Goal: Task Accomplishment & Management: Complete application form

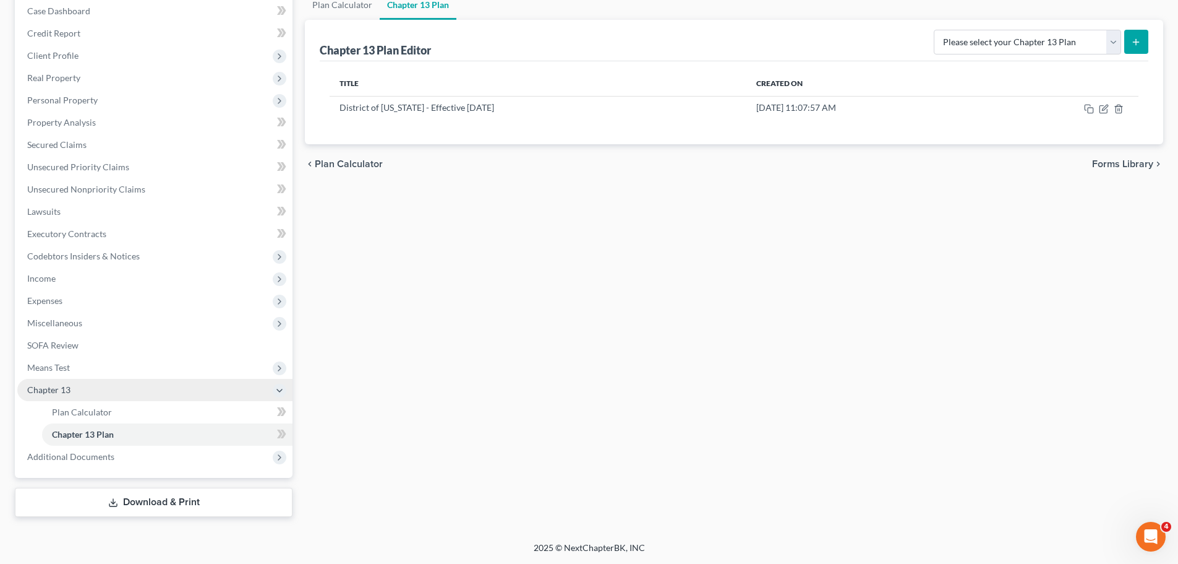
click at [64, 390] on span "Chapter 13" at bounding box center [48, 389] width 43 height 11
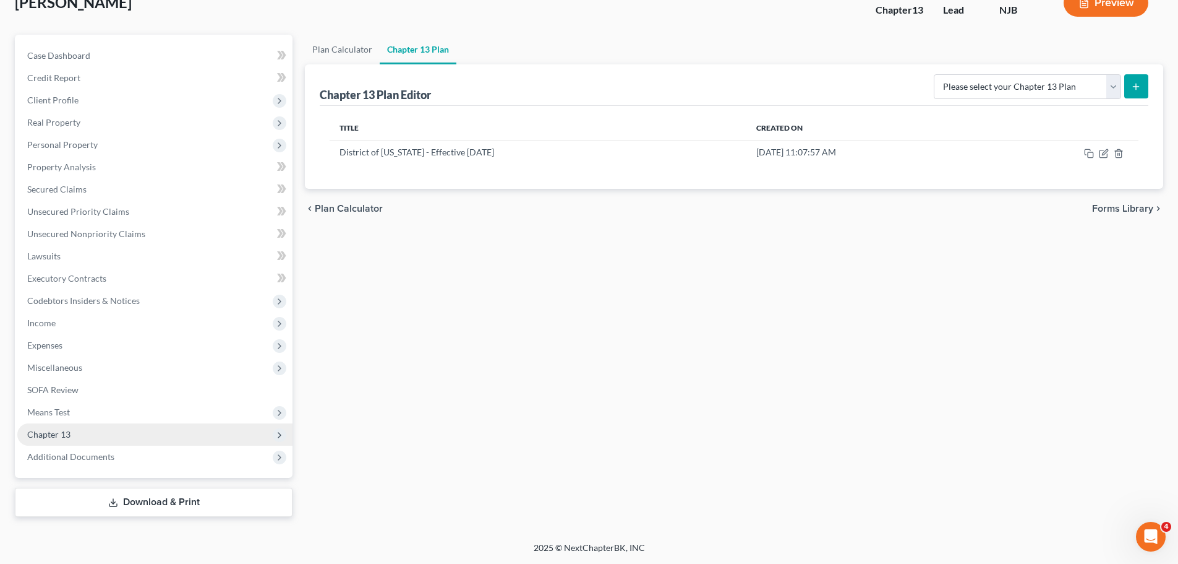
scroll to position [84, 0]
click at [54, 439] on span "Chapter 13" at bounding box center [154, 434] width 275 height 22
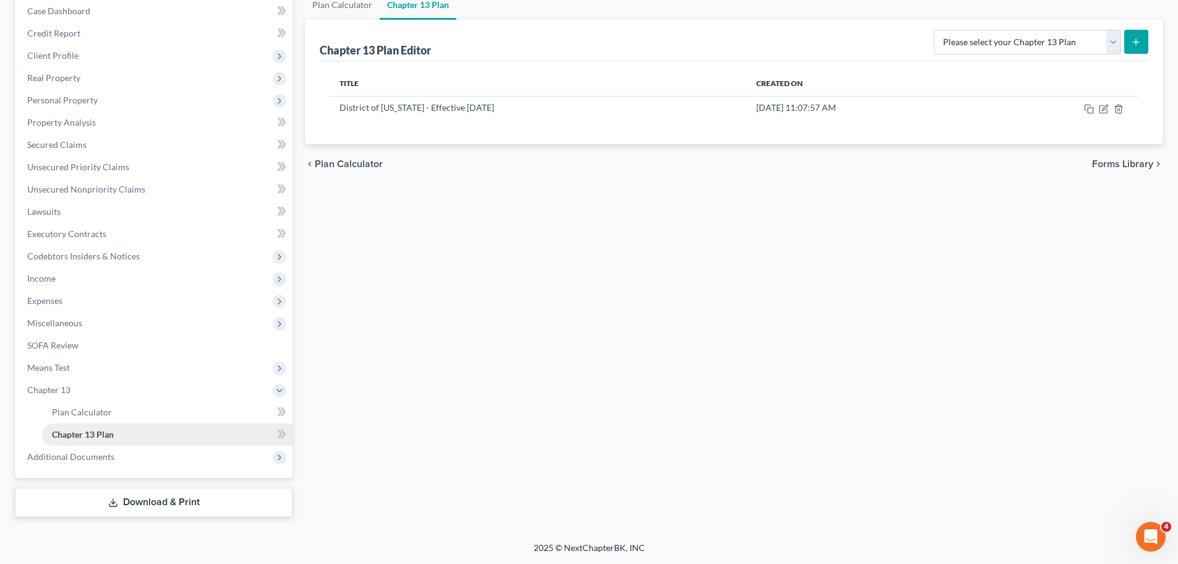
click at [95, 431] on span "Chapter 13 Plan" at bounding box center [83, 434] width 62 height 11
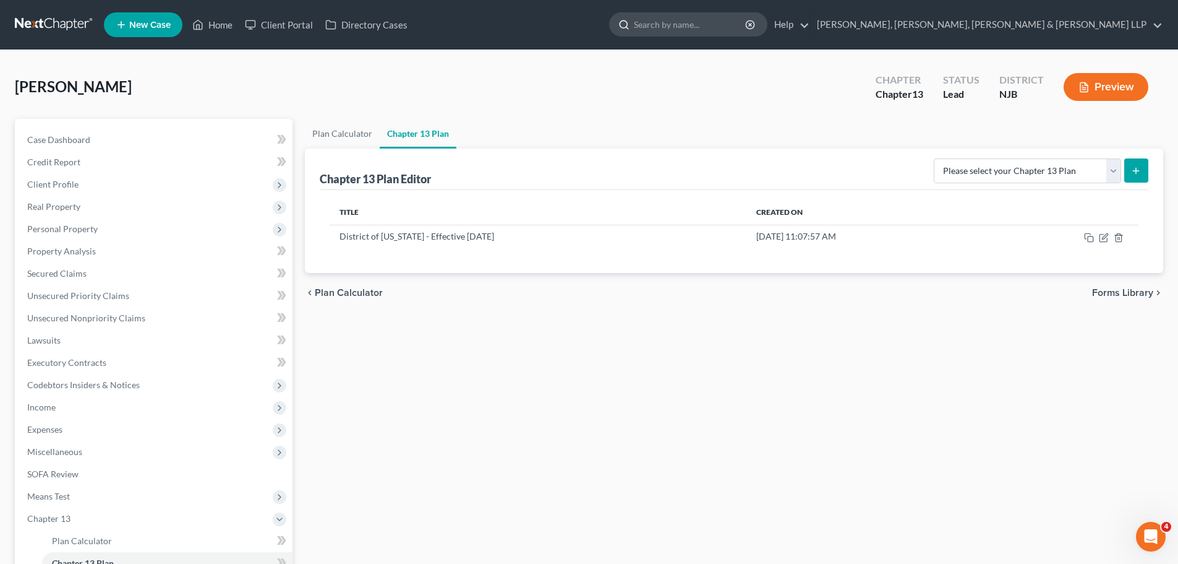
click at [747, 28] on input "search" at bounding box center [690, 24] width 113 height 23
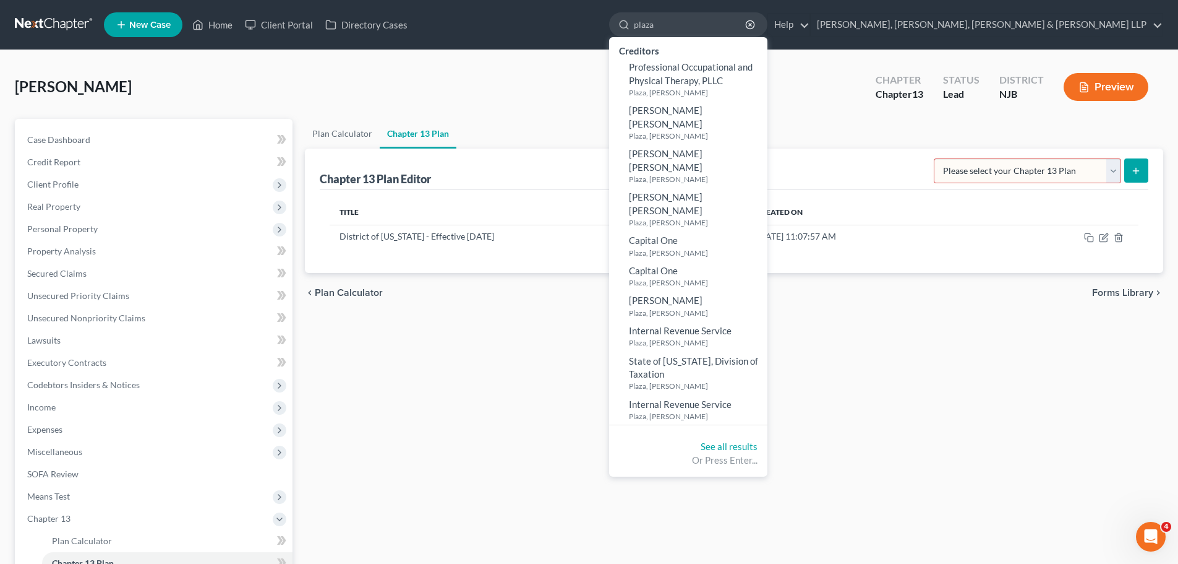
type input "plaza"
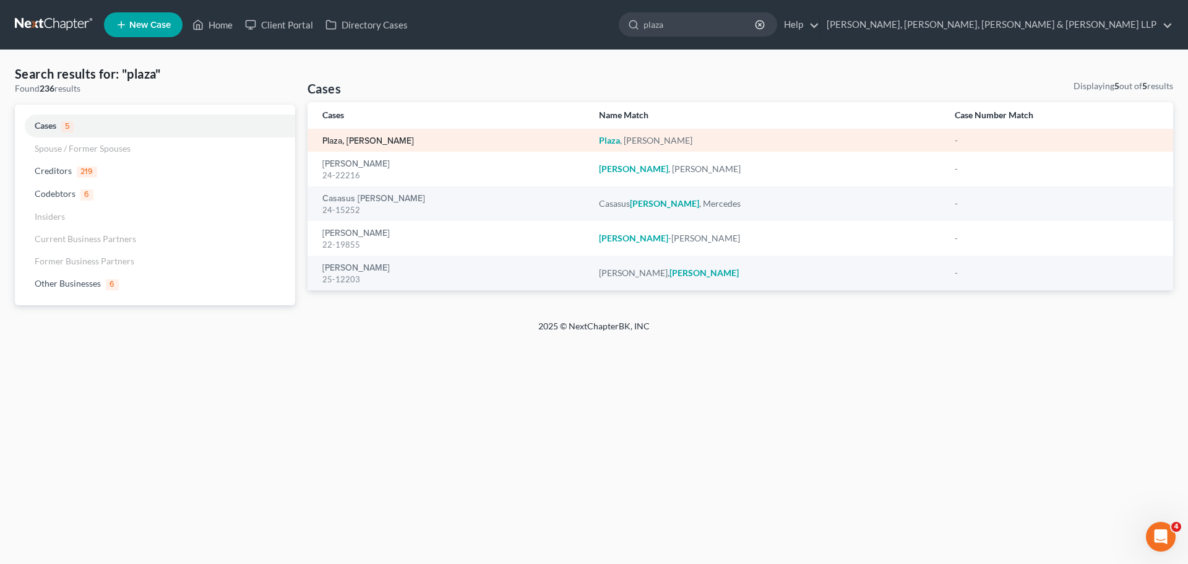
click at [361, 139] on link "Plaza, [PERSON_NAME]" at bounding box center [368, 141] width 92 height 9
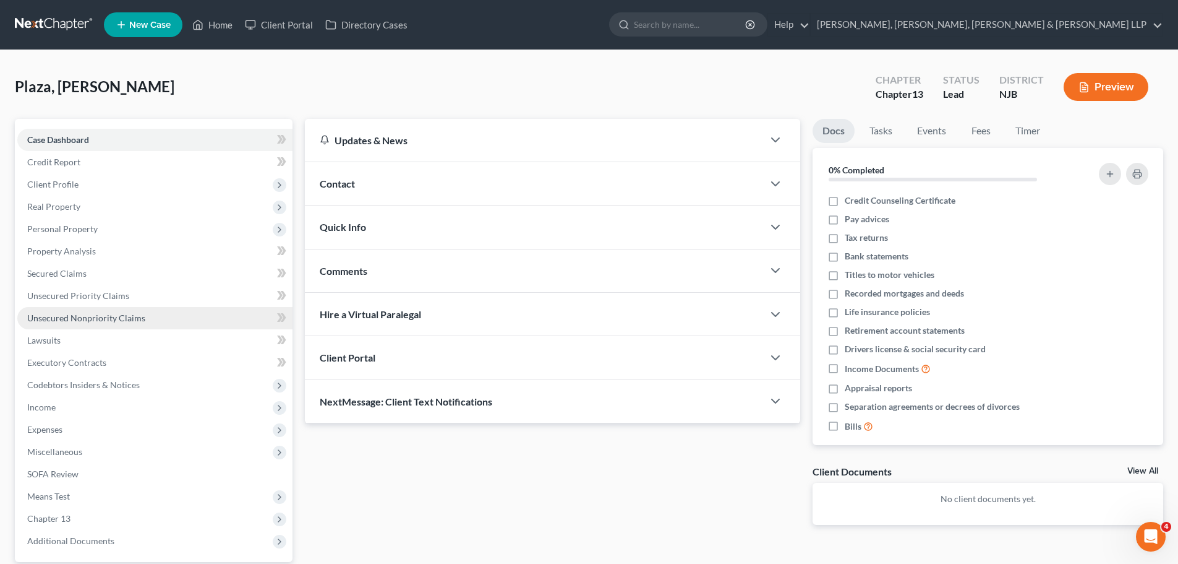
click at [74, 319] on span "Unsecured Nonpriority Claims" at bounding box center [86, 317] width 118 height 11
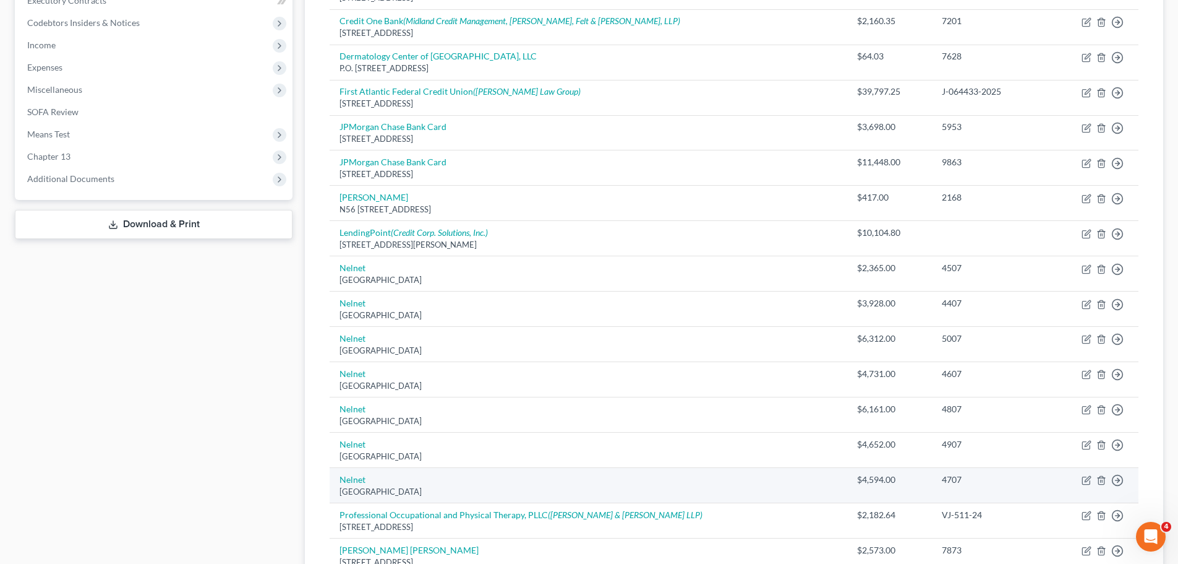
scroll to position [275, 0]
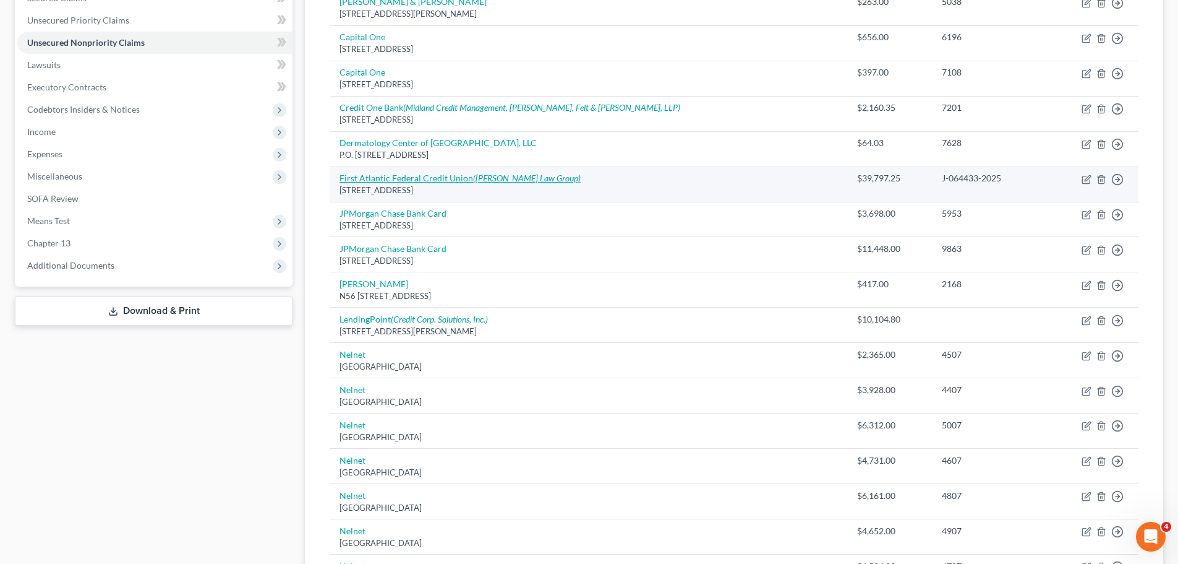
click at [466, 181] on link "First Atlantic Federal Credit Union ([PERSON_NAME] Law Group)" at bounding box center [460, 178] width 241 height 11
select select "33"
select select "0"
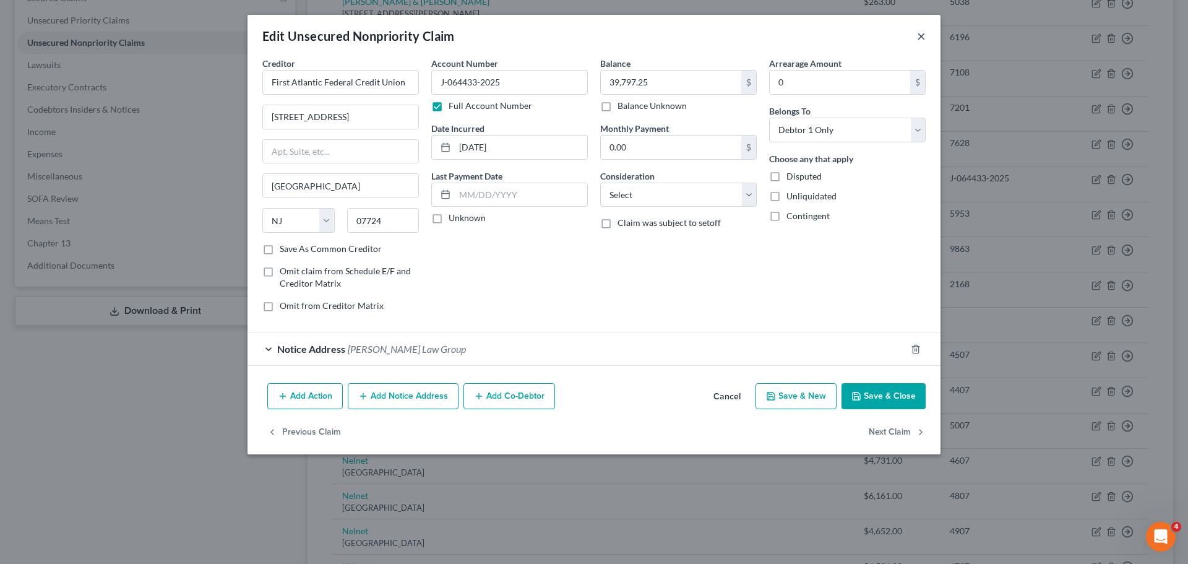
click at [922, 35] on button "×" at bounding box center [921, 35] width 9 height 15
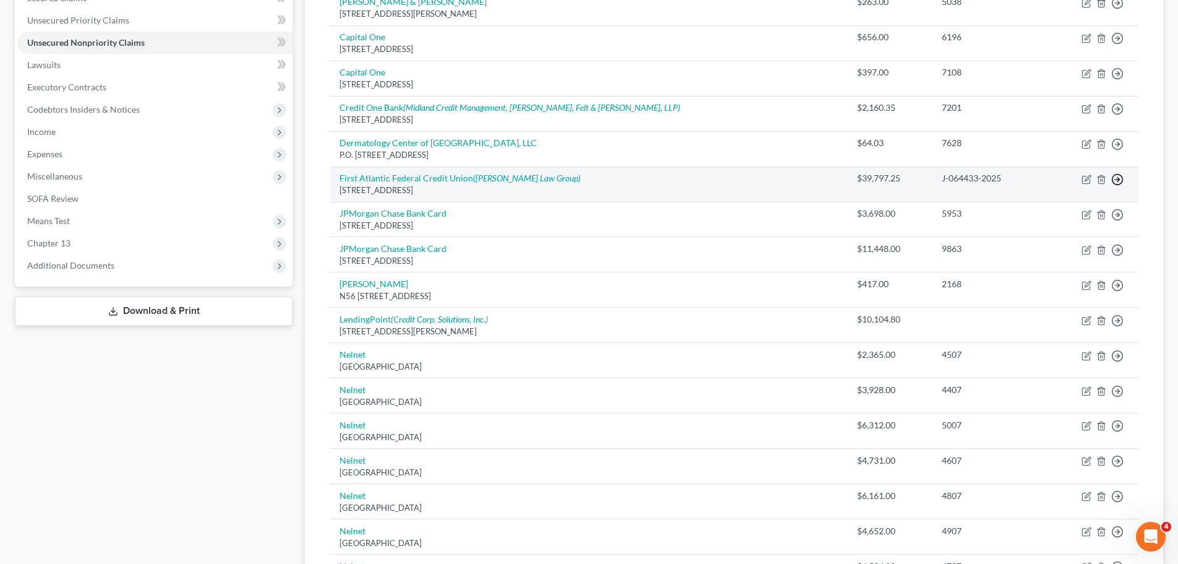
click at [1119, 183] on icon "button" at bounding box center [1118, 179] width 12 height 12
click at [1058, 189] on link "Move to D" at bounding box center [1060, 188] width 103 height 21
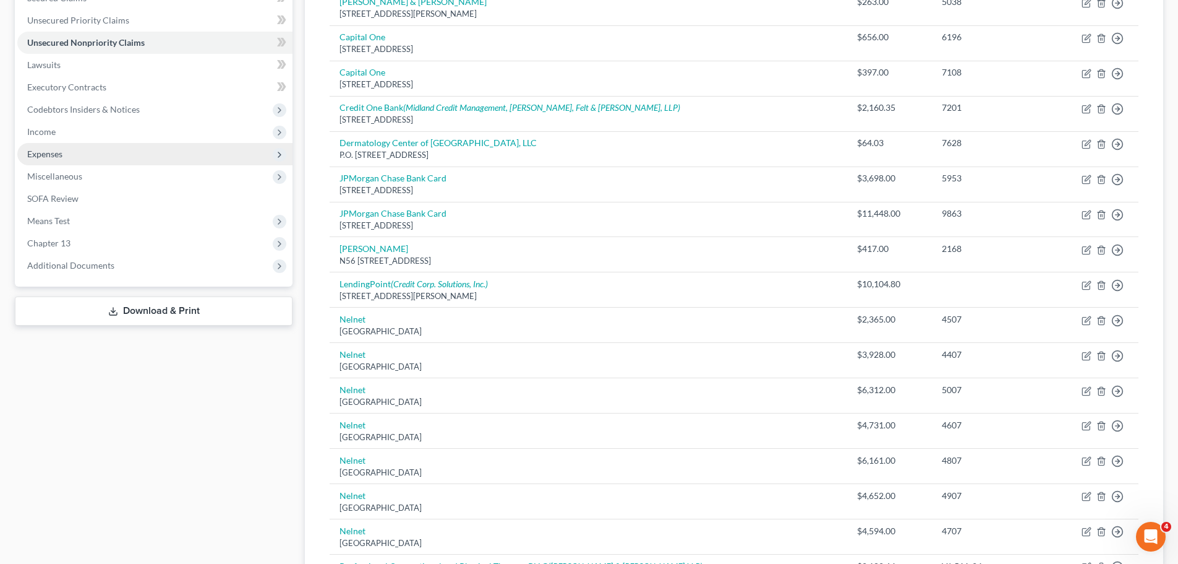
scroll to position [28, 0]
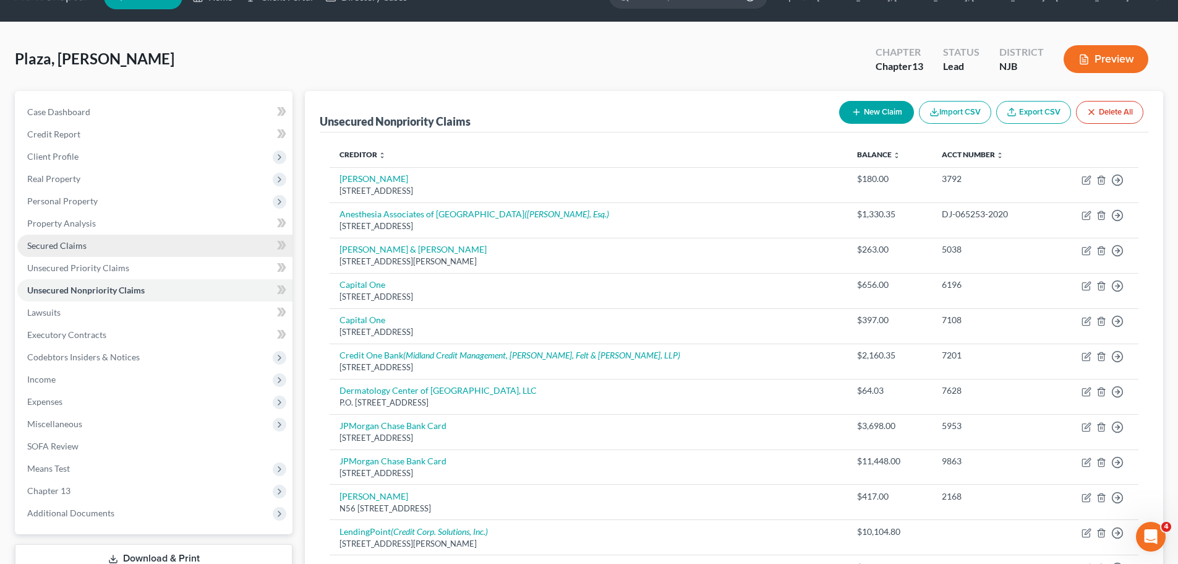
click at [74, 244] on span "Secured Claims" at bounding box center [56, 245] width 59 height 11
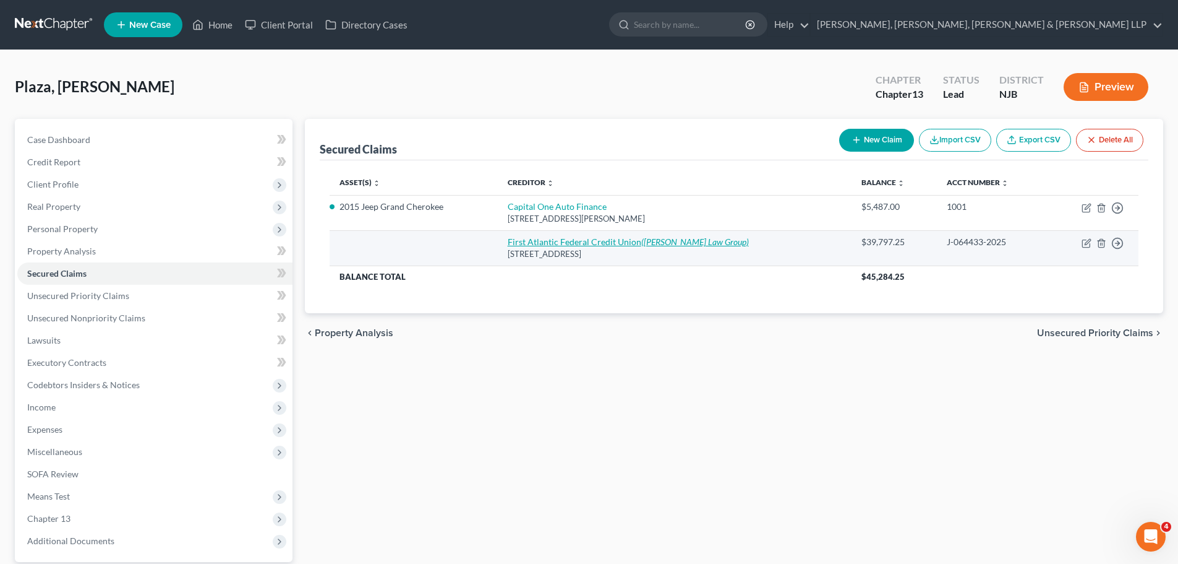
click at [589, 241] on link "First Atlantic Federal Credit Union ([PERSON_NAME] Law Group)" at bounding box center [628, 241] width 241 height 11
select select "33"
select select "0"
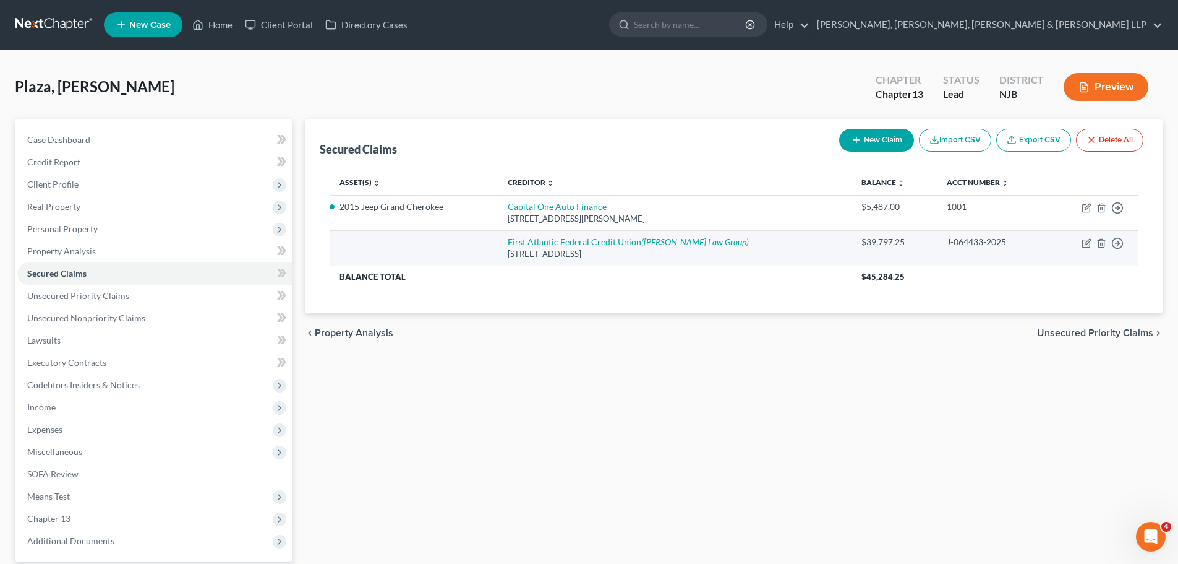
select select "0"
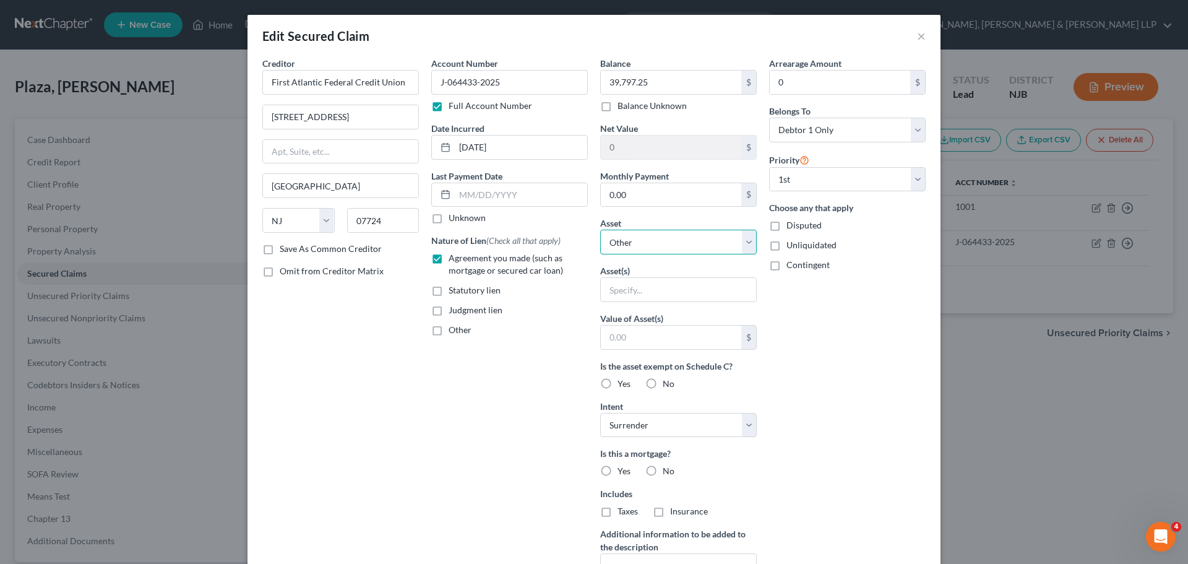
click at [743, 243] on select "Select Other Multiple Assets Rental Security Deposit (Security Deposits or Prep…" at bounding box center [678, 241] width 156 height 25
click at [600, 229] on select "Select Other Multiple Assets Rental Security Deposit (Security Deposits or Prep…" at bounding box center [678, 241] width 156 height 25
click at [674, 281] on input "text" at bounding box center [678, 290] width 155 height 24
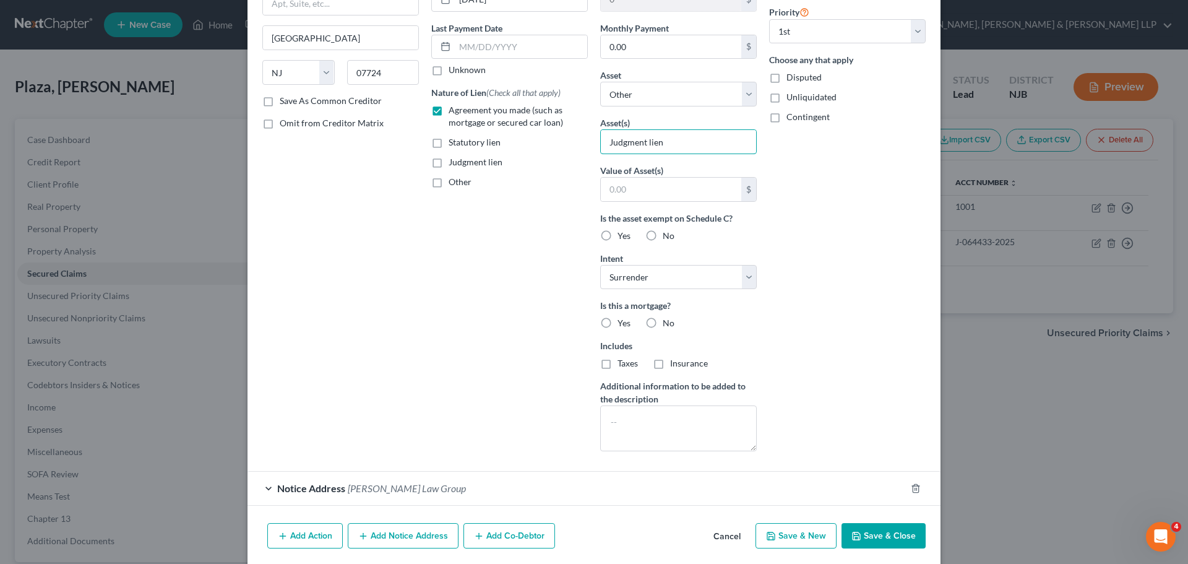
scroll to position [193, 0]
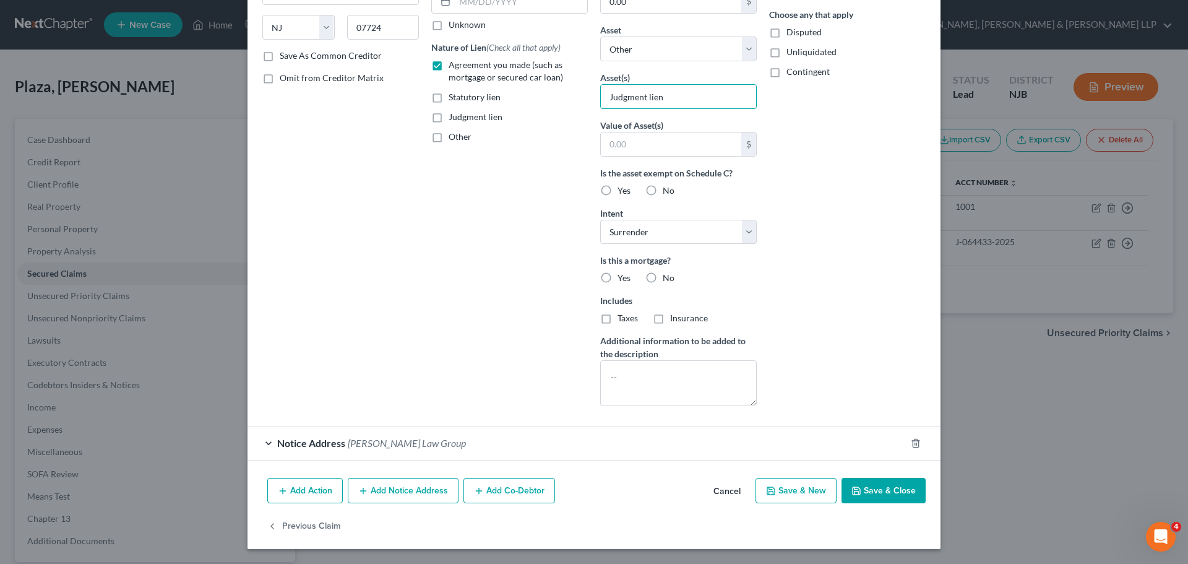
type input "Judgment lien"
click at [889, 500] on button "Save & Close" at bounding box center [883, 491] width 84 height 26
select select
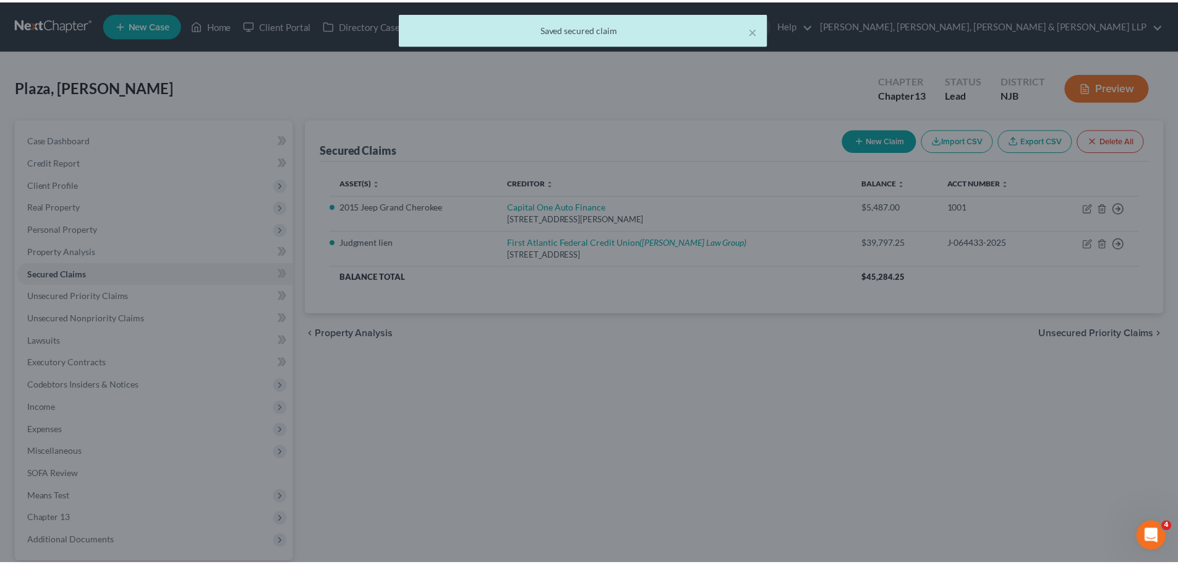
scroll to position [58, 0]
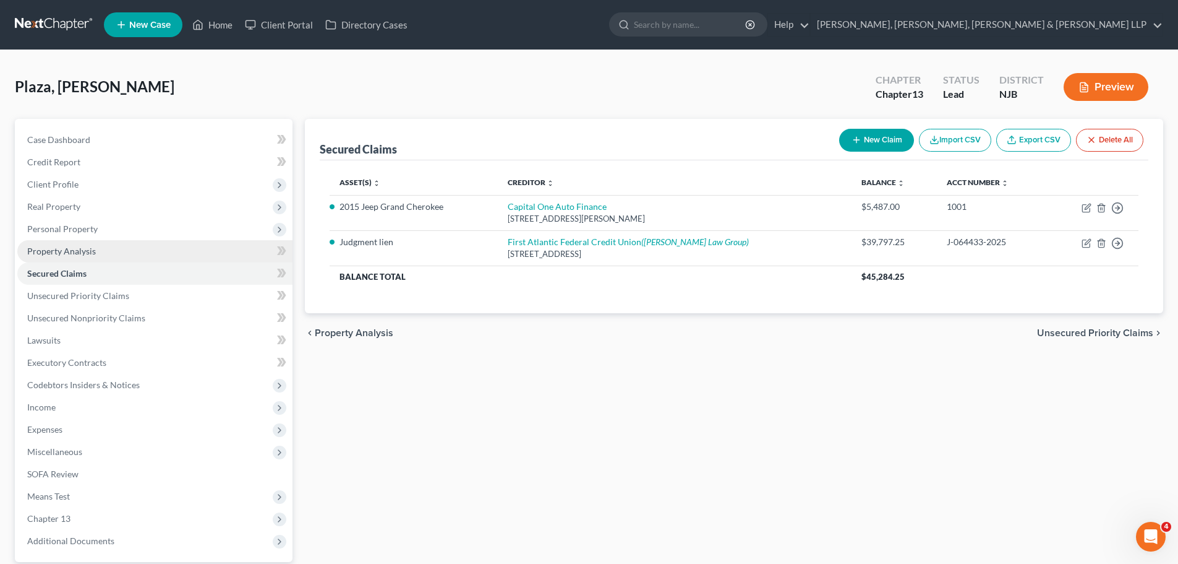
click at [93, 254] on span "Property Analysis" at bounding box center [61, 251] width 69 height 11
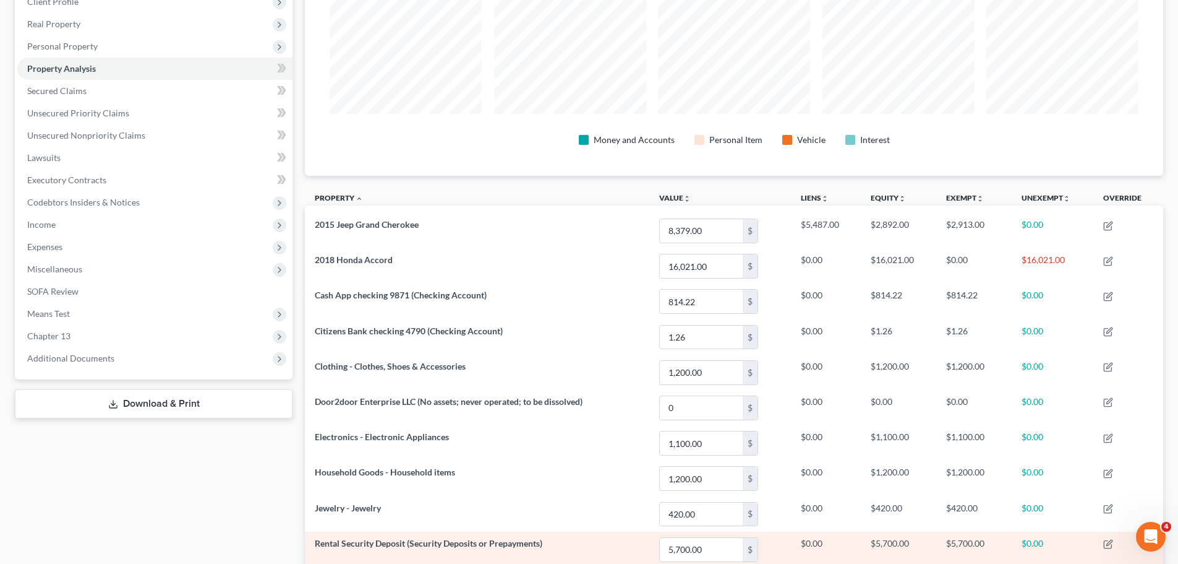
scroll to position [247, 0]
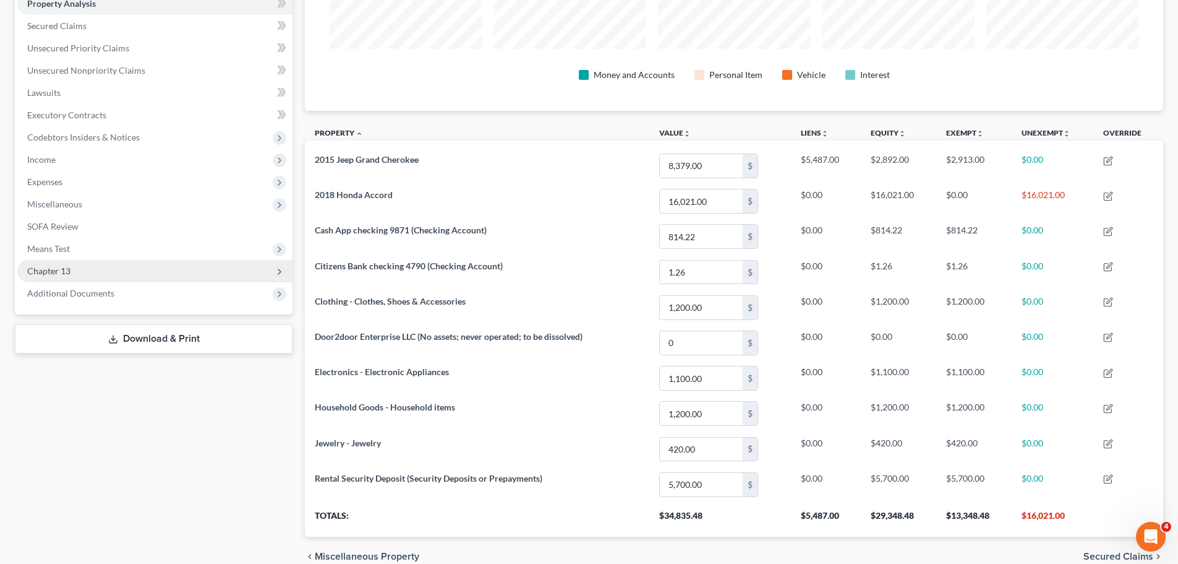
click at [72, 264] on span "Chapter 13" at bounding box center [154, 271] width 275 height 22
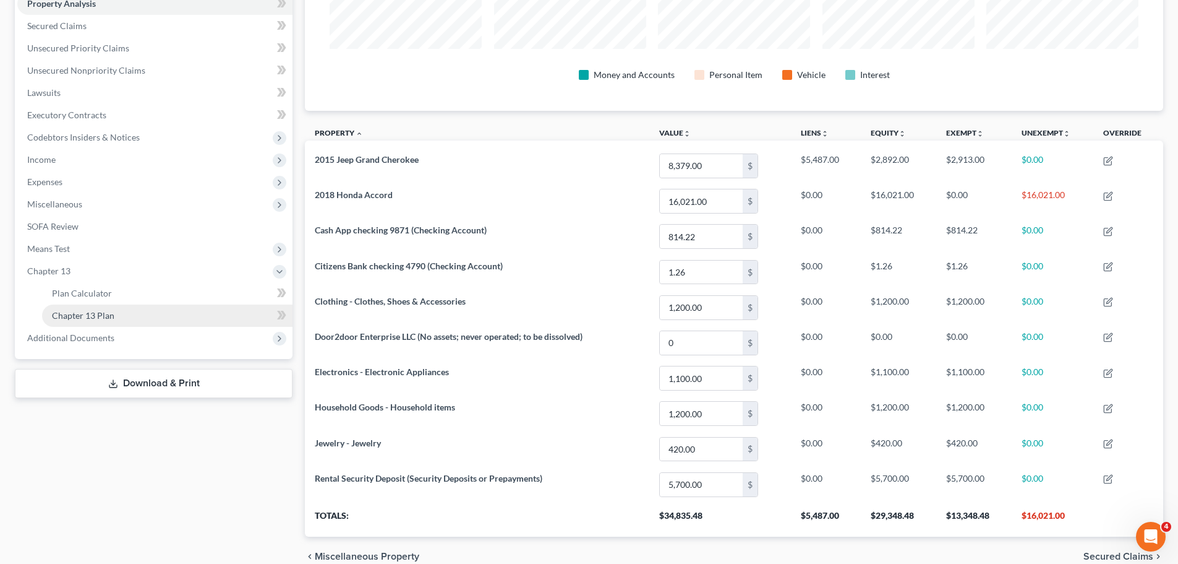
click at [107, 320] on span "Chapter 13 Plan" at bounding box center [83, 315] width 62 height 11
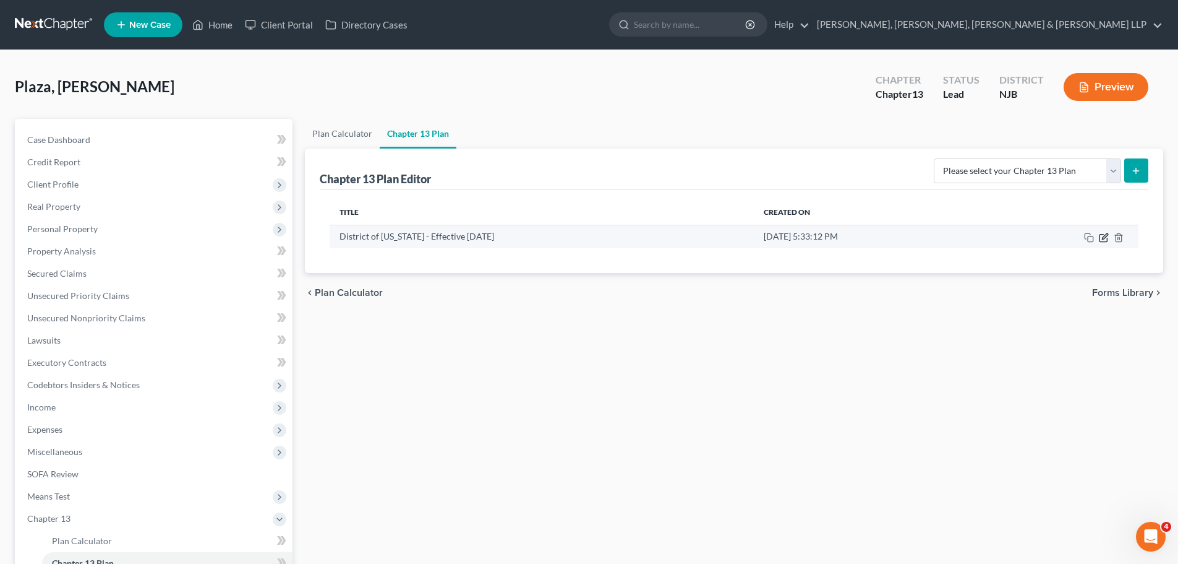
click at [1102, 239] on icon "button" at bounding box center [1104, 238] width 10 height 10
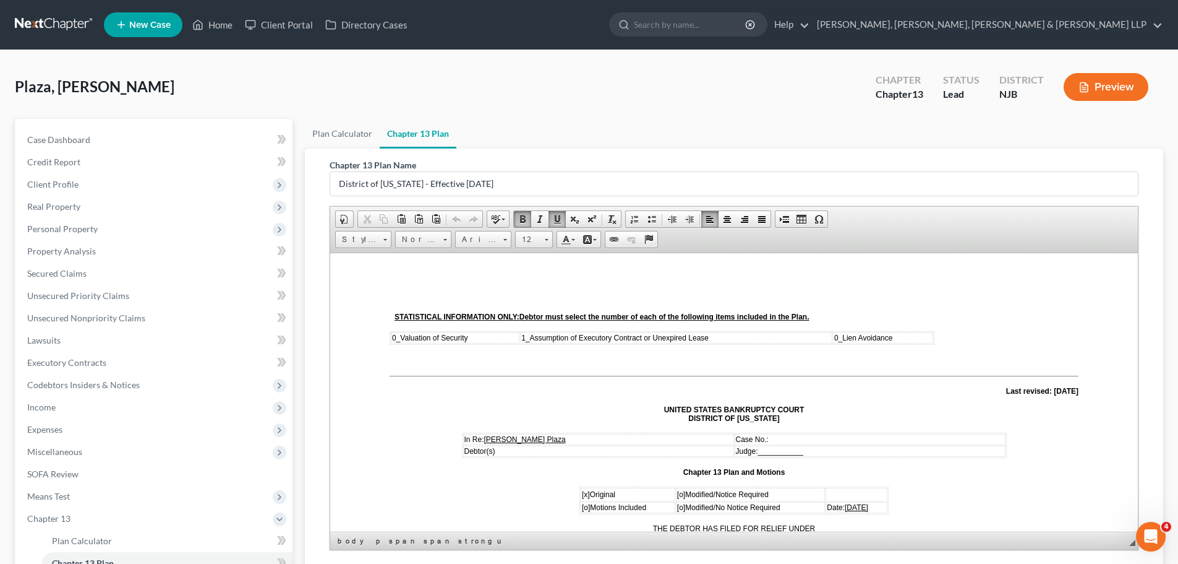
click at [394, 336] on span "0_" at bounding box center [396, 337] width 8 height 9
click at [835, 336] on span "0_" at bounding box center [838, 337] width 8 height 9
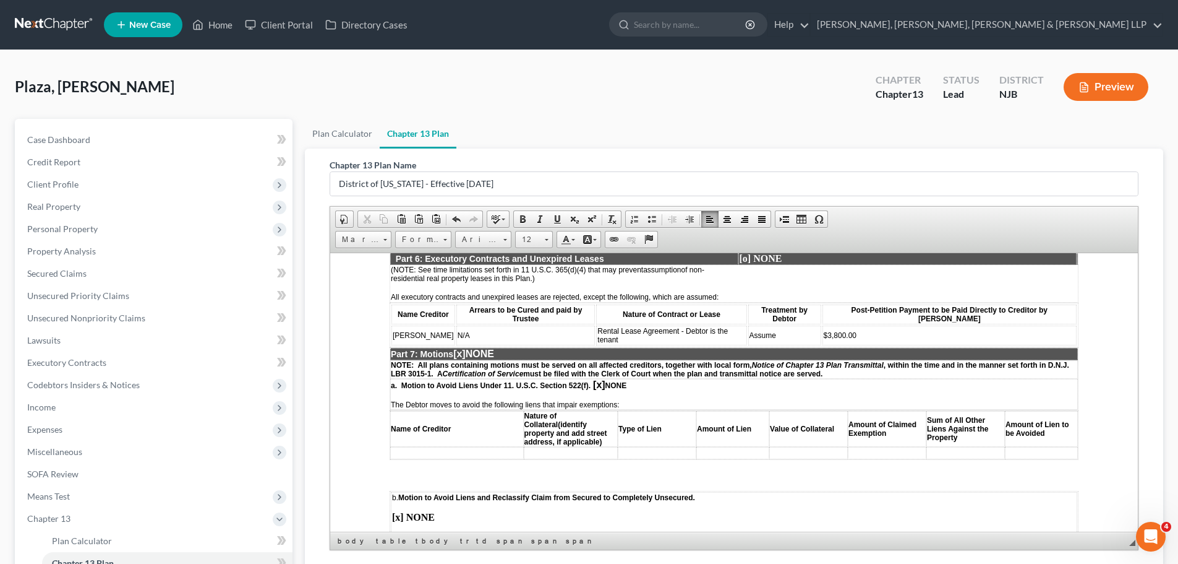
scroll to position [2227, 0]
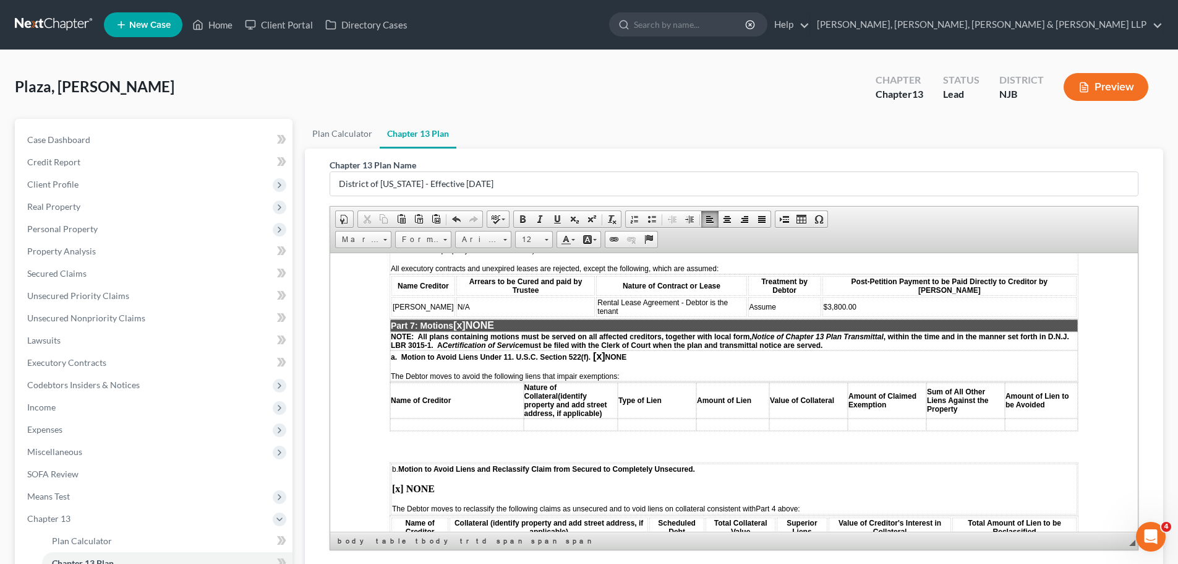
click at [599, 350] on span "[x]" at bounding box center [599, 355] width 12 height 11
click at [421, 418] on td at bounding box center [457, 424] width 134 height 12
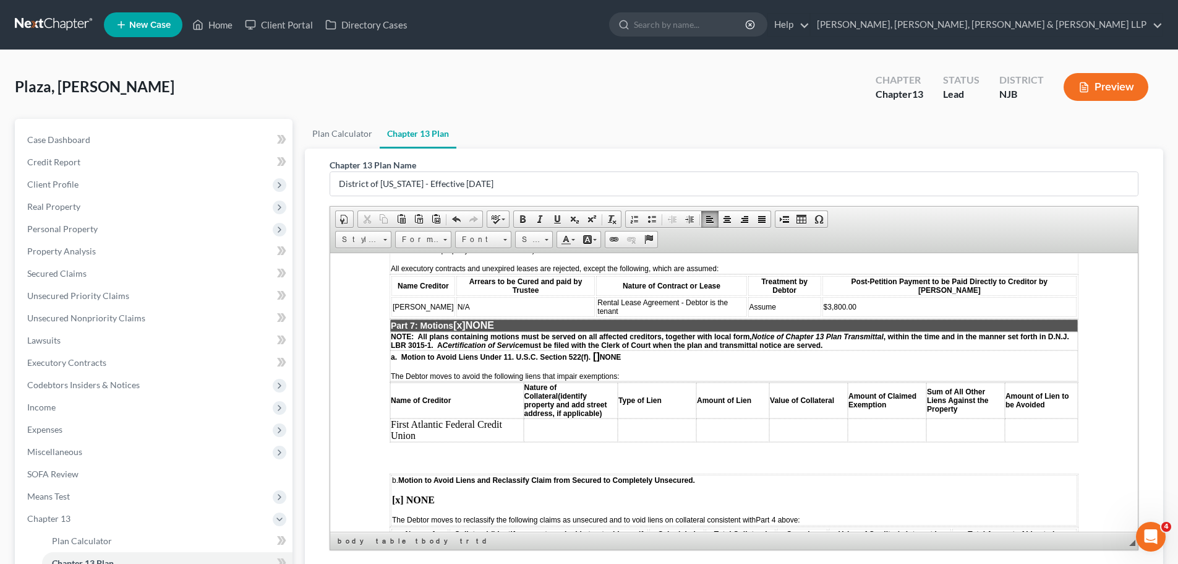
click at [560, 418] on td at bounding box center [571, 430] width 95 height 24
click at [655, 418] on td at bounding box center [657, 430] width 79 height 24
click at [592, 418] on td "Judgment lien" at bounding box center [571, 430] width 95 height 24
click at [647, 418] on td at bounding box center [657, 430] width 79 height 24
click at [725, 418] on td at bounding box center [732, 430] width 73 height 24
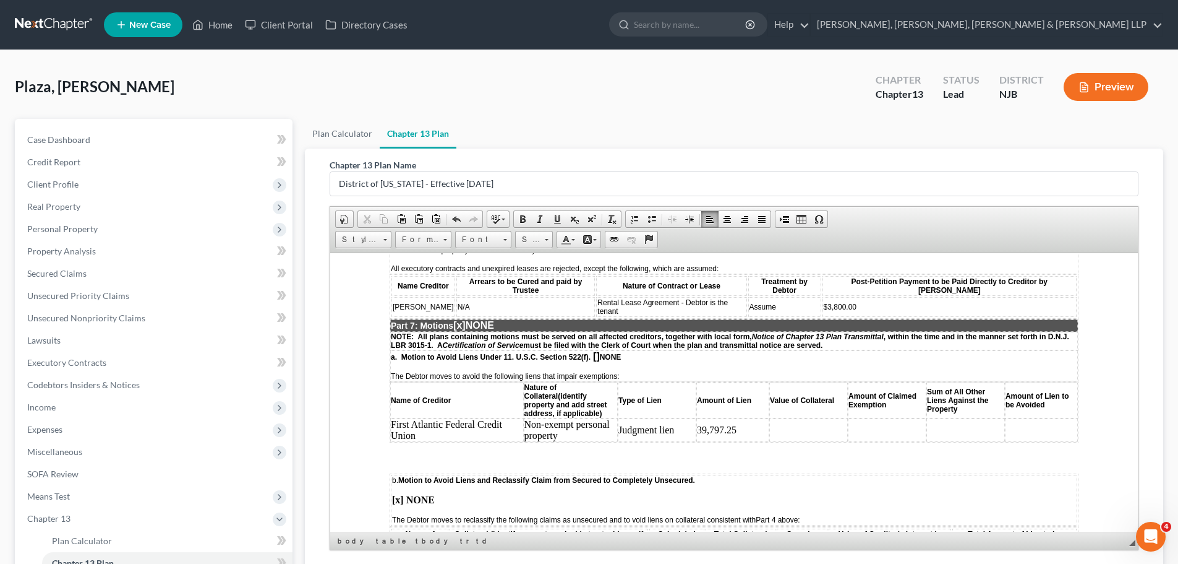
click at [696, 418] on td "39,797.25" at bounding box center [732, 430] width 73 height 24
click at [807, 418] on td at bounding box center [808, 430] width 79 height 24
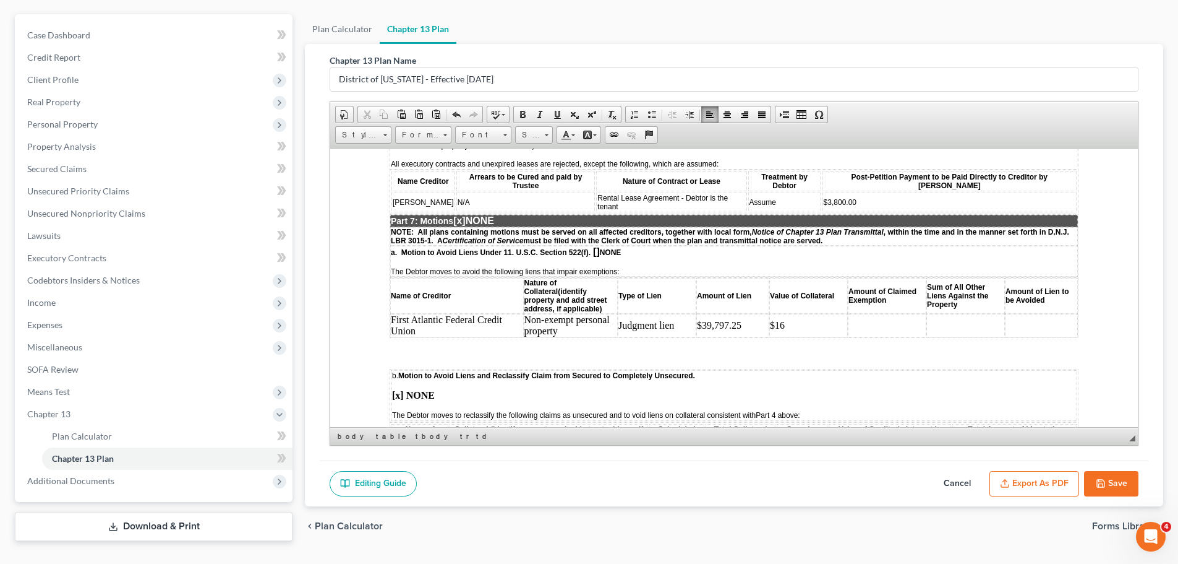
scroll to position [132, 0]
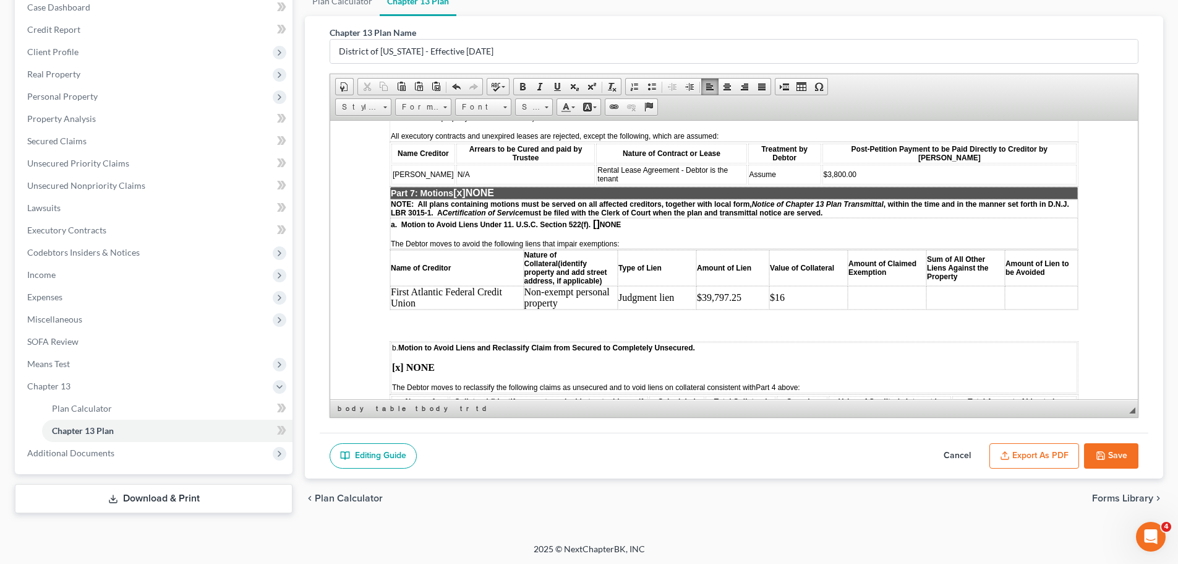
click at [1119, 460] on button "Save" at bounding box center [1111, 456] width 54 height 26
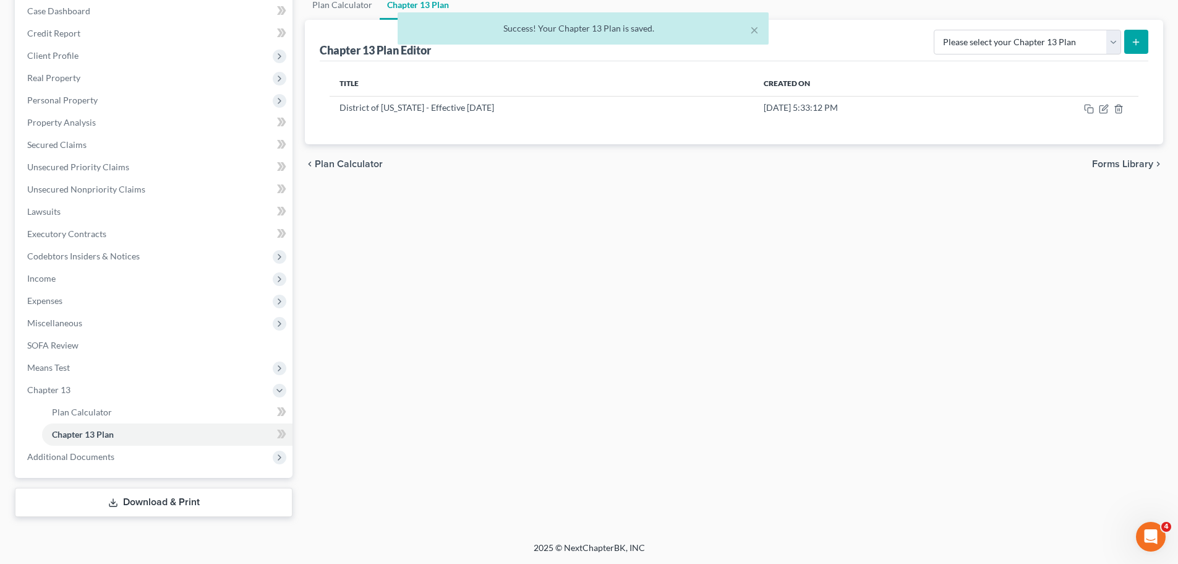
scroll to position [129, 0]
click at [65, 125] on span "Property Analysis" at bounding box center [61, 122] width 69 height 11
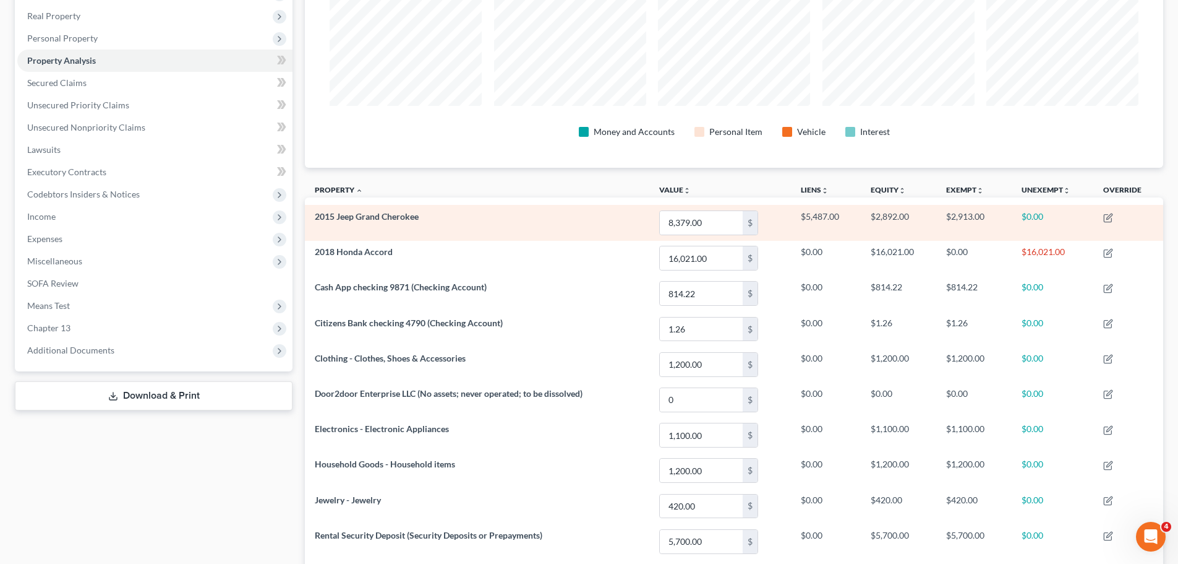
scroll to position [307, 0]
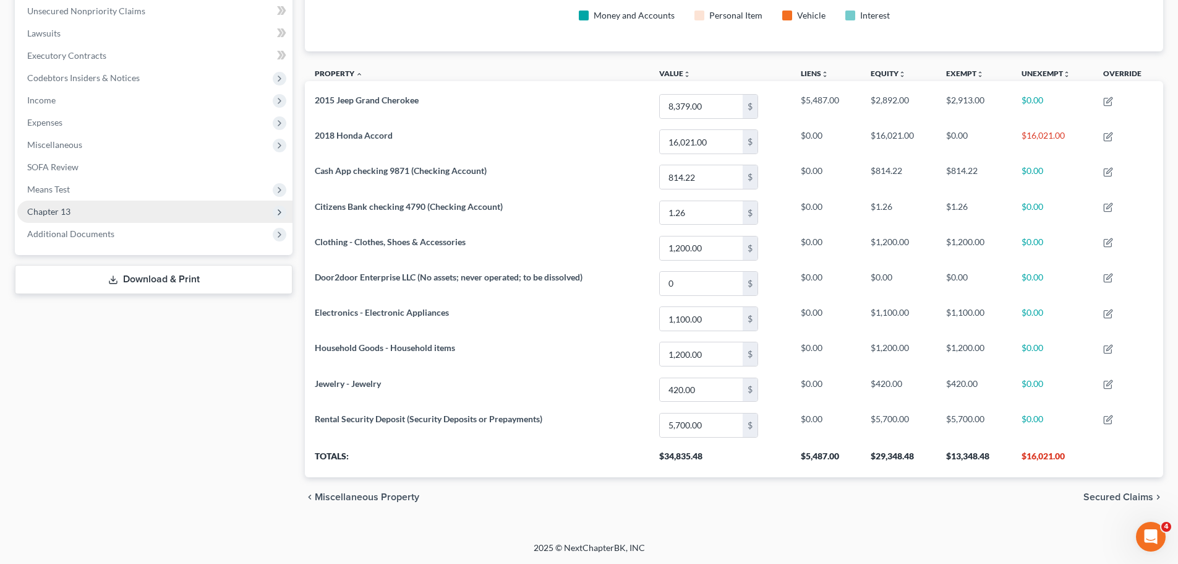
click at [68, 210] on span "Chapter 13" at bounding box center [48, 211] width 43 height 11
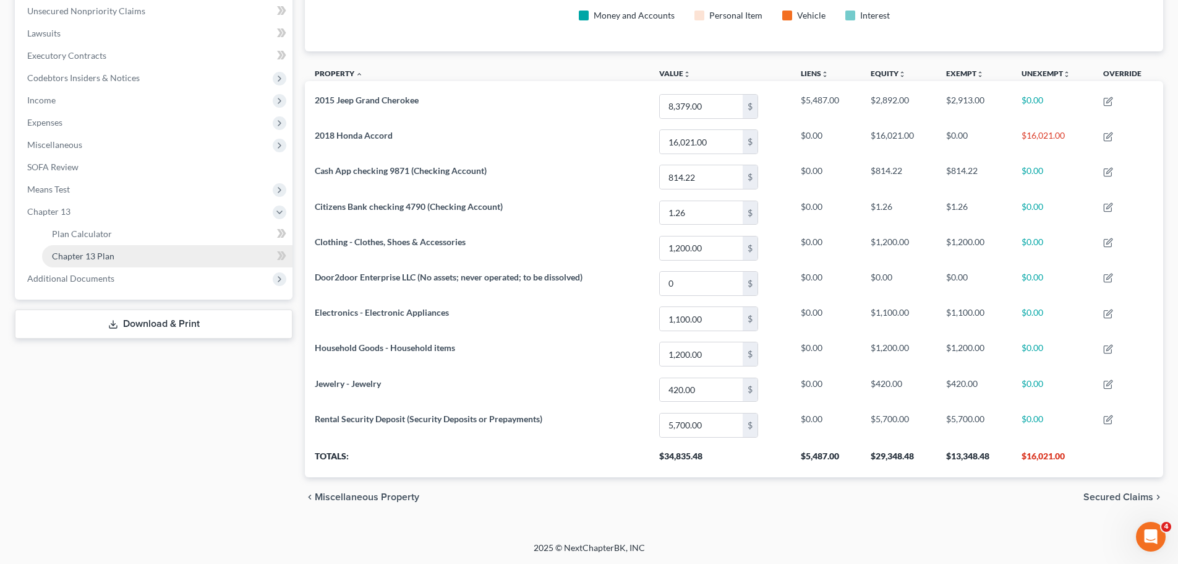
click at [92, 255] on span "Chapter 13 Plan" at bounding box center [83, 256] width 62 height 11
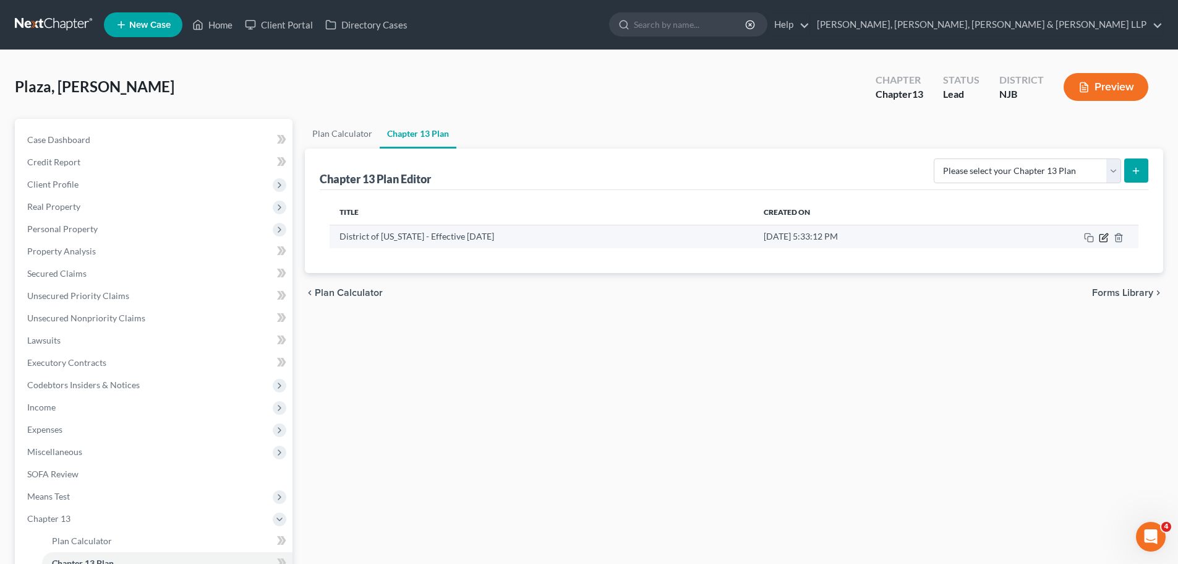
click at [1104, 237] on icon "button" at bounding box center [1105, 236] width 6 height 6
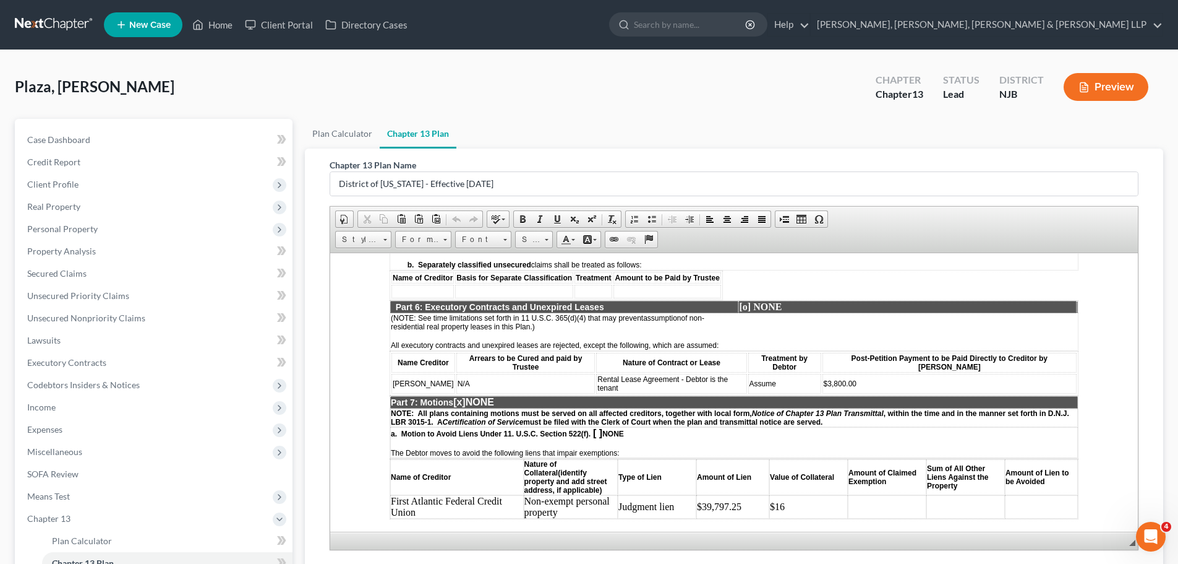
scroll to position [2165, 0]
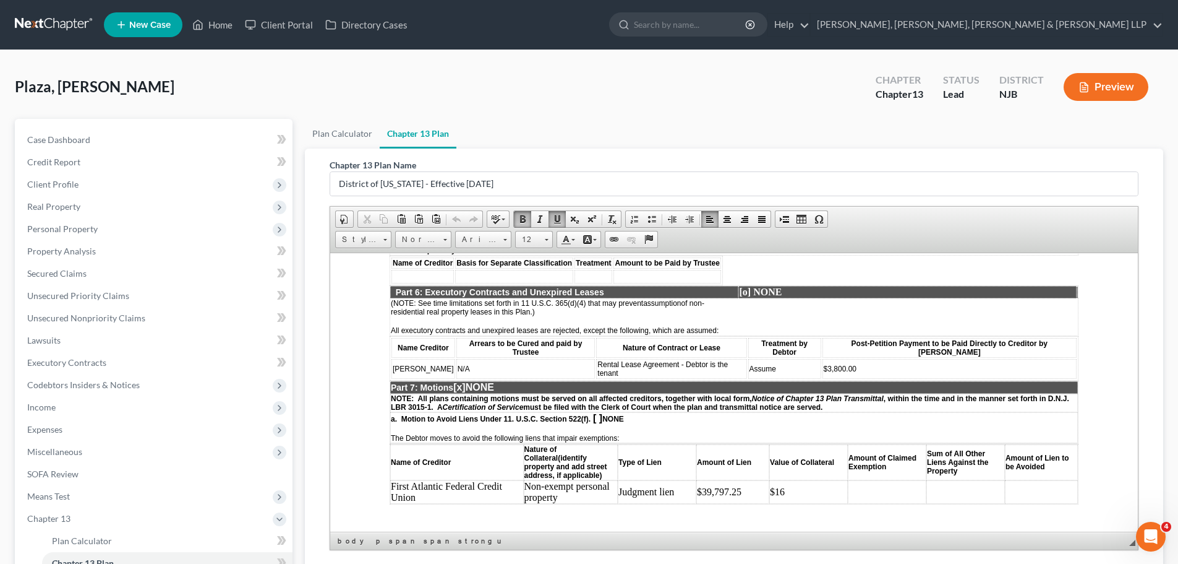
click at [794, 479] on td "$16" at bounding box center [808, 491] width 79 height 24
click at [902, 479] on td at bounding box center [887, 491] width 79 height 24
click at [820, 479] on td "$16,021.00" at bounding box center [808, 491] width 79 height 24
click at [865, 479] on td at bounding box center [887, 491] width 79 height 24
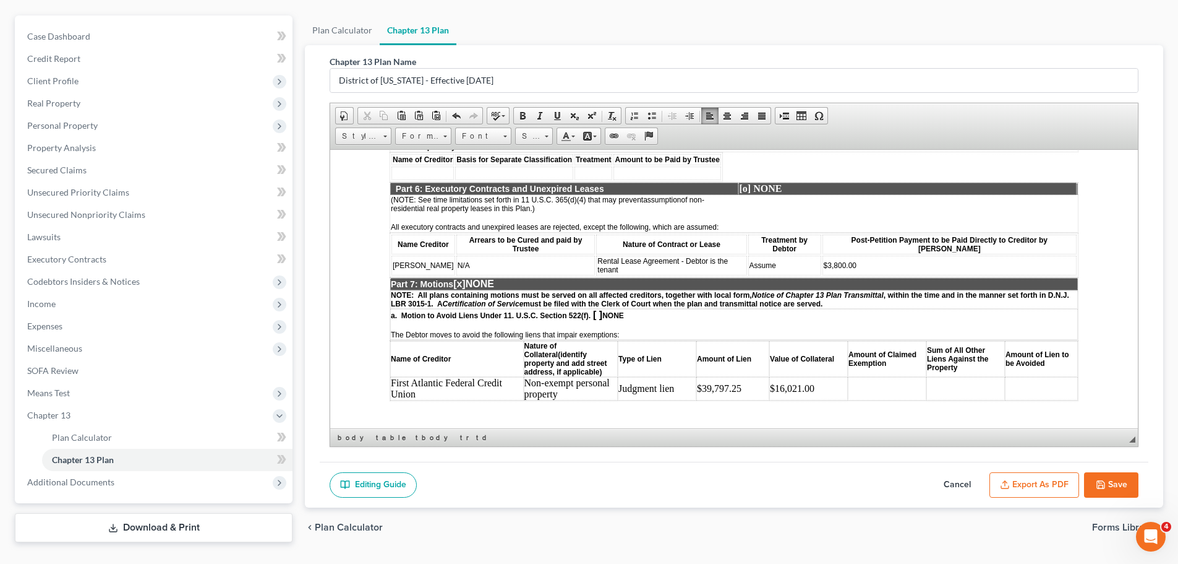
scroll to position [132, 0]
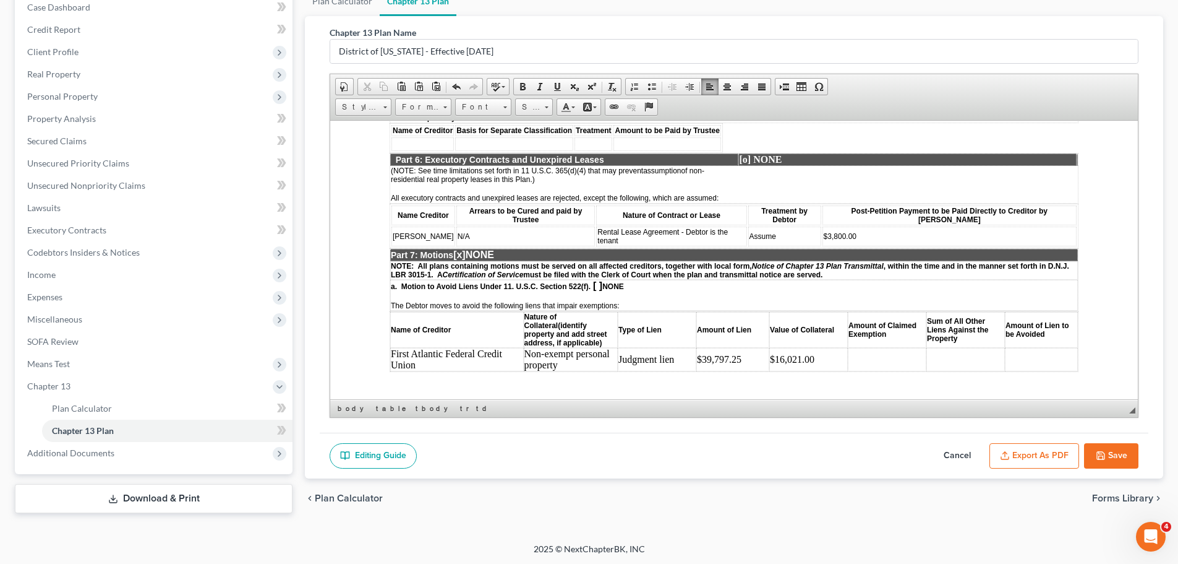
click at [1118, 461] on button "Save" at bounding box center [1111, 456] width 54 height 26
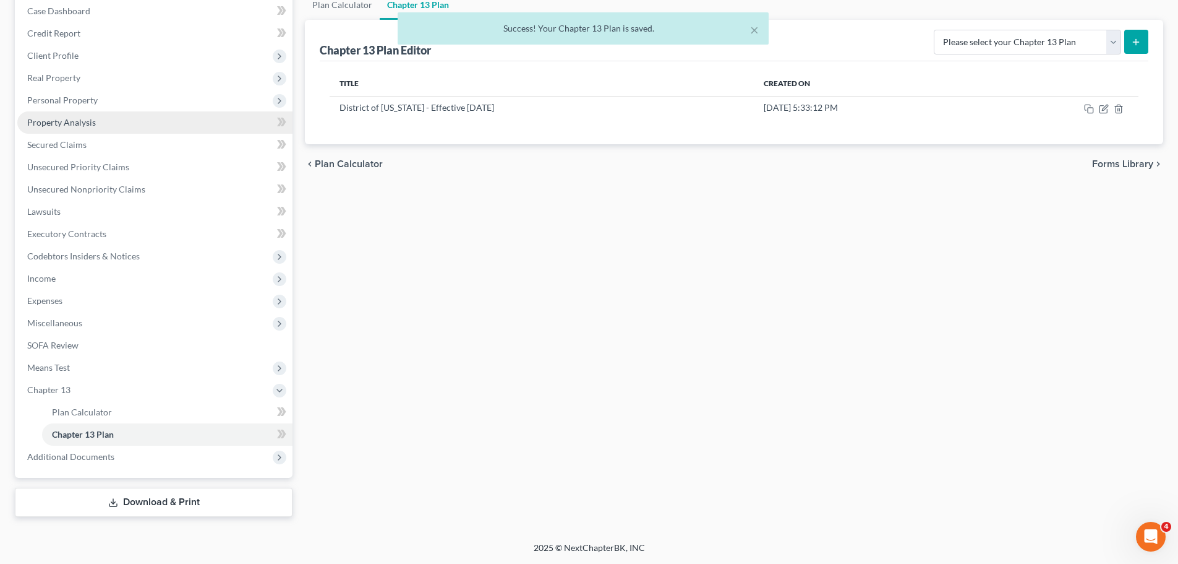
click at [97, 115] on link "Property Analysis" at bounding box center [154, 122] width 275 height 22
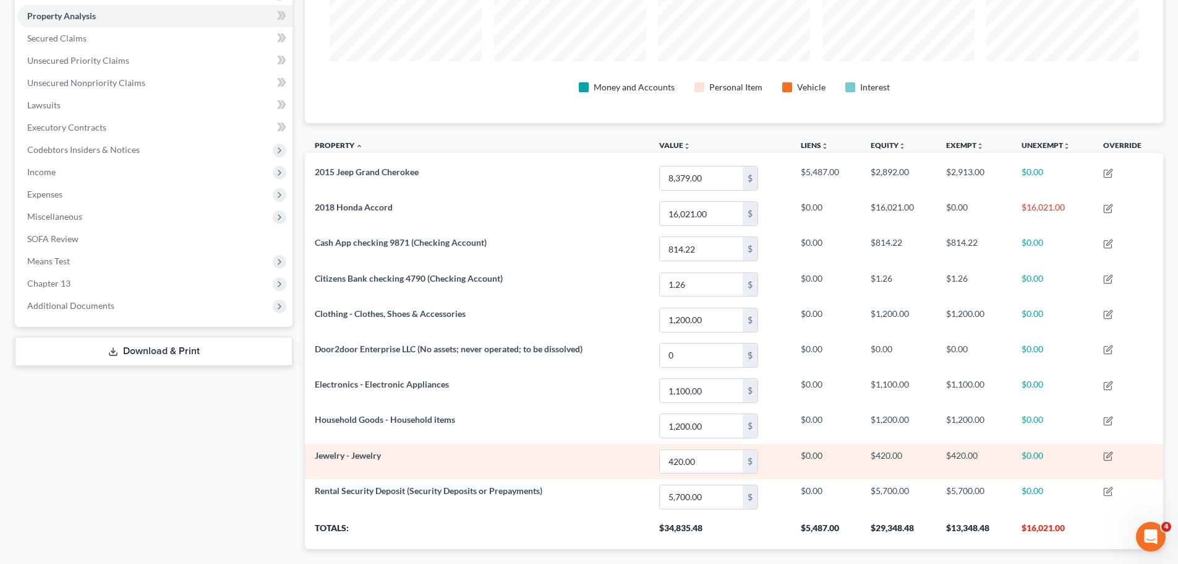
scroll to position [307, 0]
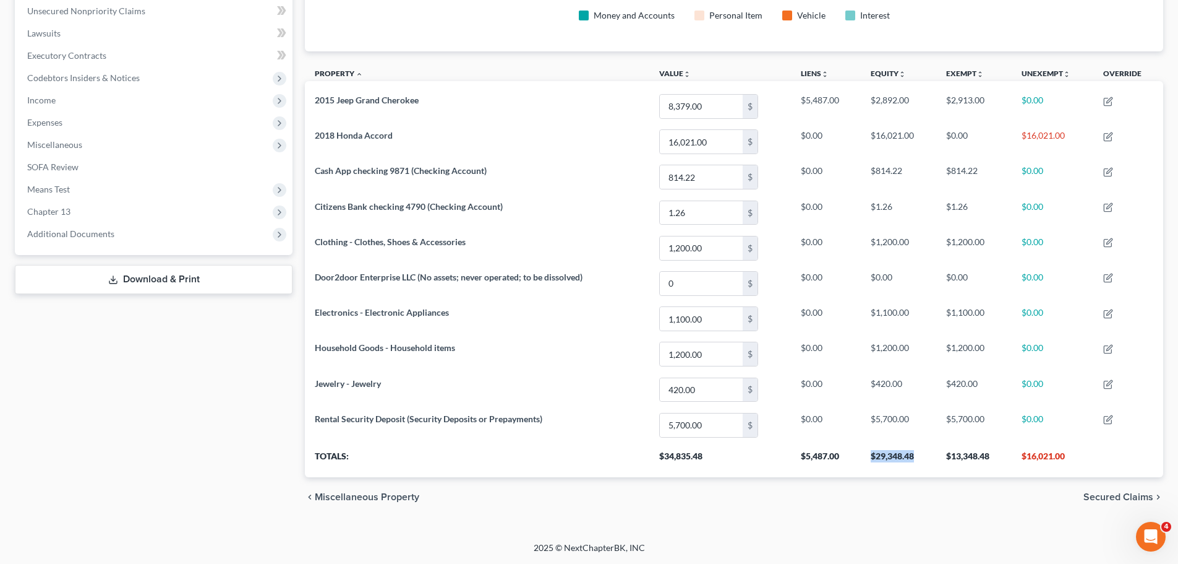
drag, startPoint x: 914, startPoint y: 459, endPoint x: 869, endPoint y: 454, distance: 44.8
click at [869, 454] on th "$29,348.48" at bounding box center [898, 459] width 75 height 35
copy th "$29,348.48"
click at [967, 518] on div "Petition Navigation Case Dashboard Payments Invoices Payments Payments Credit R…" at bounding box center [589, 169] width 1149 height 714
click at [86, 208] on span "Chapter 13" at bounding box center [154, 211] width 275 height 22
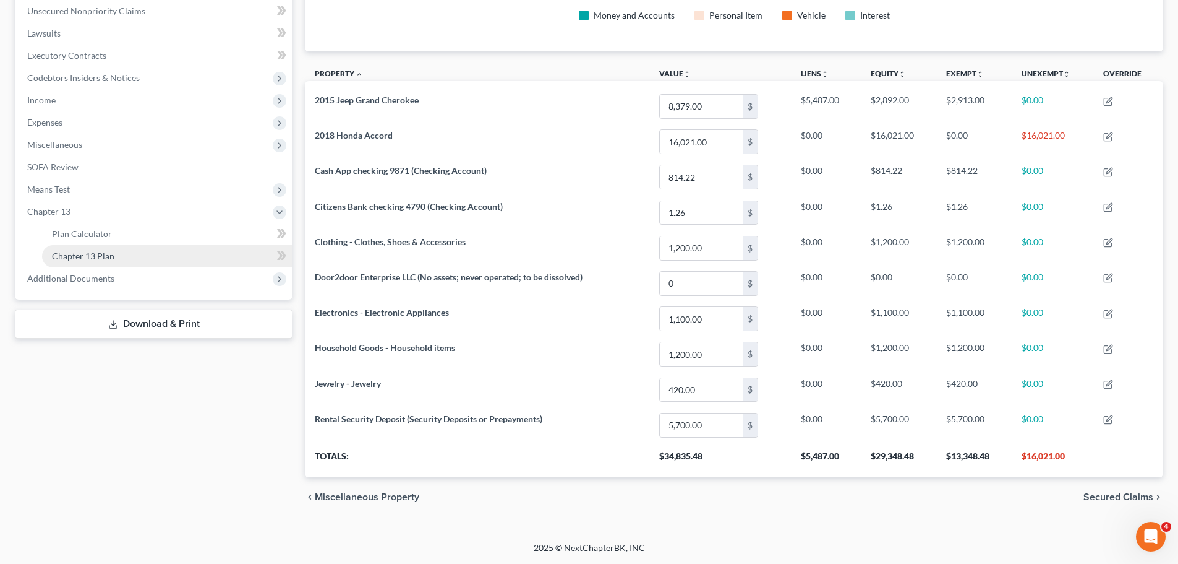
click at [94, 260] on span "Chapter 13 Plan" at bounding box center [83, 256] width 62 height 11
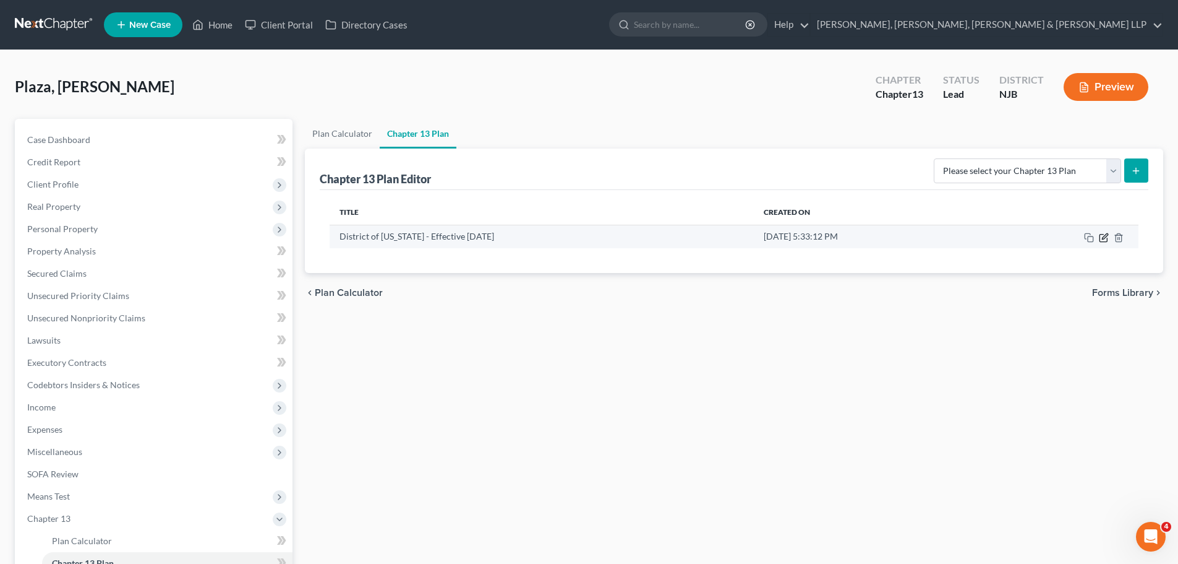
click at [1104, 241] on icon "button" at bounding box center [1103, 237] width 7 height 7
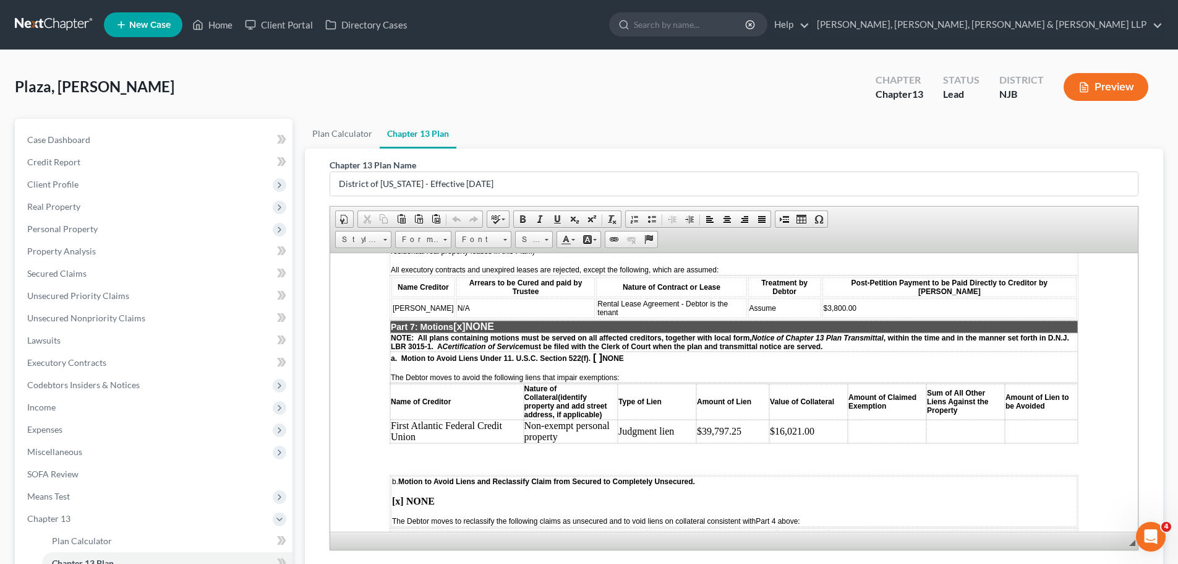
scroll to position [2227, 0]
drag, startPoint x: 816, startPoint y: 408, endPoint x: 820, endPoint y: 416, distance: 8.6
click at [816, 418] on td "$16,021.00" at bounding box center [808, 430] width 79 height 24
click at [851, 418] on span "Paste" at bounding box center [866, 415] width 66 height 15
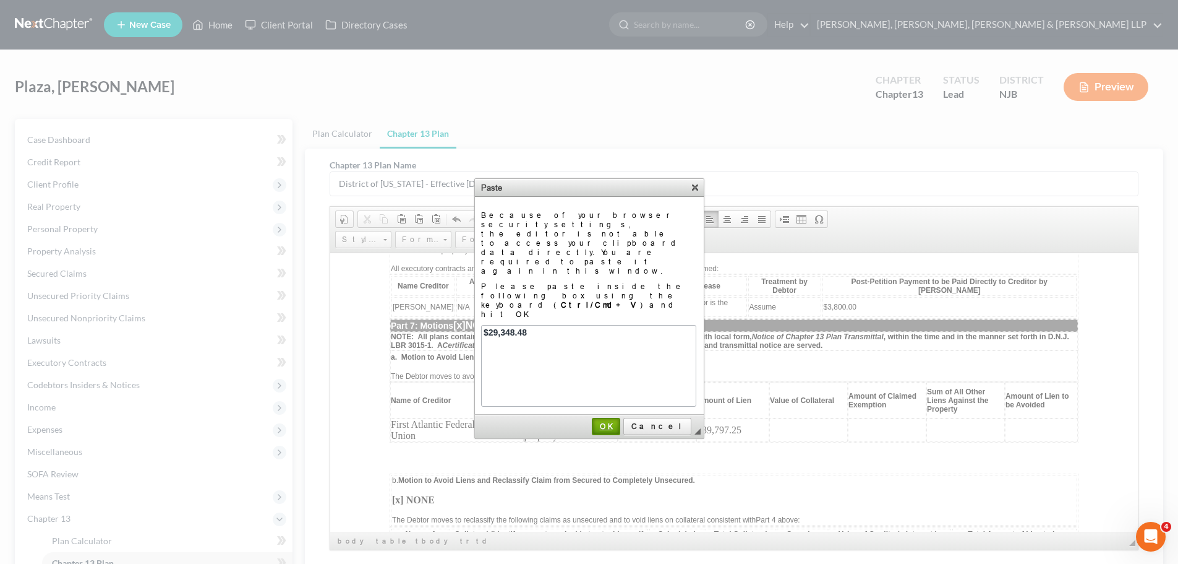
drag, startPoint x: 630, startPoint y: 375, endPoint x: 354, endPoint y: 122, distance: 374.3
click at [619, 421] on span "OK" at bounding box center [606, 425] width 26 height 9
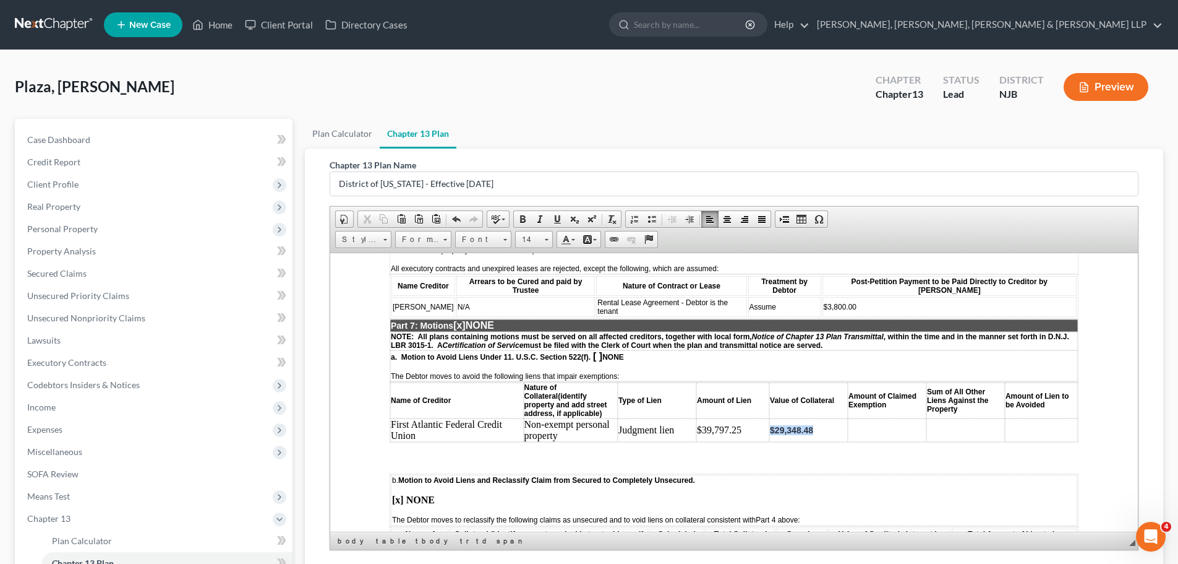
drag, startPoint x: 822, startPoint y: 416, endPoint x: 764, endPoint y: 408, distance: 58.7
click at [764, 418] on tr "First Atlantic Federal Credit Union Non-exempt personal property Judgment lien …" at bounding box center [734, 430] width 688 height 24
click at [522, 220] on span at bounding box center [523, 219] width 10 height 10
click at [838, 418] on td "$29,348.48" at bounding box center [808, 430] width 79 height 24
drag, startPoint x: 815, startPoint y: 407, endPoint x: 765, endPoint y: 406, distance: 50.7
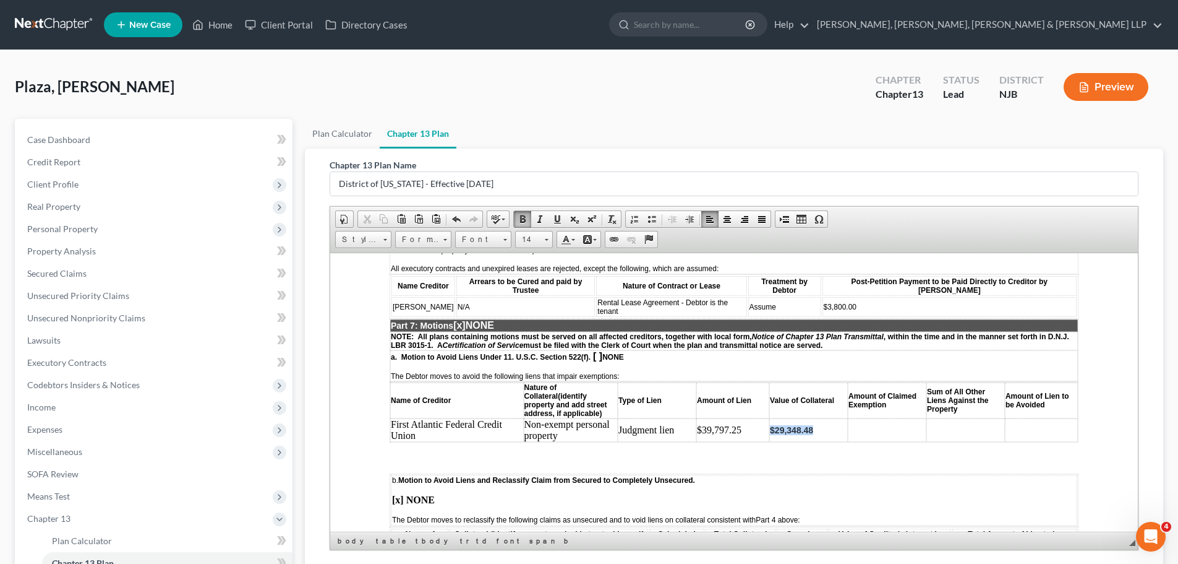
click at [765, 418] on tr "First Atlantic Federal Credit Union Non-exempt personal property Judgment lien …" at bounding box center [734, 430] width 688 height 24
click at [515, 219] on link "Bold" at bounding box center [522, 219] width 17 height 16
click at [886, 418] on td at bounding box center [887, 430] width 79 height 24
drag, startPoint x: 819, startPoint y: 411, endPoint x: 763, endPoint y: 413, distance: 56.3
click at [763, 418] on tr "First Atlantic Federal Credit Union Non-exempt personal property Judgment lien …" at bounding box center [734, 430] width 688 height 24
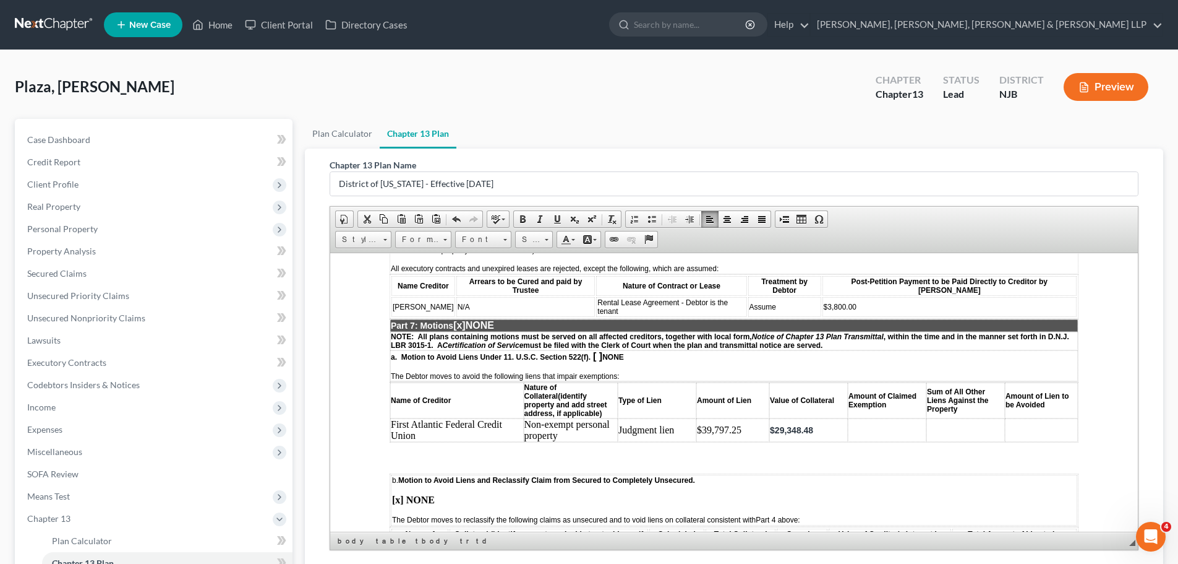
click at [887, 418] on td at bounding box center [887, 430] width 79 height 24
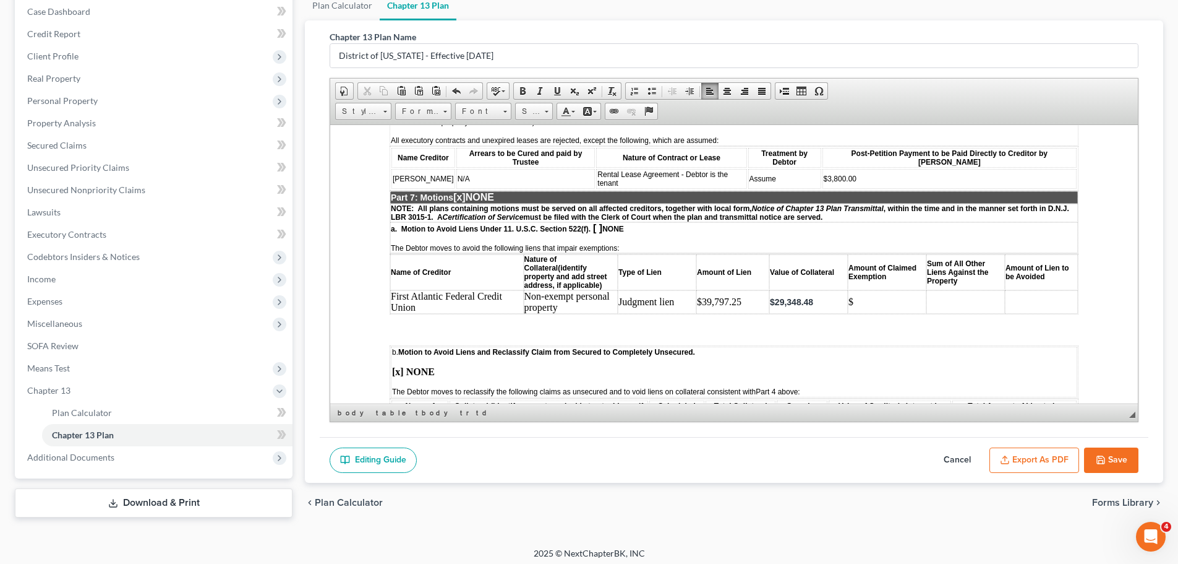
scroll to position [132, 0]
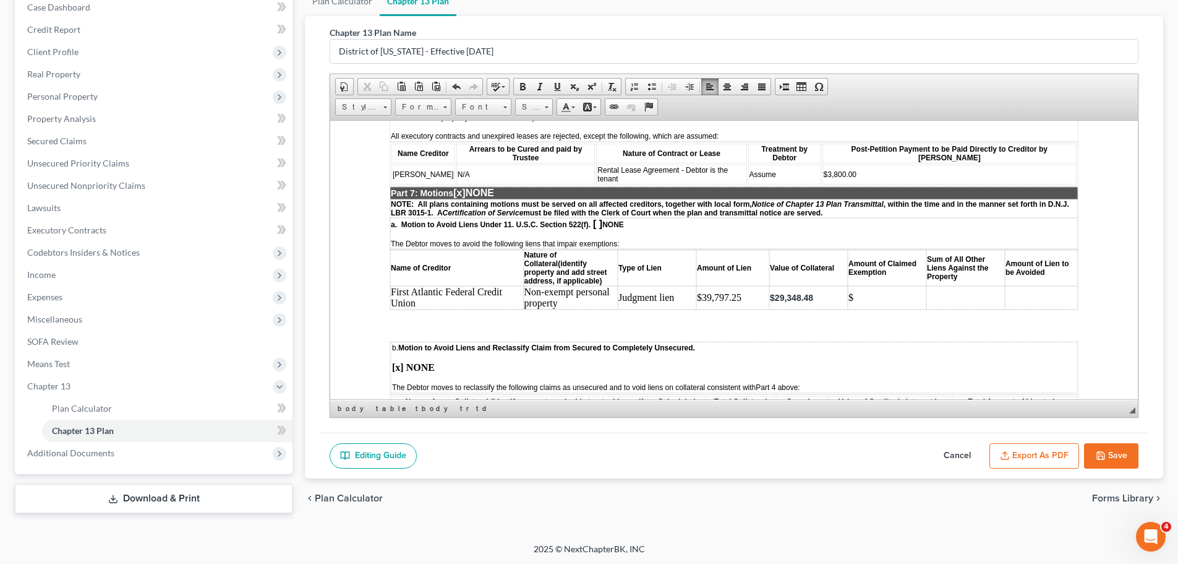
click at [1117, 461] on button "Save" at bounding box center [1111, 456] width 54 height 26
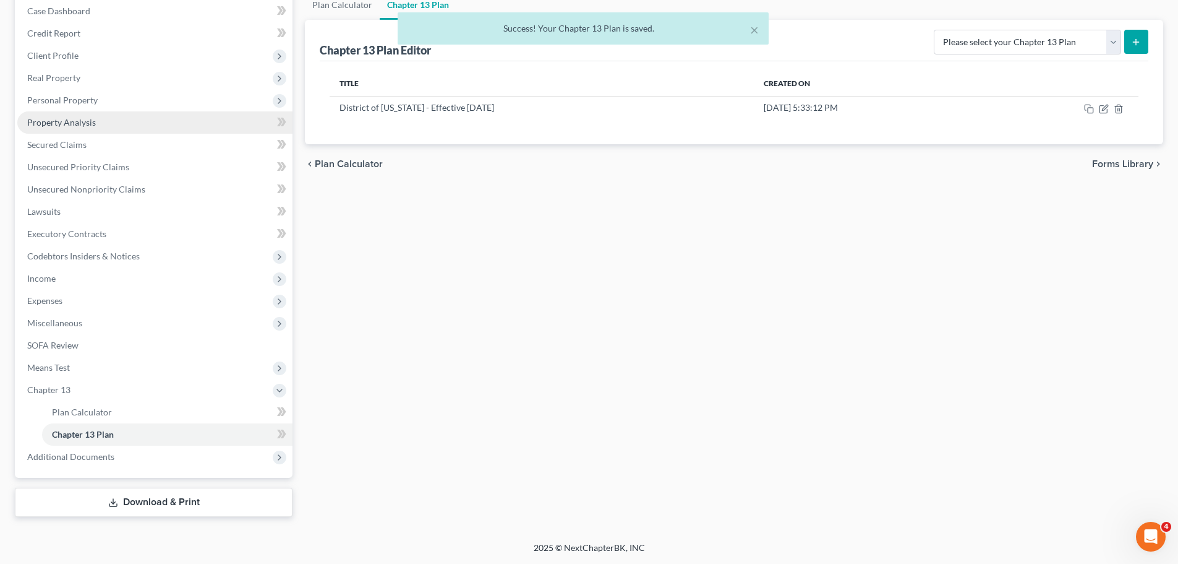
click at [65, 126] on span "Property Analysis" at bounding box center [61, 122] width 69 height 11
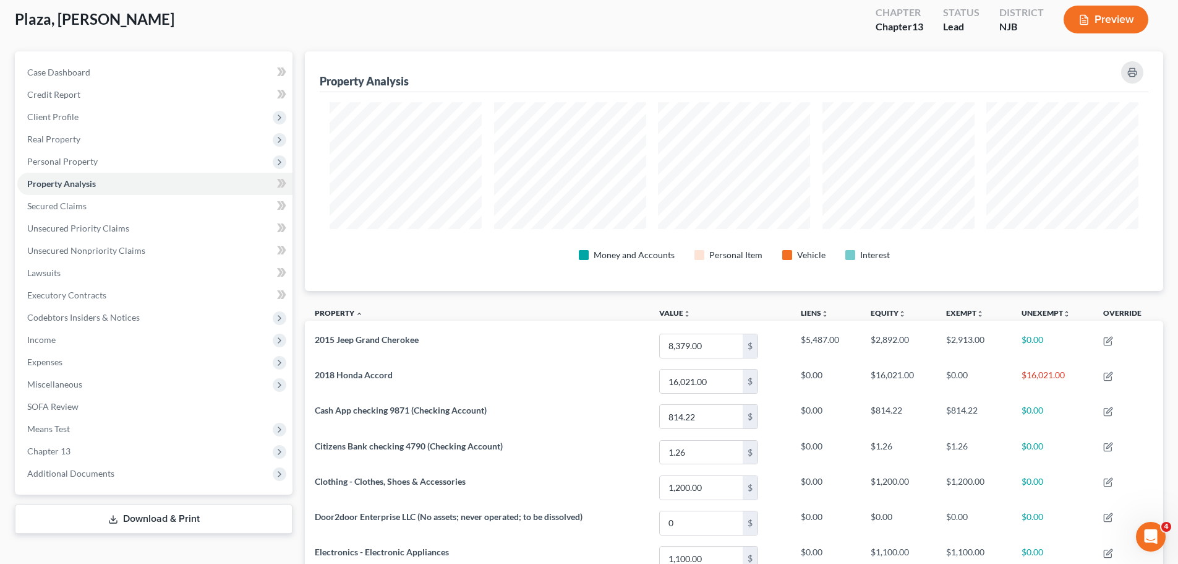
scroll to position [59, 0]
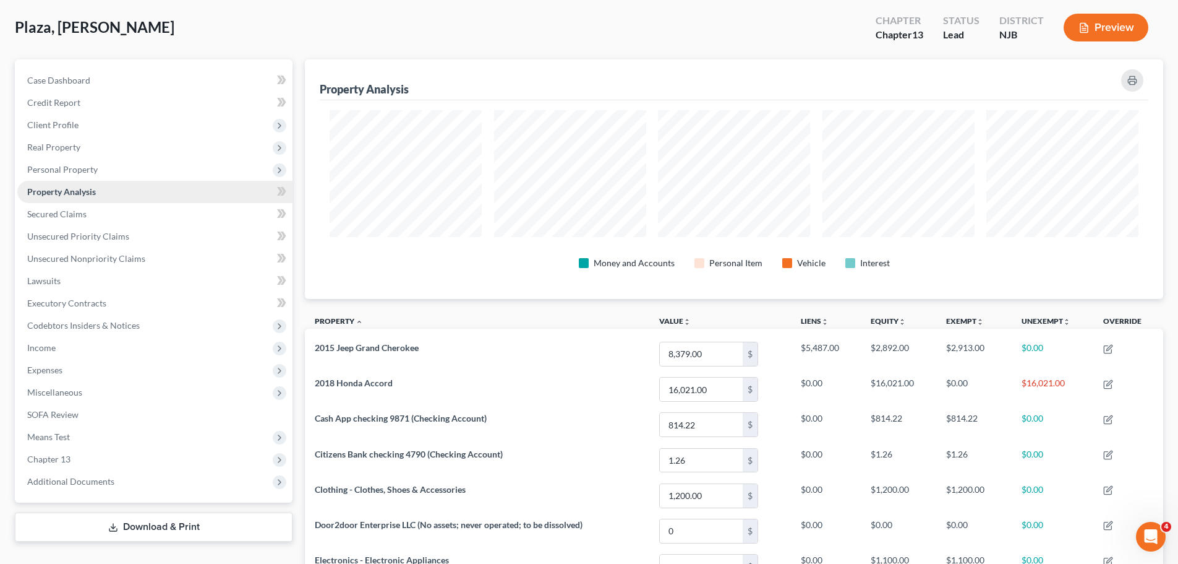
click at [84, 197] on link "Property Analysis" at bounding box center [154, 192] width 275 height 22
click at [88, 173] on span "Personal Property" at bounding box center [62, 169] width 71 height 11
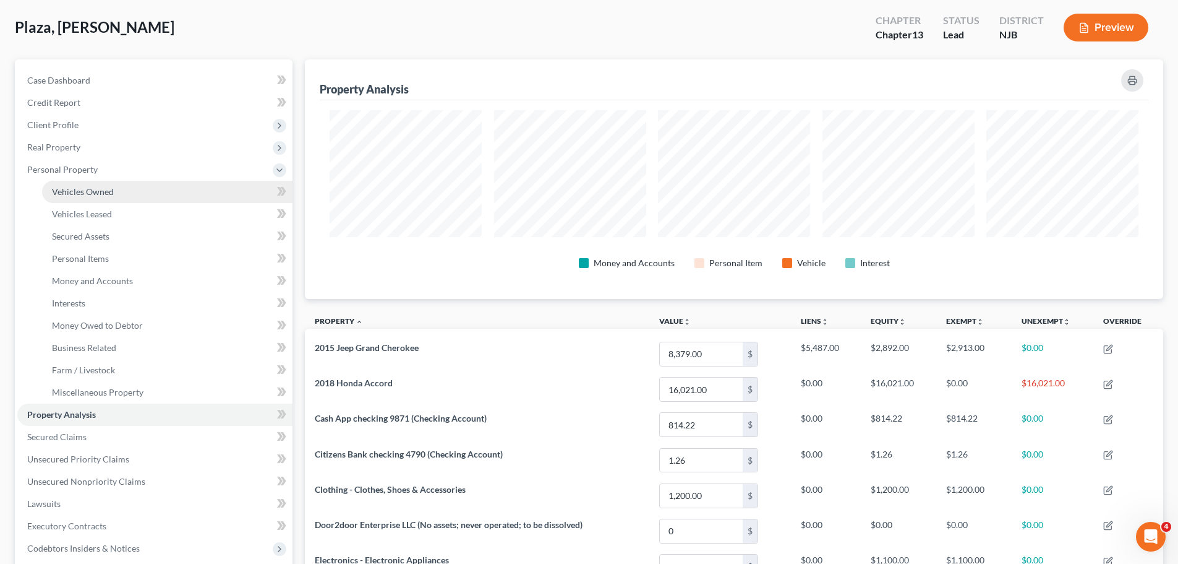
click at [95, 192] on span "Vehicles Owned" at bounding box center [83, 191] width 62 height 11
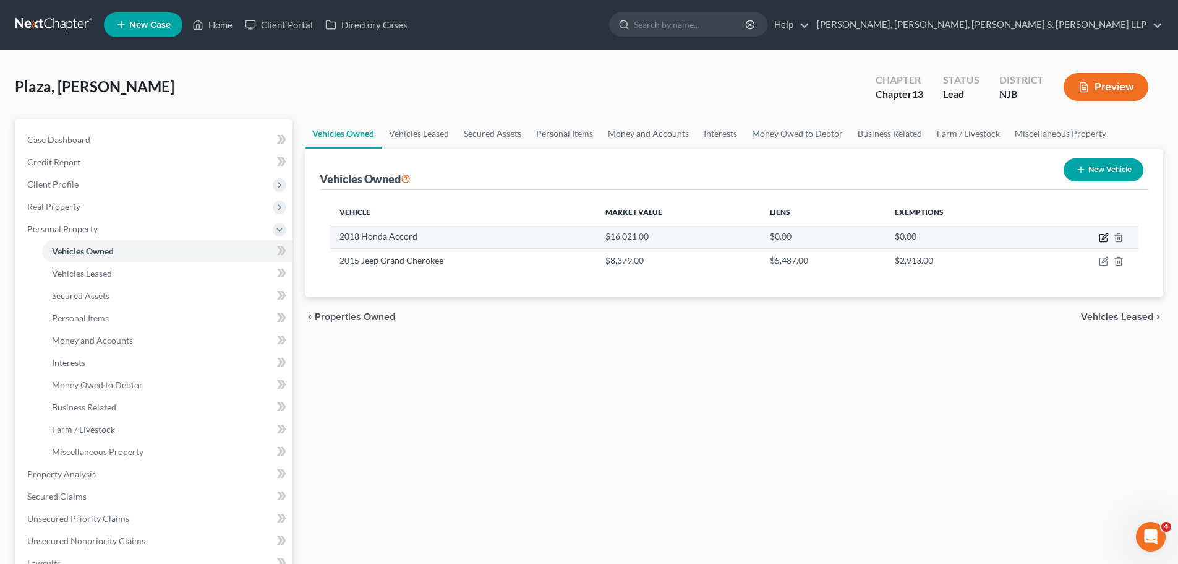
click at [1104, 238] on icon "button" at bounding box center [1104, 238] width 10 height 10
select select "0"
select select "8"
select select "2"
select select "0"
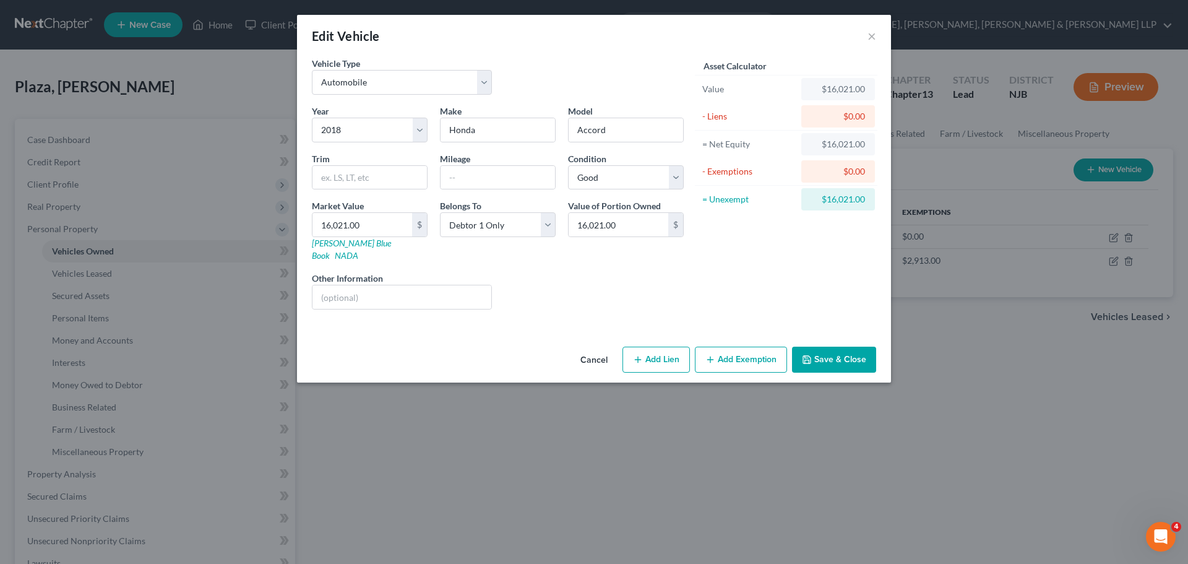
click at [727, 346] on button "Add Exemption" at bounding box center [741, 359] width 92 height 26
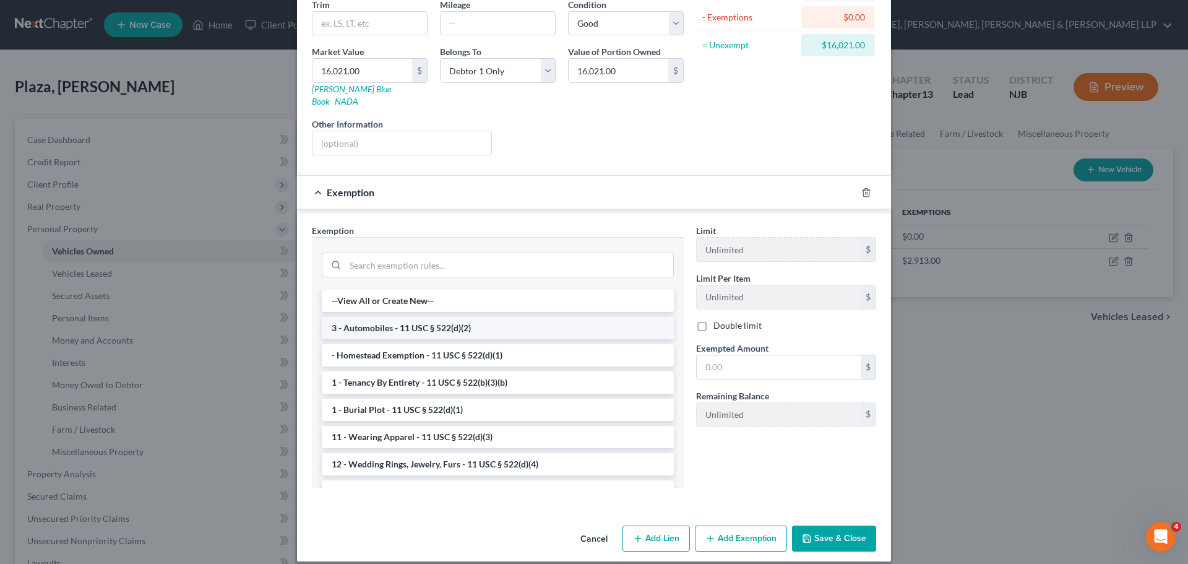
click at [491, 317] on li "3 - Automobiles - 11 USC § 522(d)(2)" at bounding box center [498, 328] width 352 height 22
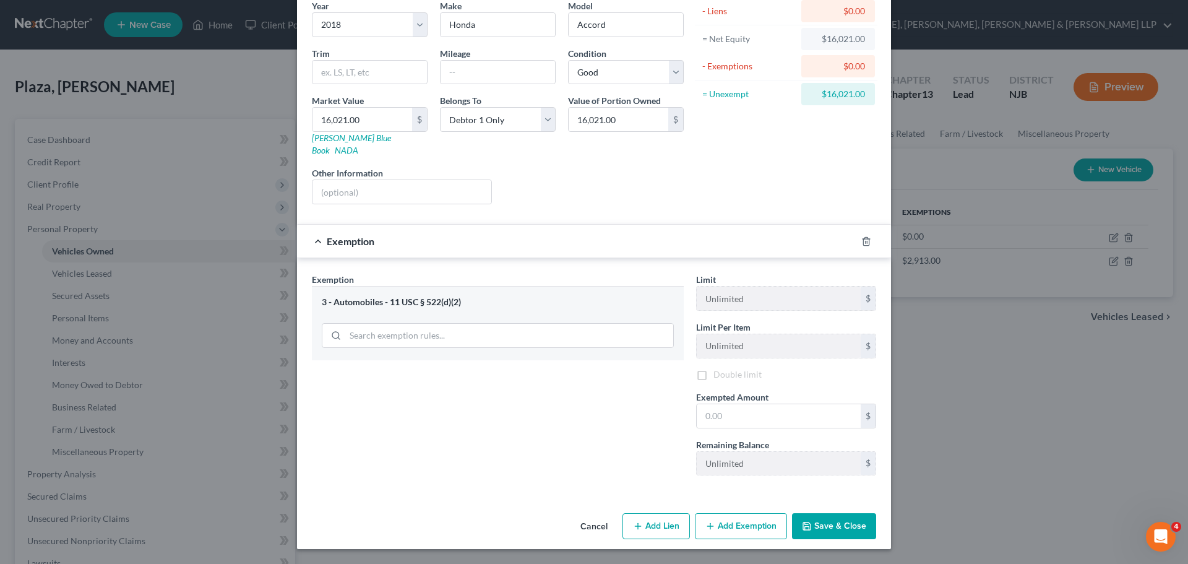
scroll to position [93, 0]
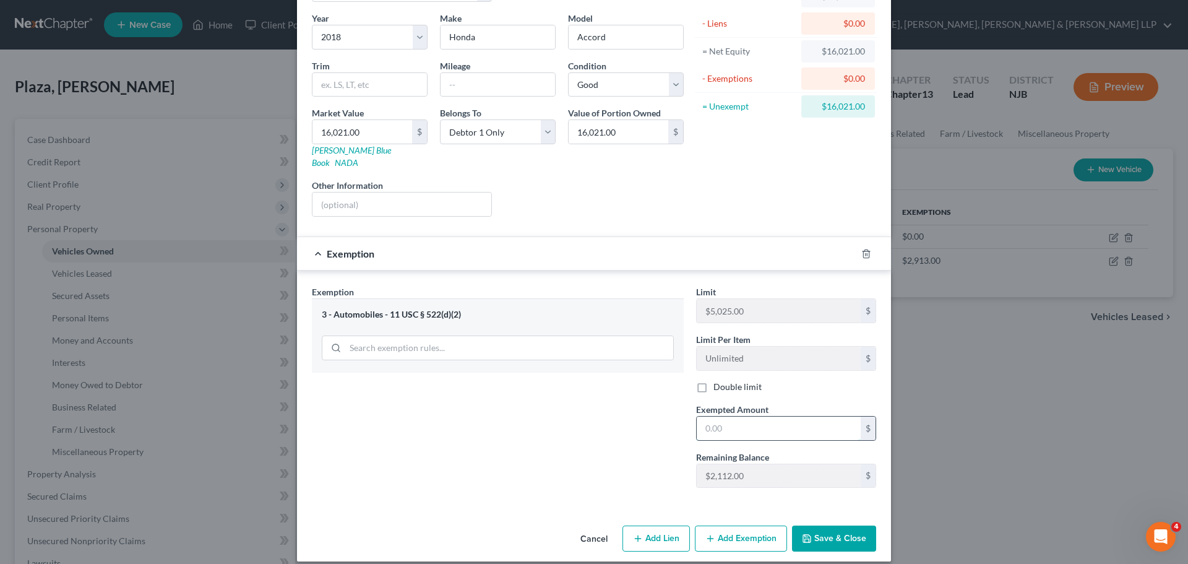
click at [709, 416] on input "text" at bounding box center [778, 428] width 164 height 24
click at [591, 529] on button "Cancel" at bounding box center [593, 538] width 47 height 25
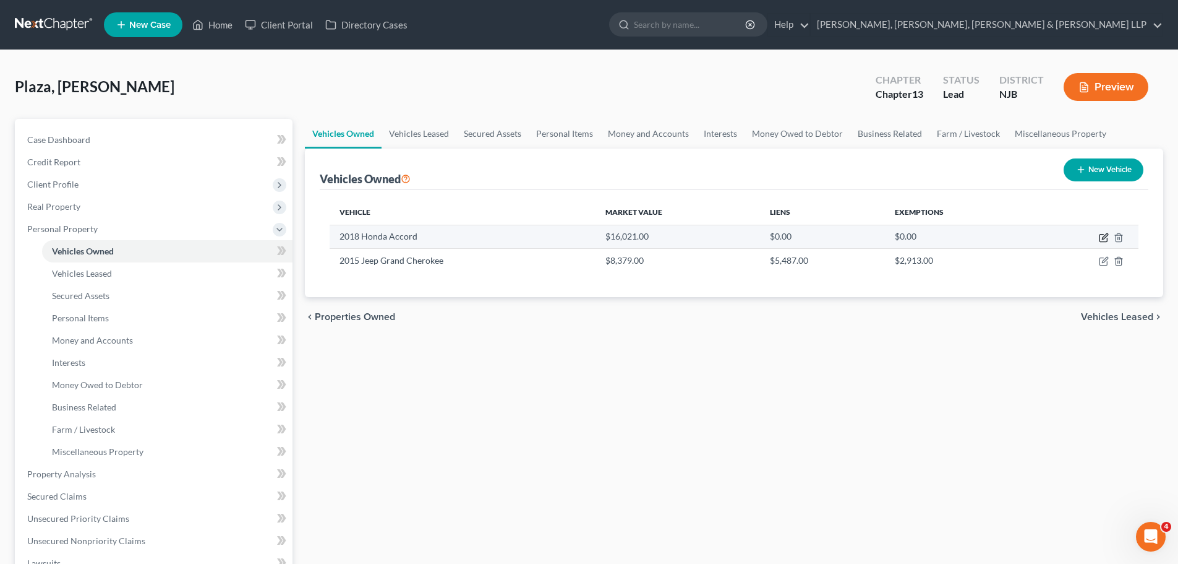
click at [1102, 238] on icon "button" at bounding box center [1104, 238] width 10 height 10
select select "0"
select select "8"
select select "2"
select select "0"
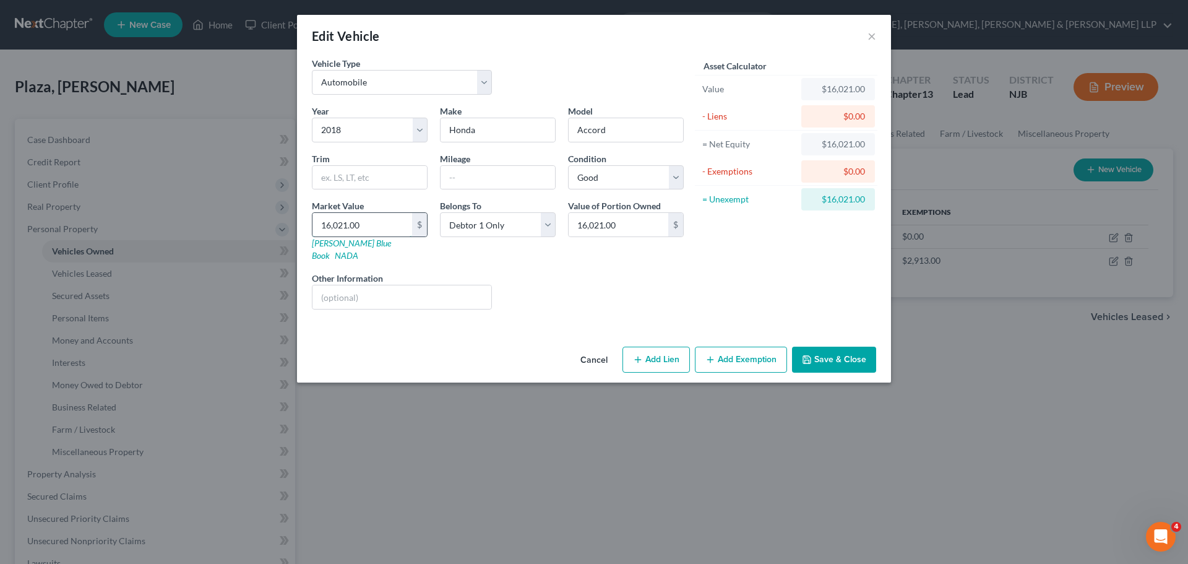
click at [387, 224] on input "16,021.00" at bounding box center [362, 225] width 100 height 24
click at [733, 348] on button "Add Exemption" at bounding box center [741, 359] width 92 height 26
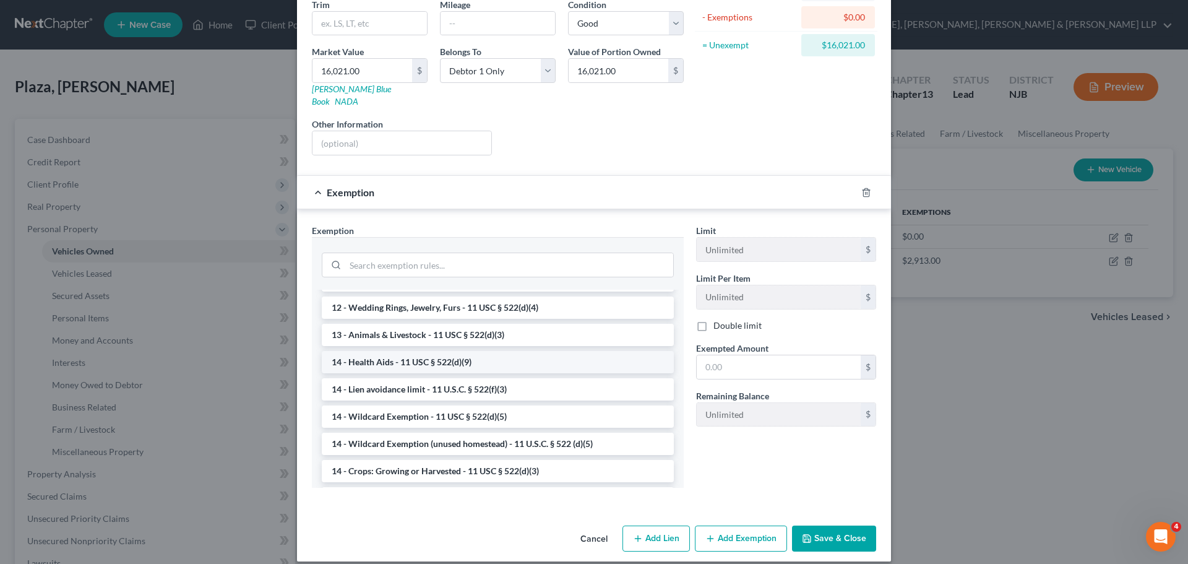
scroll to position [186, 0]
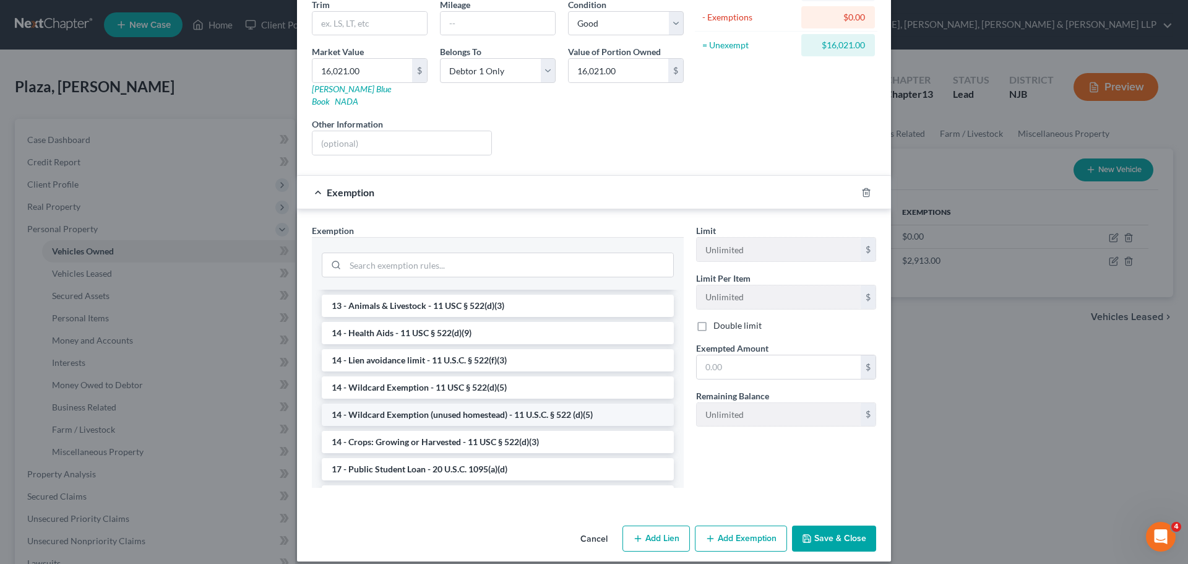
click at [502, 410] on li "14 - Wildcard Exemption (unused homestead) - 11 U.S.C. § 522 (d)(5)" at bounding box center [498, 414] width 352 height 22
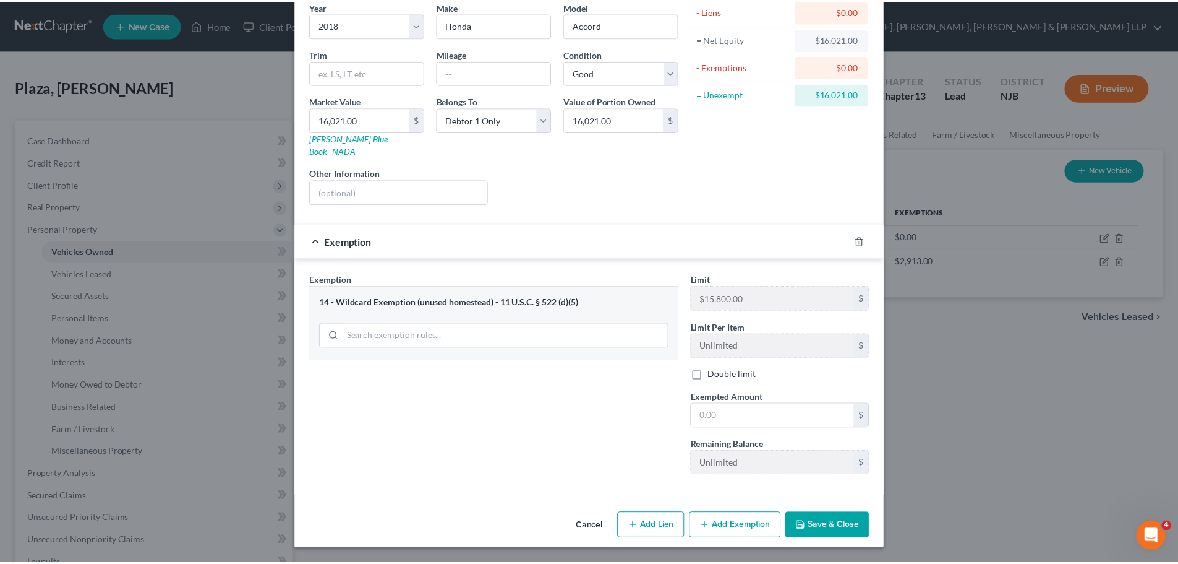
scroll to position [93, 0]
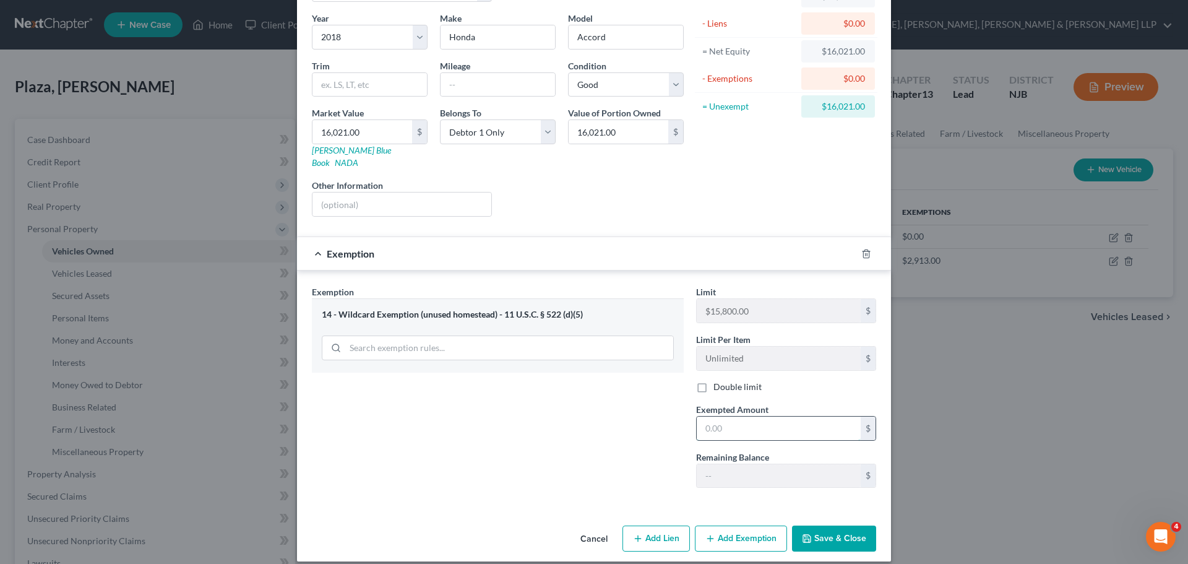
click at [736, 421] on input "text" at bounding box center [778, 428] width 164 height 24
click at [379, 134] on input "16,021.00" at bounding box center [362, 132] width 100 height 24
type input "1"
type input "1.00"
type input "15"
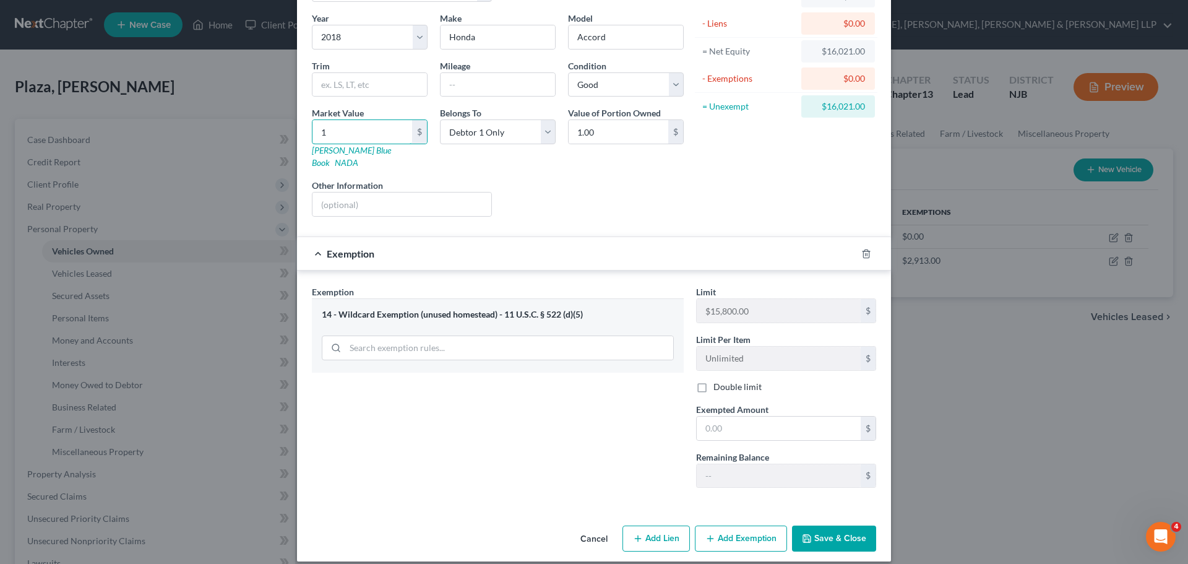
type input "15.00"
type input "154"
type input "154.00"
type input "15"
type input "15.00"
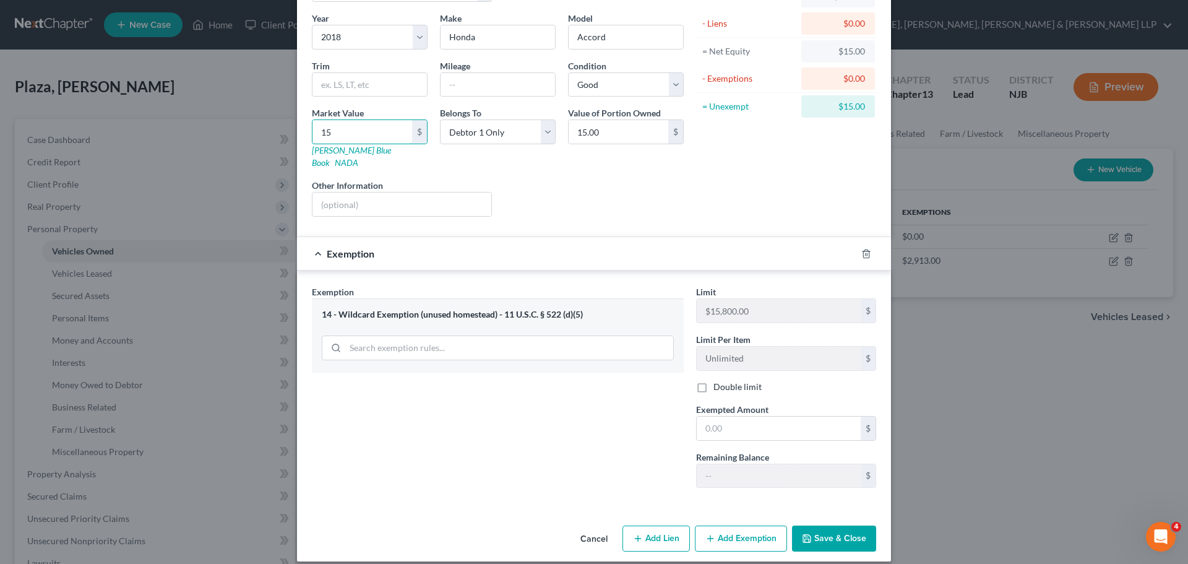
type input "1"
type input "1.00"
type input "14"
type input "14.00"
type input "140"
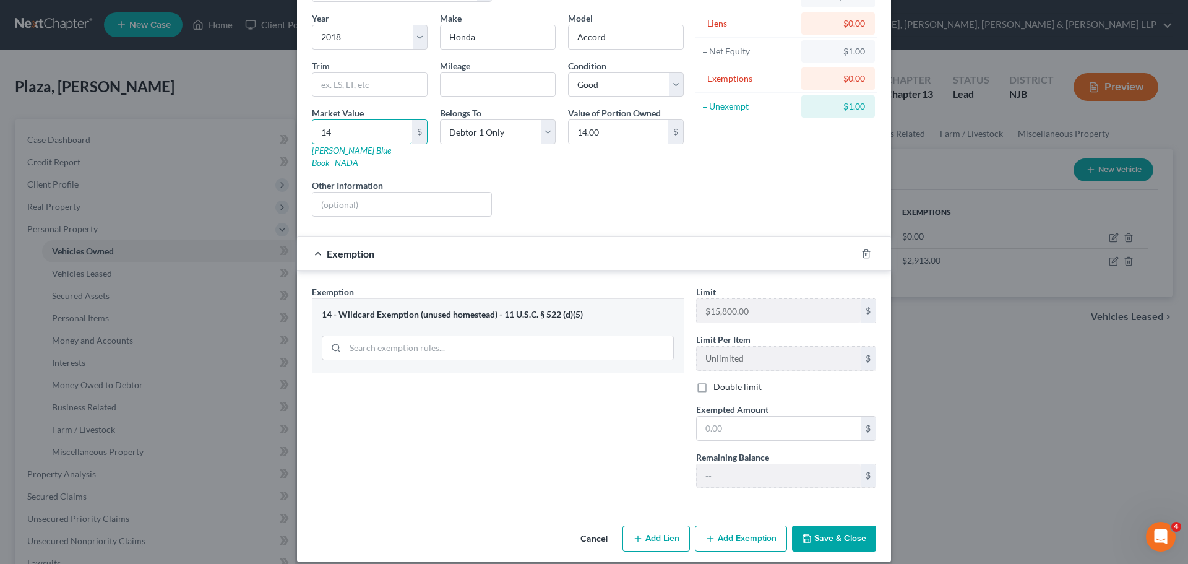
type input "140.00"
type input "1400"
type input "1,400.00"
type input "1,4000"
type input "14,000.00"
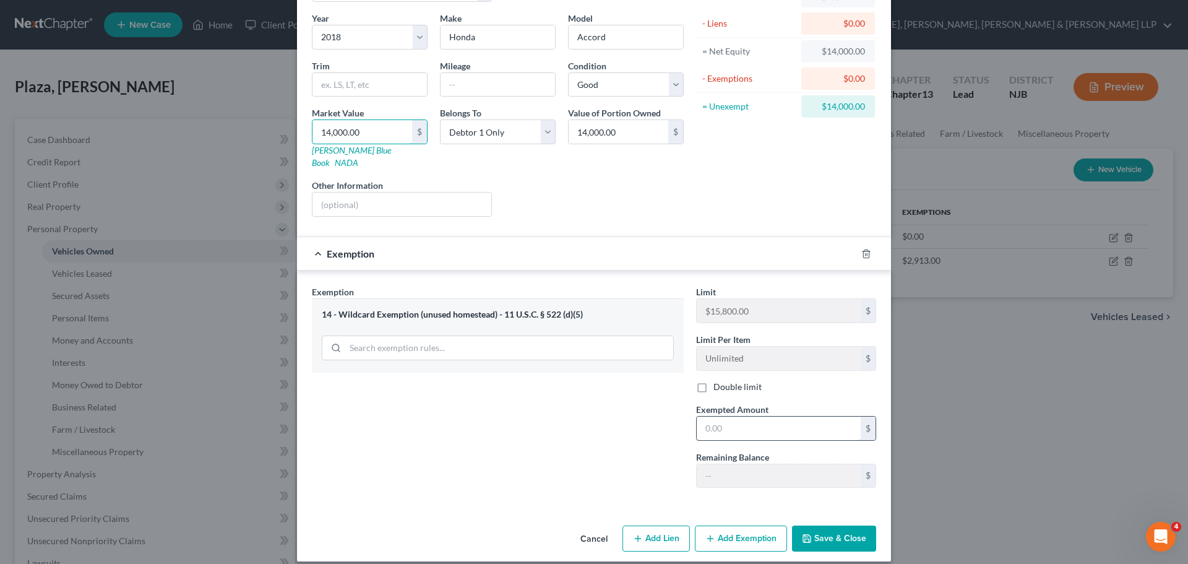
type input "14,000.00"
click at [779, 418] on input "text" at bounding box center [778, 428] width 164 height 24
type input "14,000.00"
click at [847, 525] on button "Save & Close" at bounding box center [834, 538] width 84 height 26
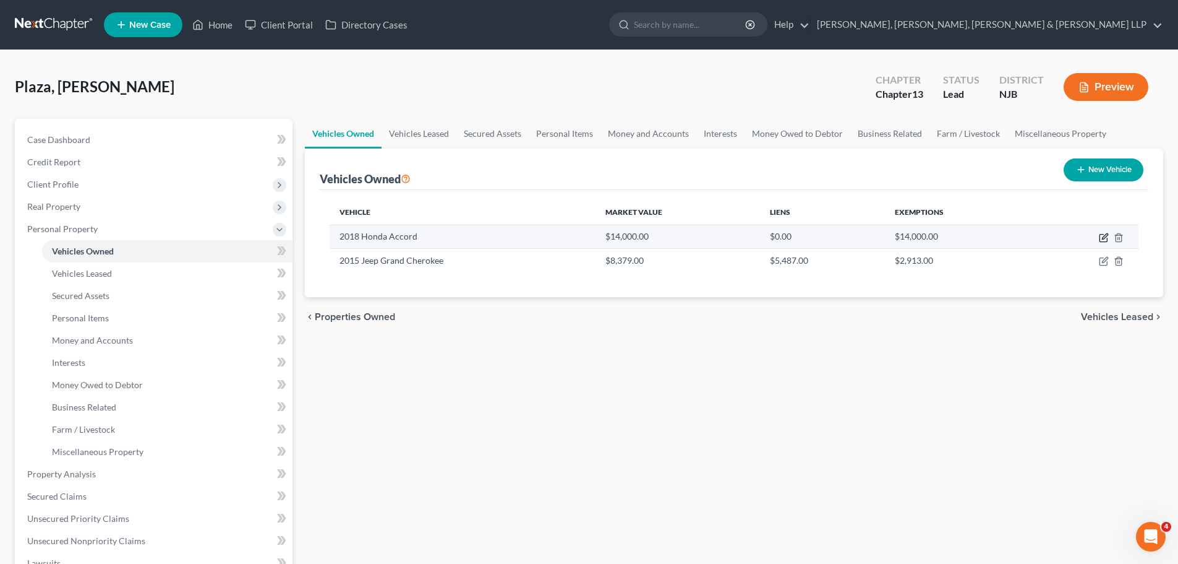
click at [1105, 238] on icon "button" at bounding box center [1105, 236] width 6 height 6
select select "0"
select select "8"
select select "2"
select select "0"
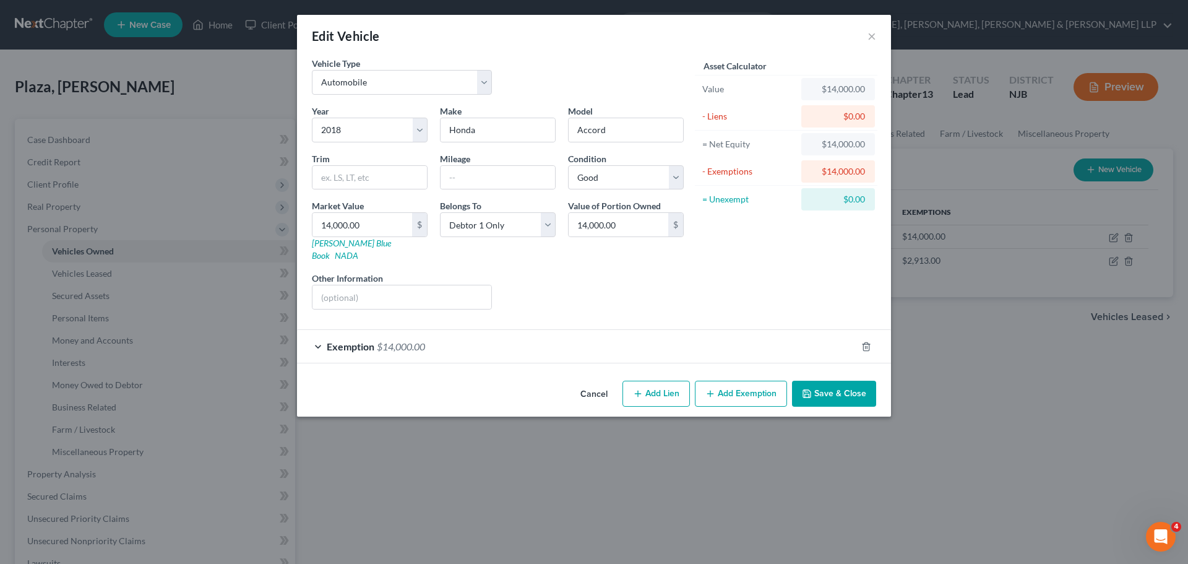
click at [843, 383] on button "Save & Close" at bounding box center [834, 393] width 84 height 26
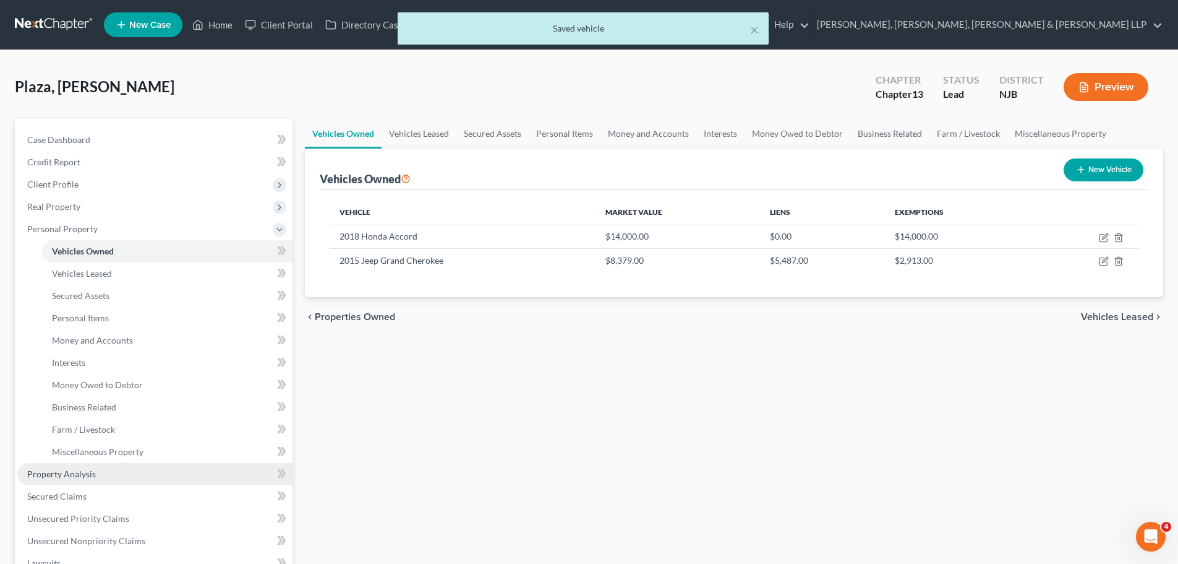
click at [85, 478] on span "Property Analysis" at bounding box center [61, 473] width 69 height 11
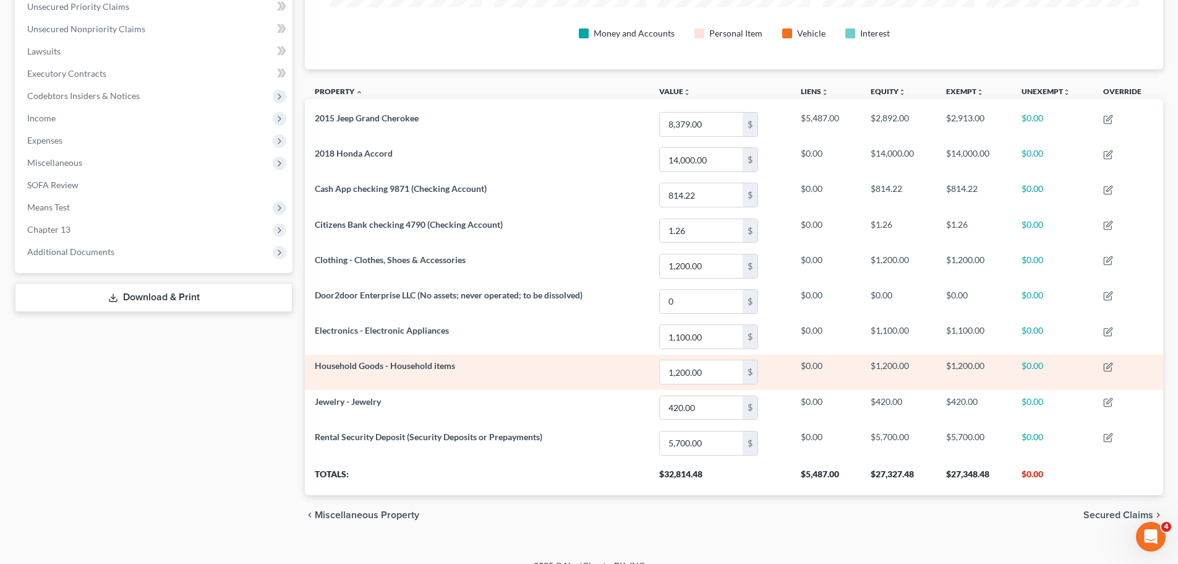
scroll to position [307, 0]
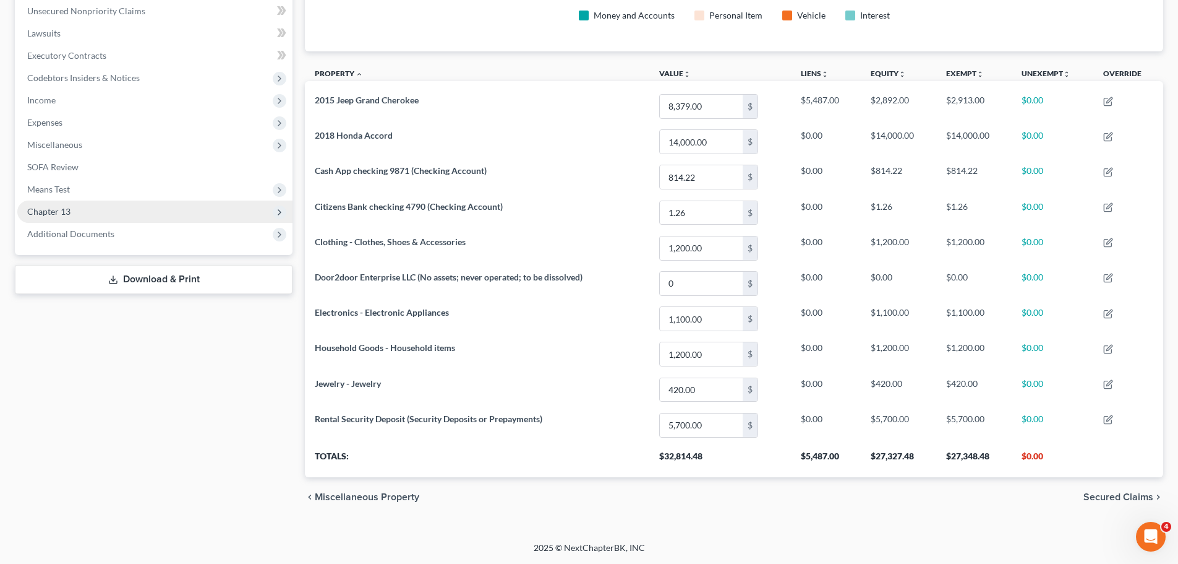
drag, startPoint x: 43, startPoint y: 216, endPoint x: 49, endPoint y: 214, distance: 6.5
click at [43, 216] on span "Chapter 13" at bounding box center [48, 211] width 43 height 11
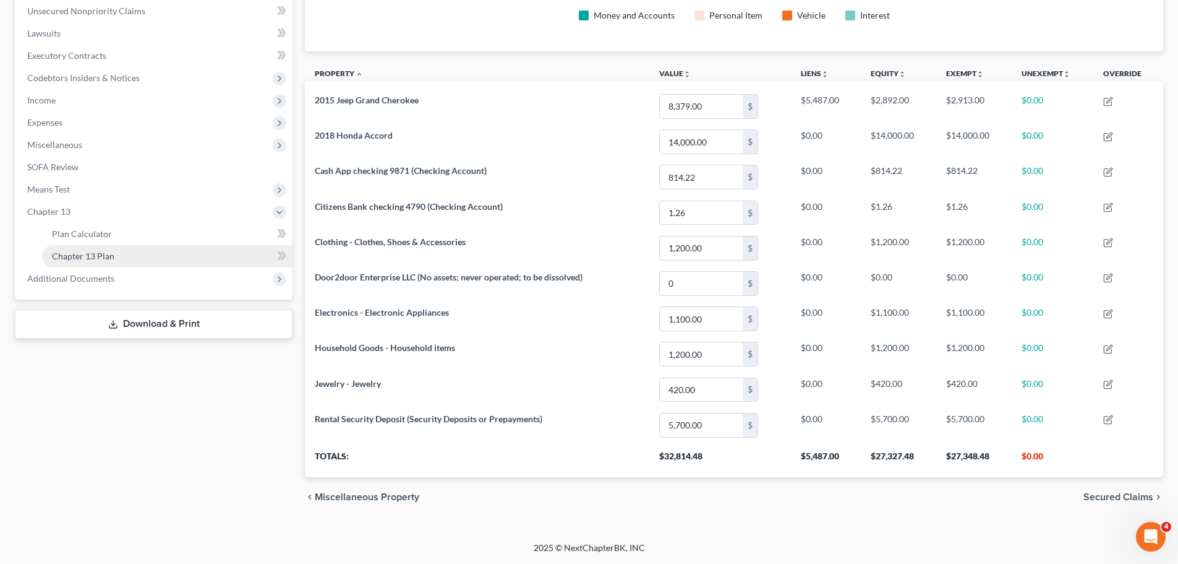
click at [103, 255] on span "Chapter 13 Plan" at bounding box center [83, 256] width 62 height 11
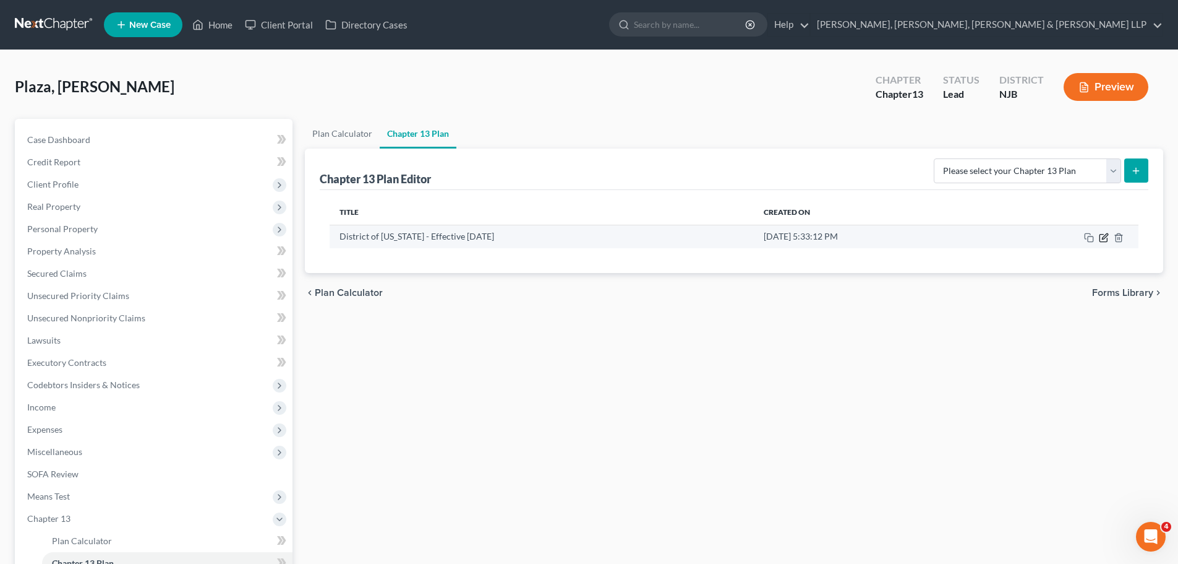
click at [1107, 242] on icon "button" at bounding box center [1104, 238] width 10 height 10
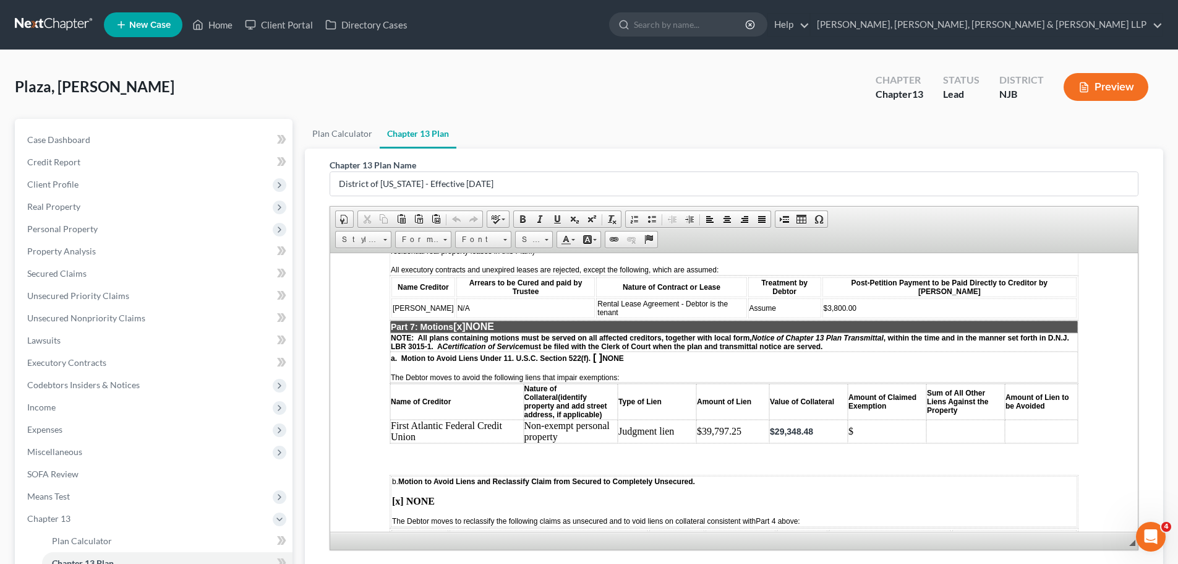
scroll to position [2227, 0]
click at [812, 418] on td "$29,348.48" at bounding box center [808, 430] width 79 height 24
click at [883, 418] on td "$" at bounding box center [887, 430] width 79 height 24
click at [977, 418] on td at bounding box center [966, 430] width 79 height 24
click at [1027, 418] on td at bounding box center [1041, 430] width 73 height 24
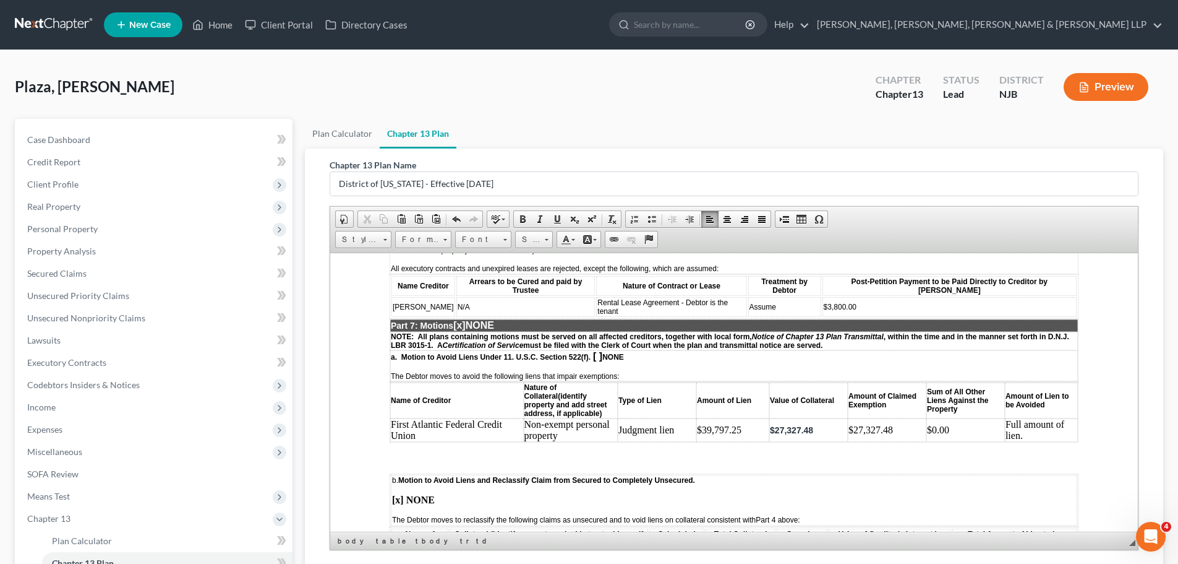
click at [466, 319] on span "[x]" at bounding box center [459, 324] width 12 height 11
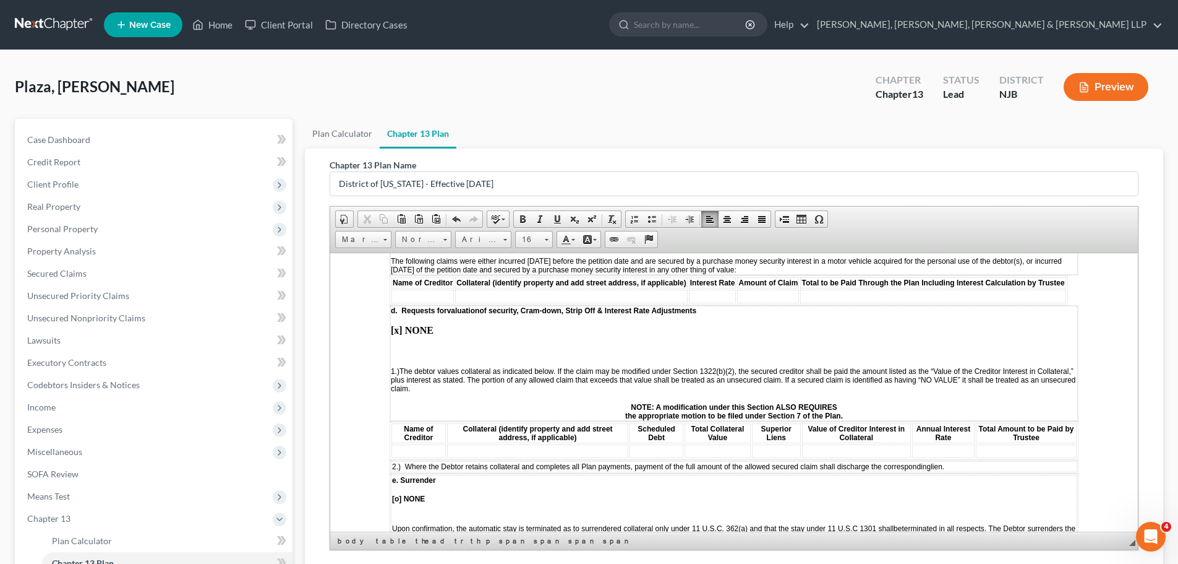
scroll to position [1546, 0]
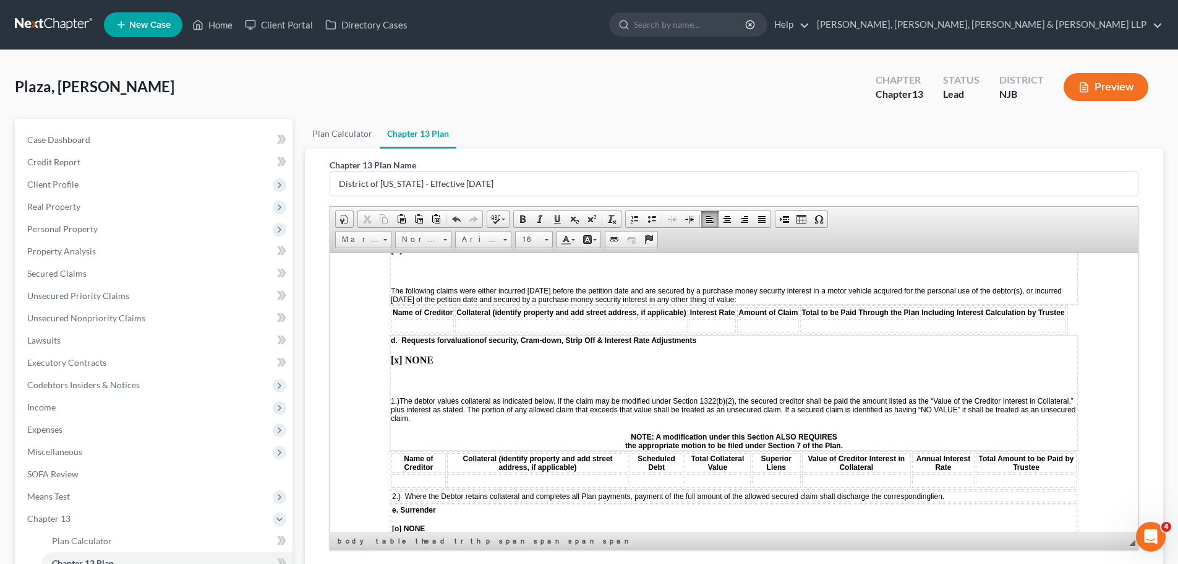
click at [396, 359] on strong "[x] NONE" at bounding box center [412, 359] width 43 height 11
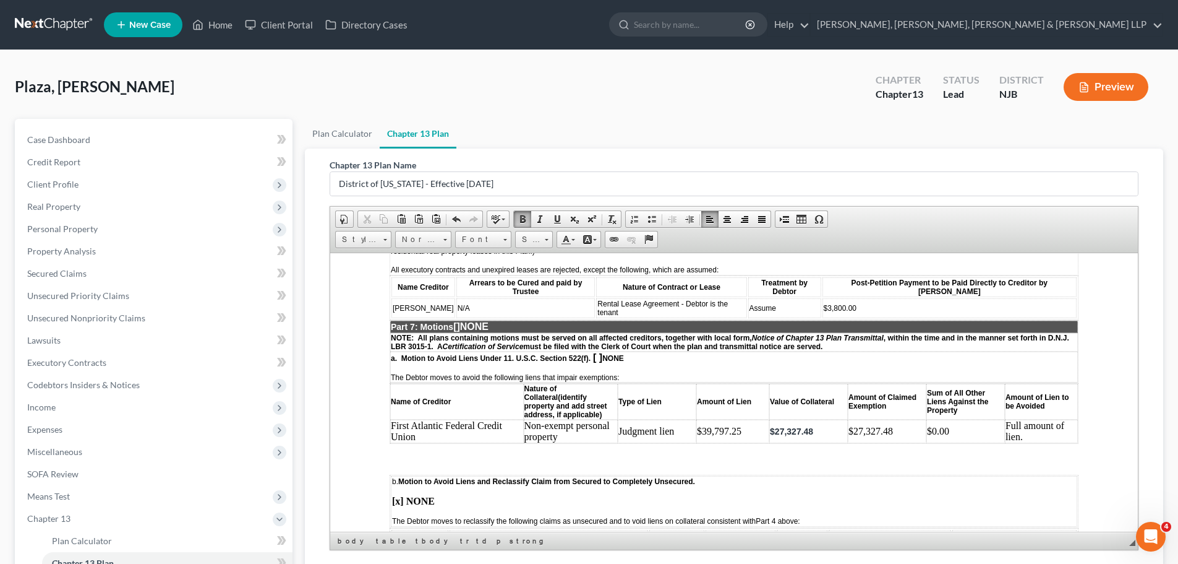
scroll to position [2227, 0]
drag, startPoint x: 391, startPoint y: 405, endPoint x: 414, endPoint y: 413, distance: 24.1
click at [414, 418] on td "First Atlantic Federal Credit Union" at bounding box center [457, 430] width 134 height 24
click at [435, 436] on span "Copy" at bounding box center [447, 434] width 66 height 15
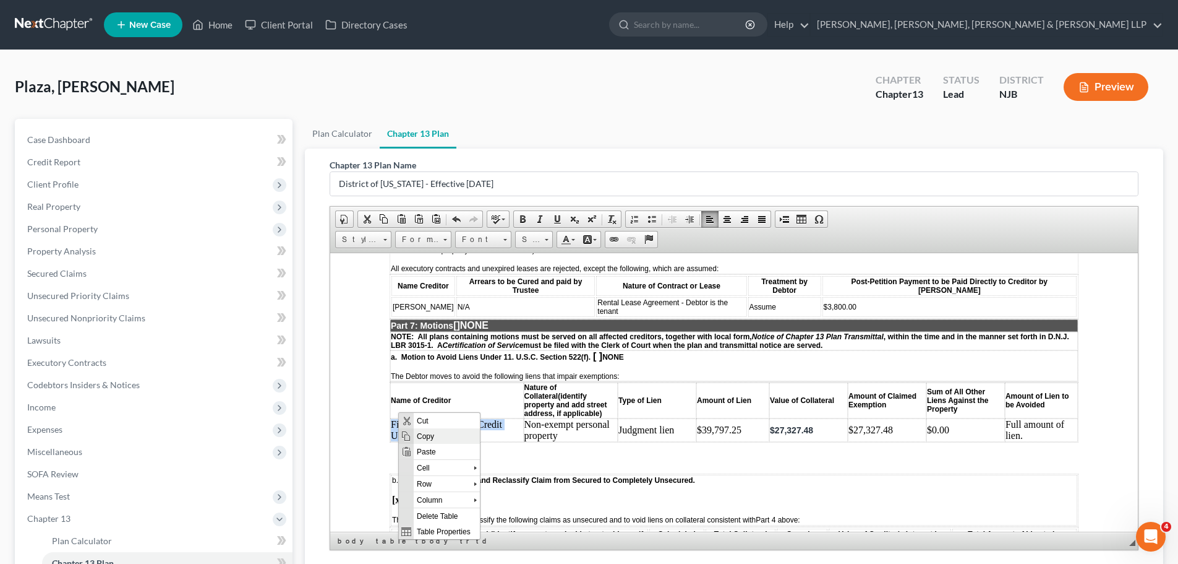
copy td "First Atlantic Federal Credit Union"
click at [451, 421] on td "First Atlantic Federal Credit Union" at bounding box center [457, 430] width 134 height 24
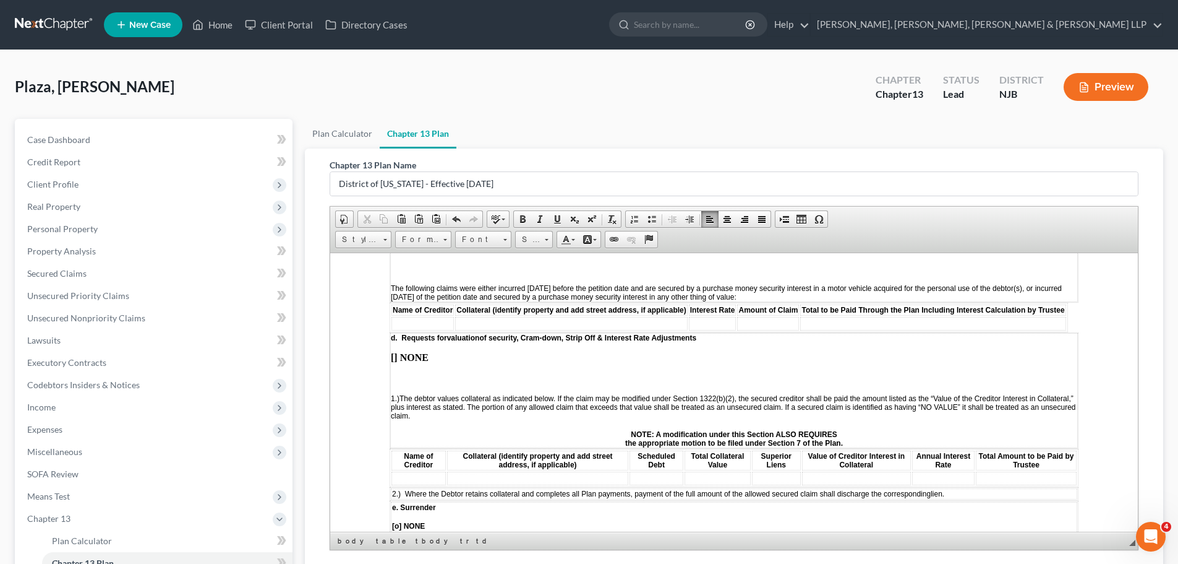
scroll to position [1546, 0]
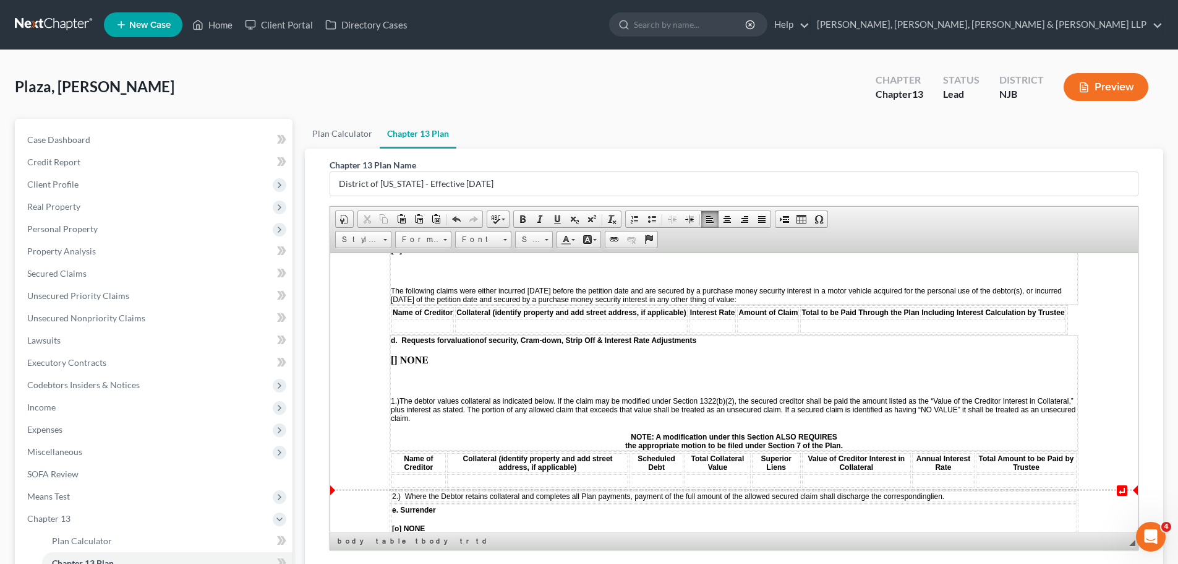
click at [411, 478] on td at bounding box center [419, 480] width 54 height 14
click at [452, 390] on span "Paste" at bounding box center [460, 389] width 66 height 15
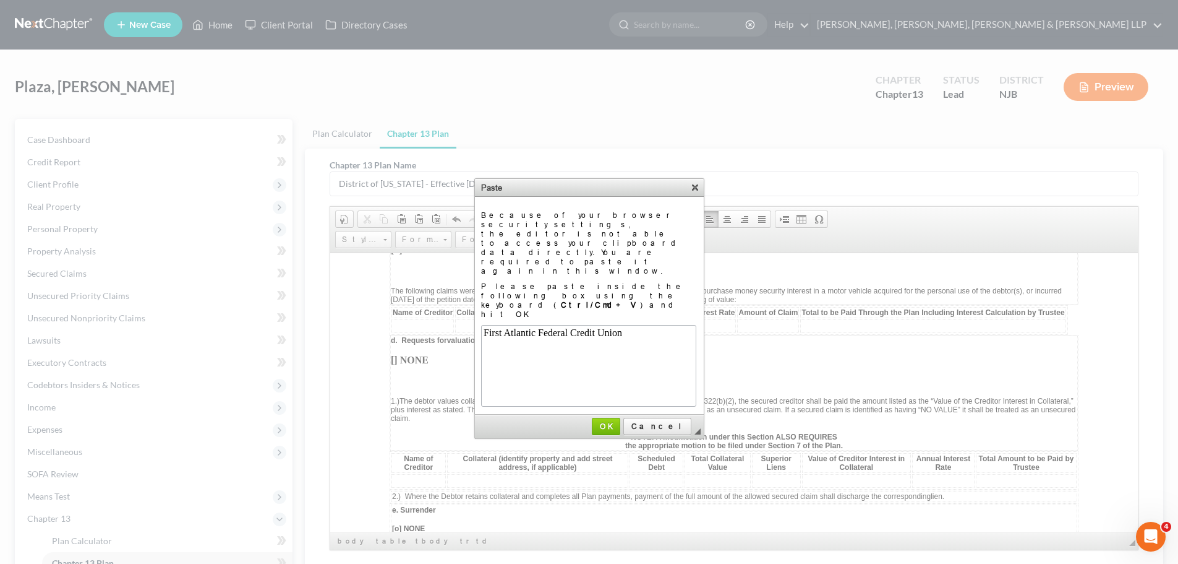
scroll to position [0, 0]
click at [619, 421] on span "OK" at bounding box center [606, 425] width 26 height 9
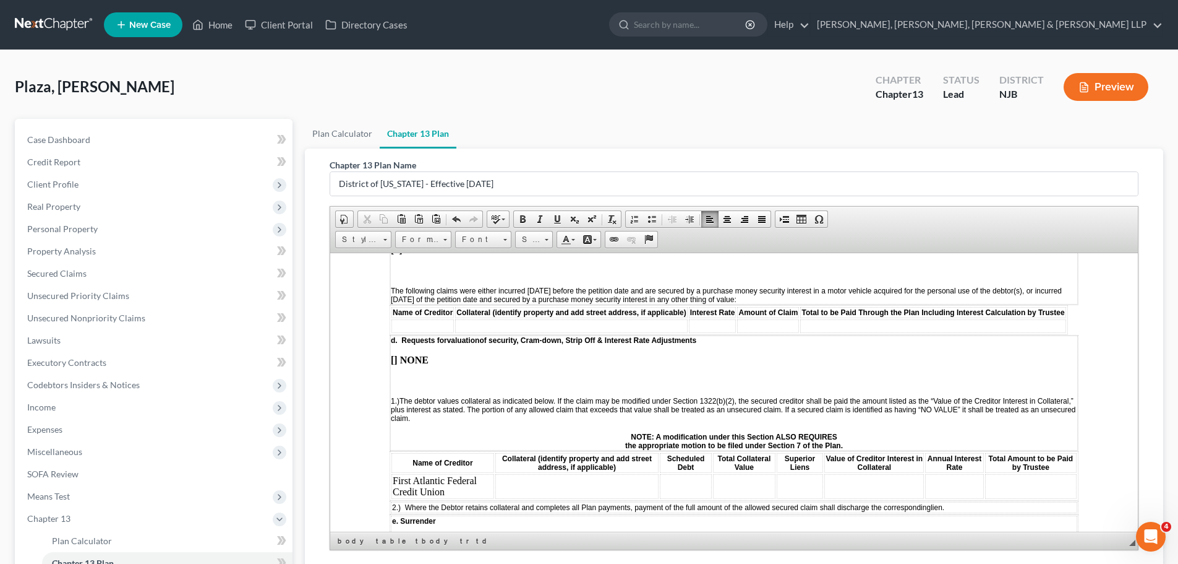
click at [554, 481] on td at bounding box center [576, 485] width 163 height 25
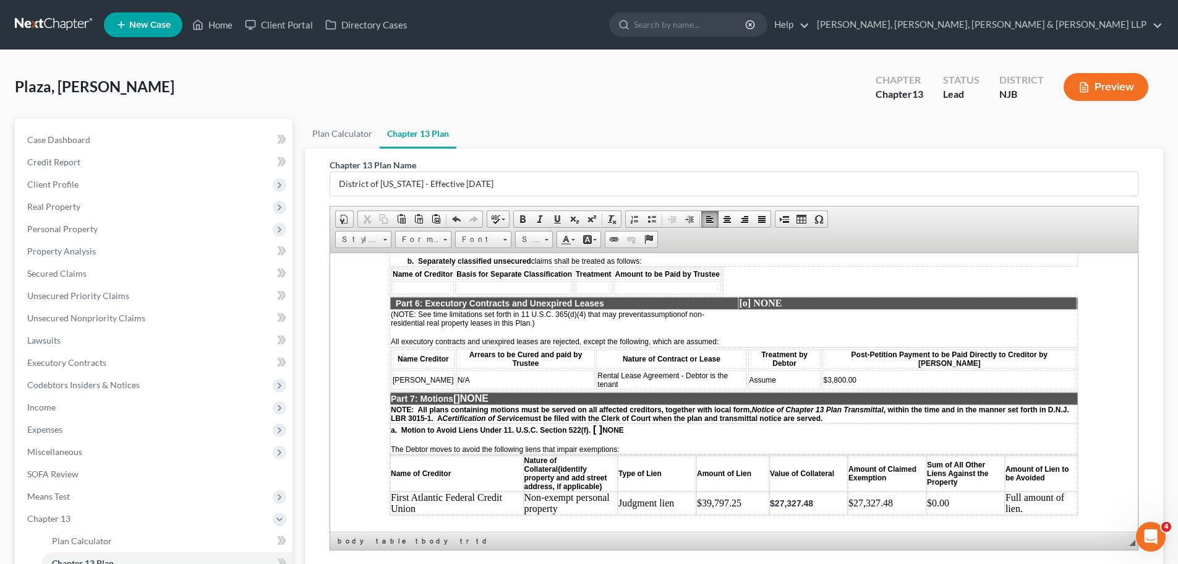
scroll to position [2227, 0]
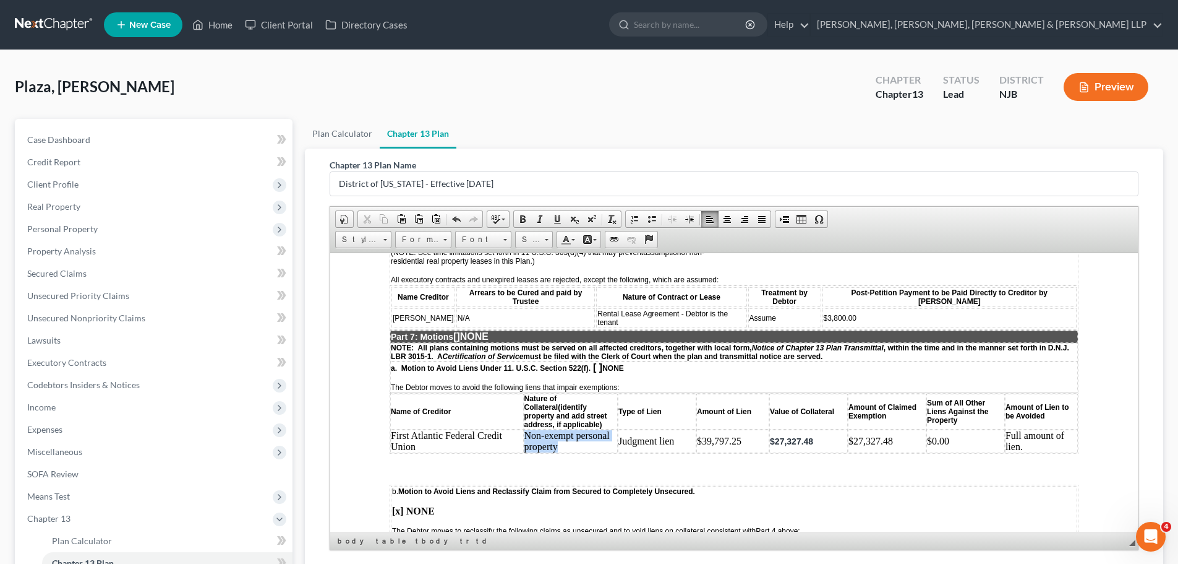
drag, startPoint x: 523, startPoint y: 416, endPoint x: 553, endPoint y: 425, distance: 31.7
click at [553, 429] on td "Non-exempt personal property" at bounding box center [571, 441] width 95 height 24
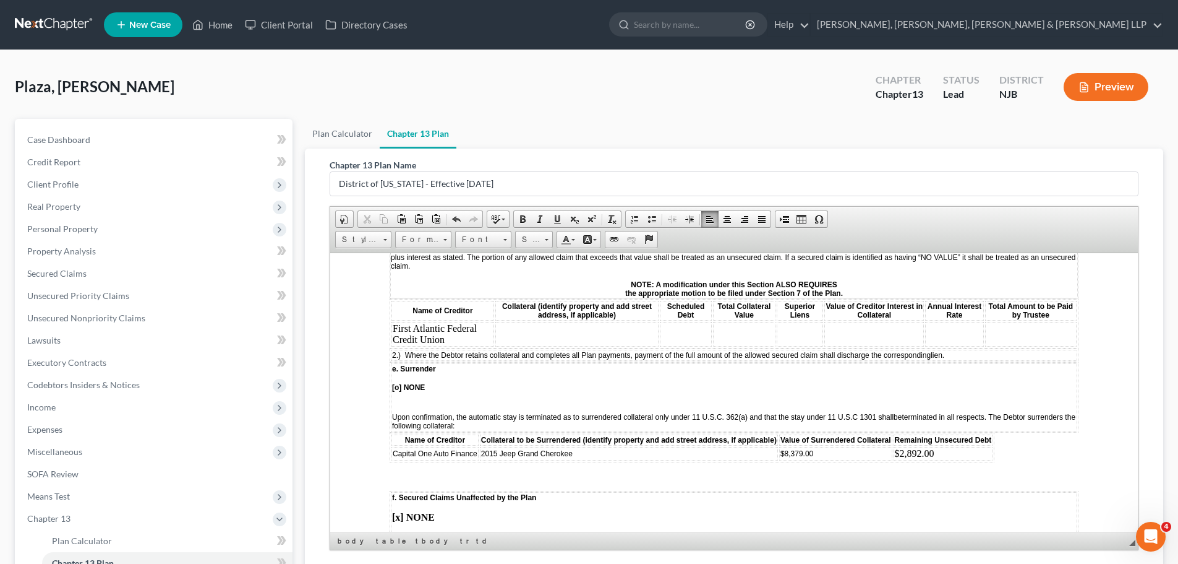
scroll to position [1670, 0]
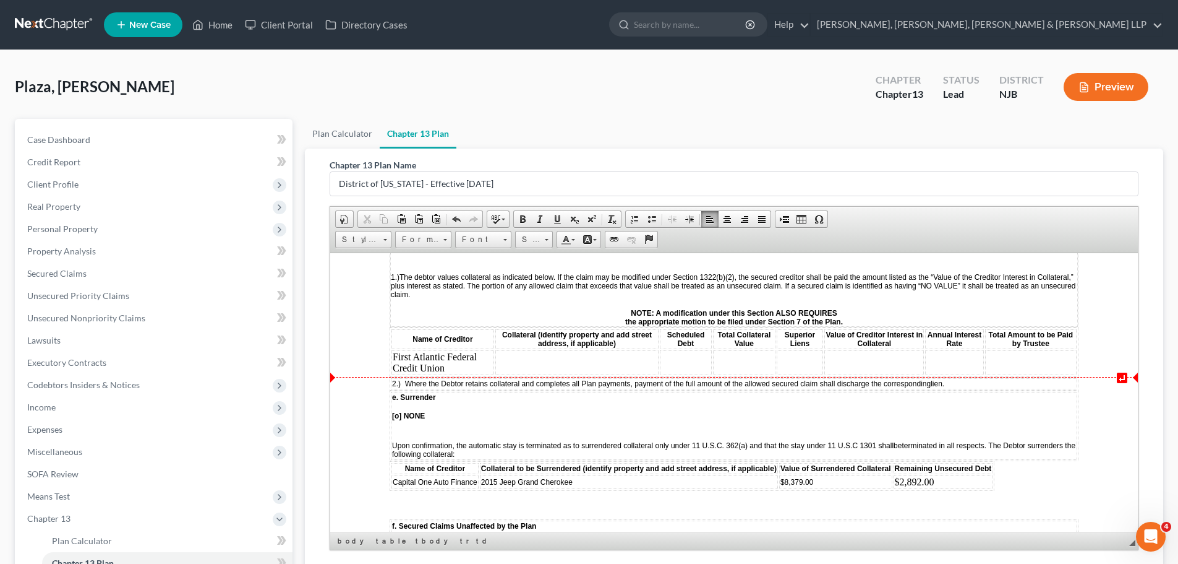
click at [542, 364] on td at bounding box center [576, 361] width 163 height 25
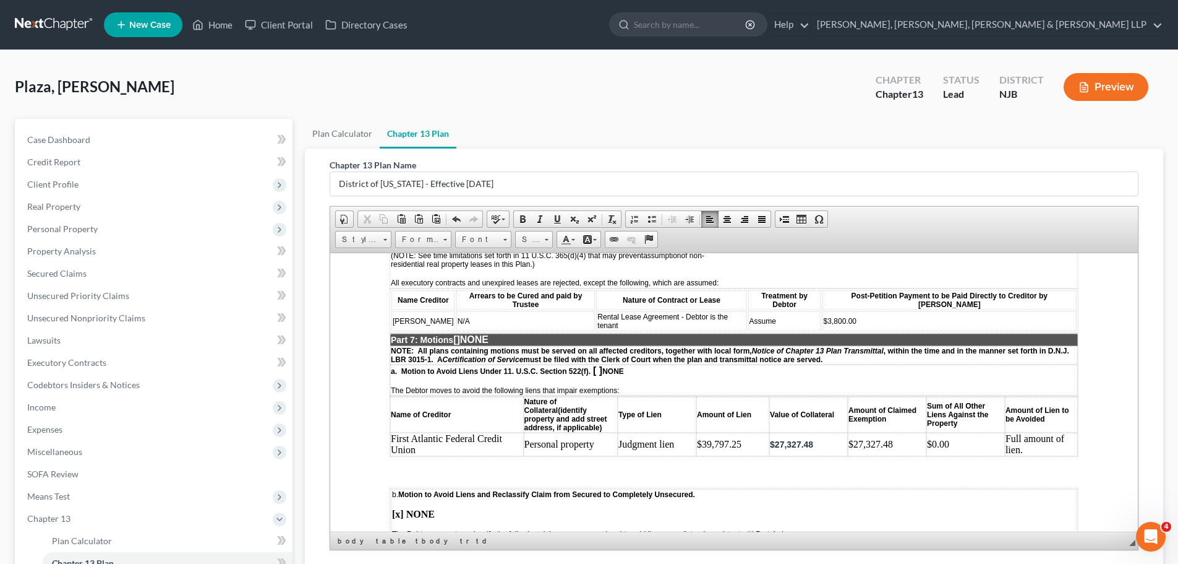
scroll to position [2227, 0]
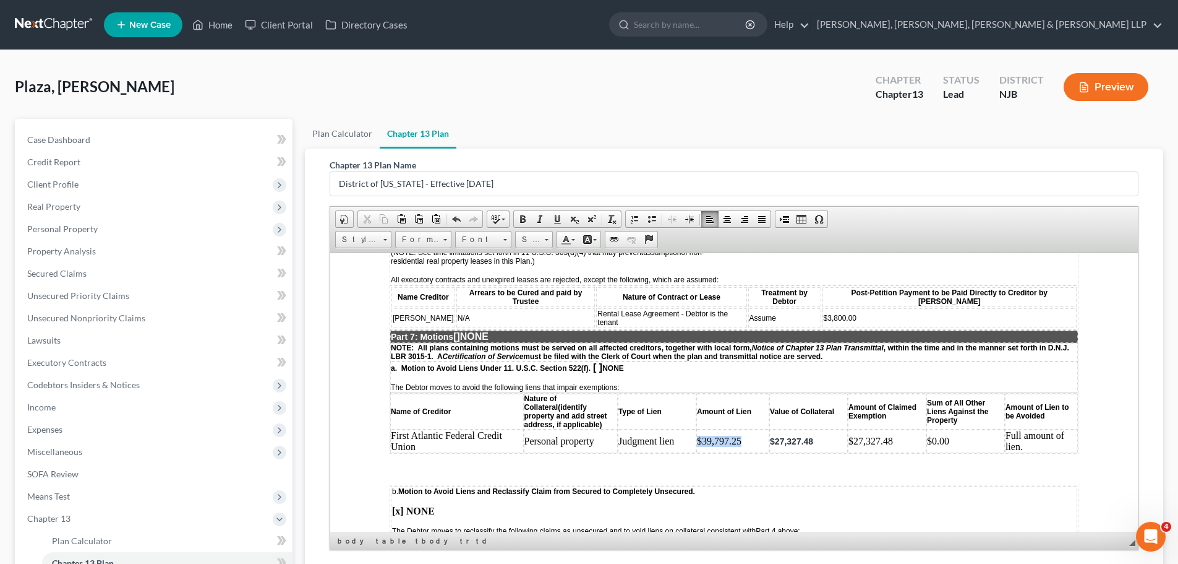
drag, startPoint x: 695, startPoint y: 426, endPoint x: 737, endPoint y: 422, distance: 42.8
click at [737, 429] on td "$39,797.25" at bounding box center [732, 441] width 73 height 24
click at [768, 441] on span "Copy" at bounding box center [777, 444] width 66 height 15
copy td "$39,797.25"
click at [750, 429] on td "$39,797.25" at bounding box center [732, 441] width 73 height 24
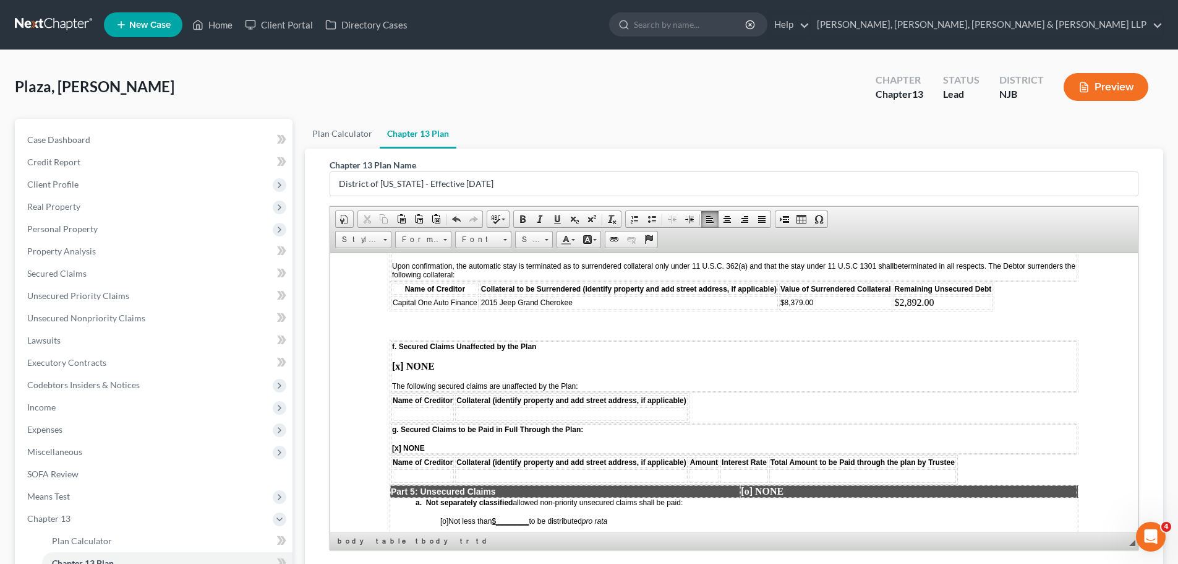
scroll to position [1732, 0]
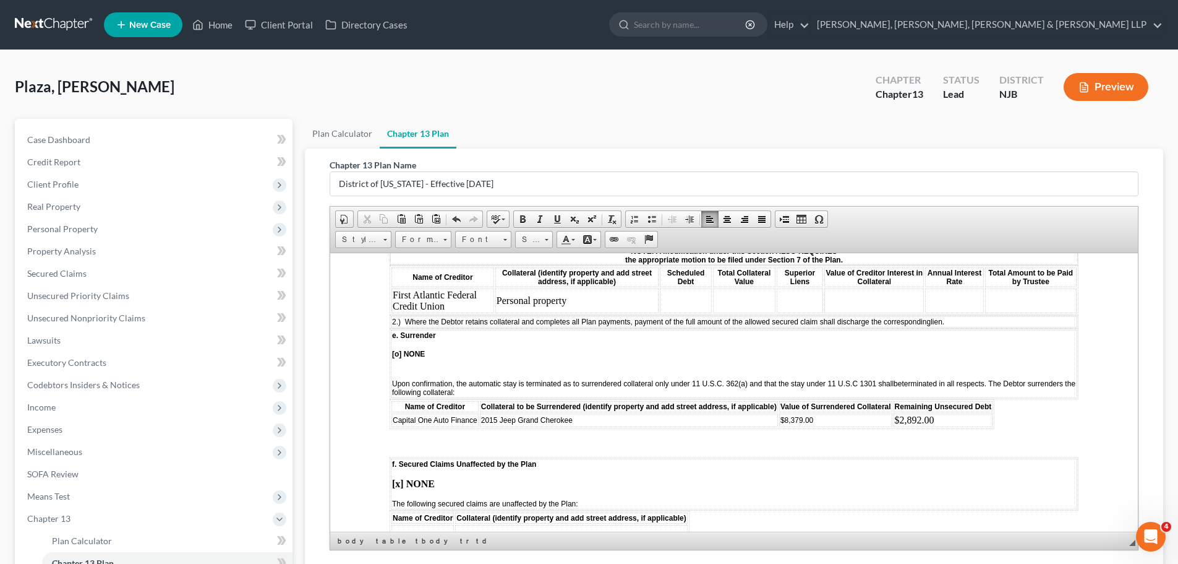
click at [677, 298] on td at bounding box center [686, 300] width 52 height 25
drag, startPoint x: 721, startPoint y: 311, endPoint x: 1399, endPoint y: 609, distance: 741.2
click at [721, 311] on span "Paste" at bounding box center [726, 305] width 66 height 15
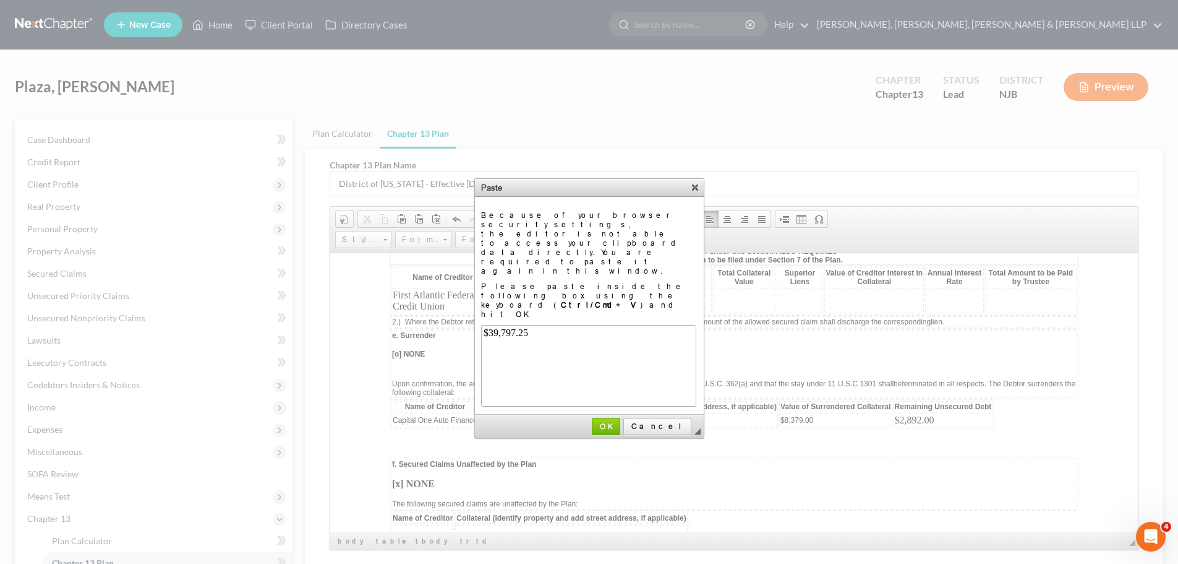
scroll to position [0, 0]
drag, startPoint x: 635, startPoint y: 376, endPoint x: 306, endPoint y: 121, distance: 415.7
click at [619, 421] on span "OK" at bounding box center [606, 425] width 26 height 9
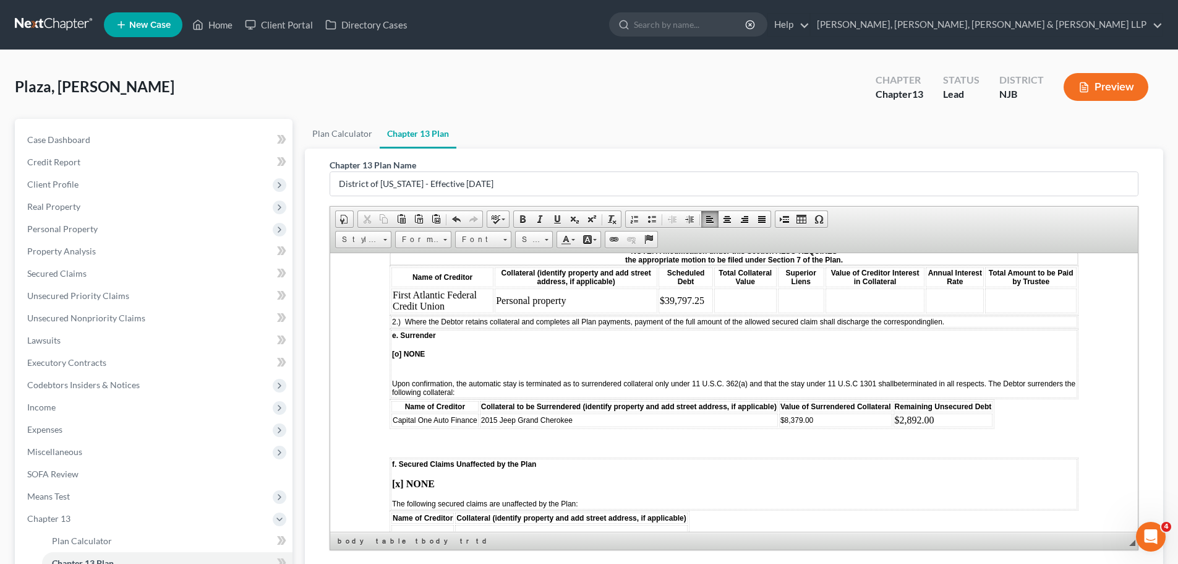
click at [747, 294] on td at bounding box center [745, 300] width 62 height 25
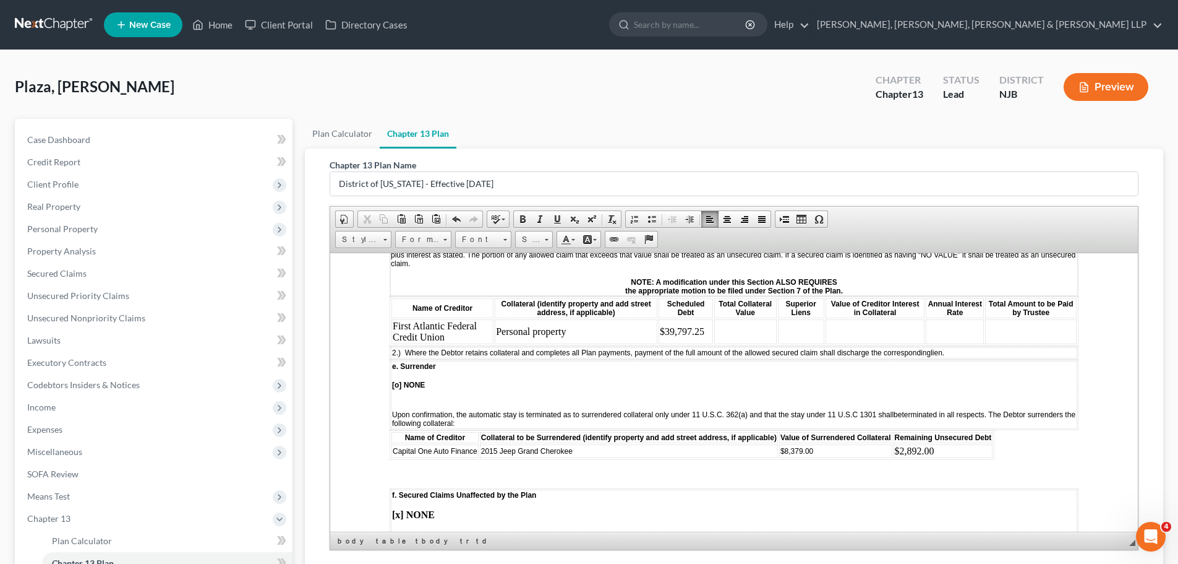
scroll to position [1670, 0]
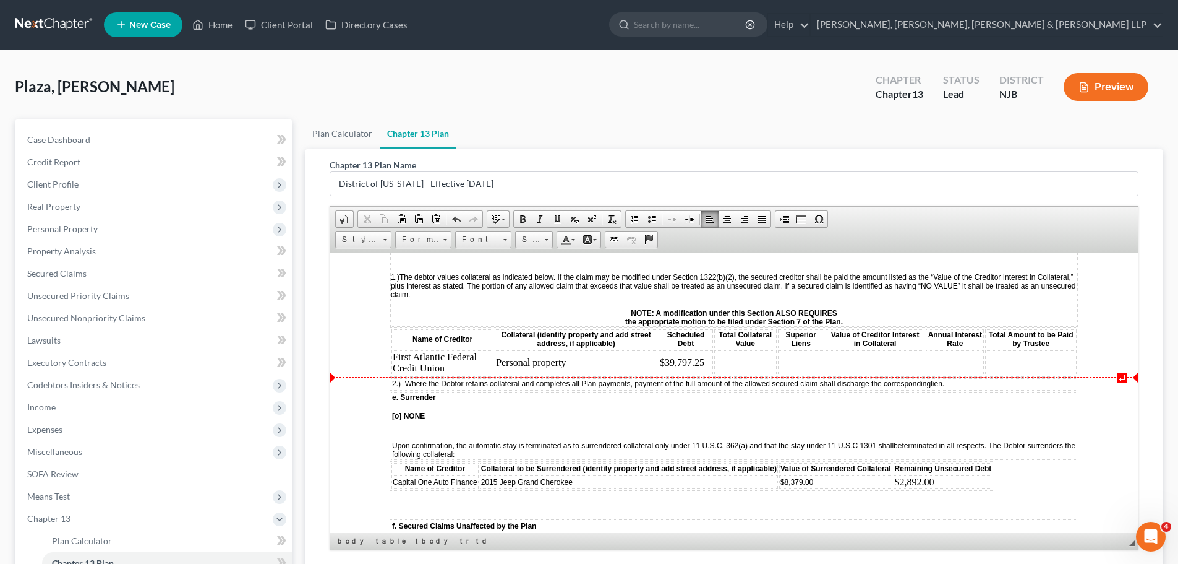
click at [495, 359] on td "Personal property" at bounding box center [576, 361] width 163 height 25
click at [552, 360] on td "Non-exempt Personal property" at bounding box center [576, 361] width 163 height 25
click at [742, 364] on td at bounding box center [745, 361] width 62 height 25
click at [798, 361] on td at bounding box center [801, 361] width 46 height 25
click at [891, 367] on td at bounding box center [875, 361] width 99 height 25
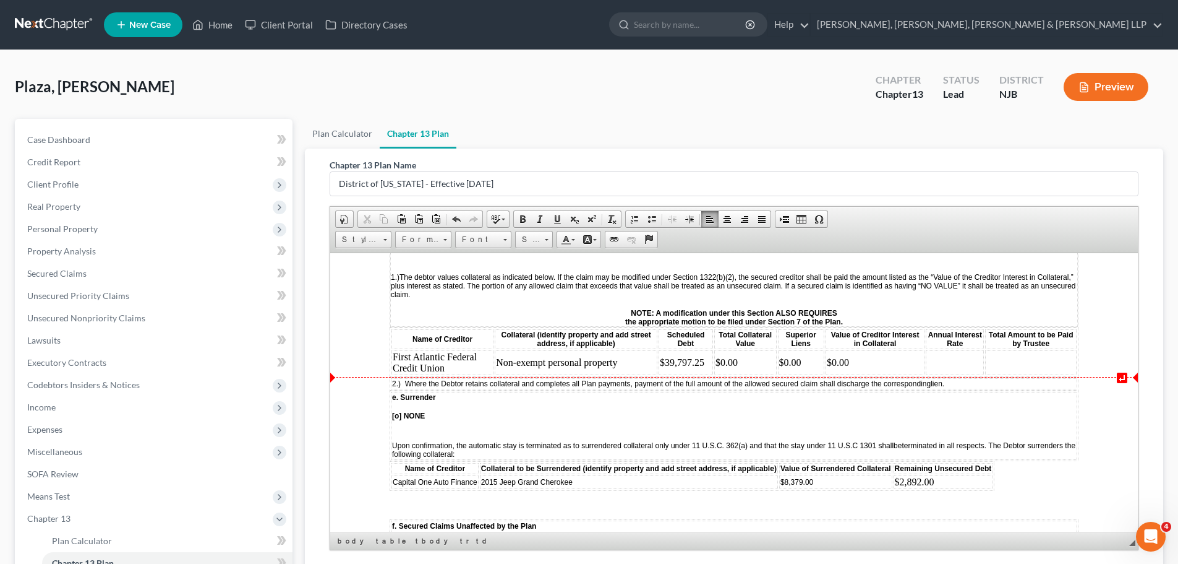
click at [967, 361] on td at bounding box center [955, 361] width 58 height 25
click at [1031, 357] on td at bounding box center [1031, 361] width 92 height 25
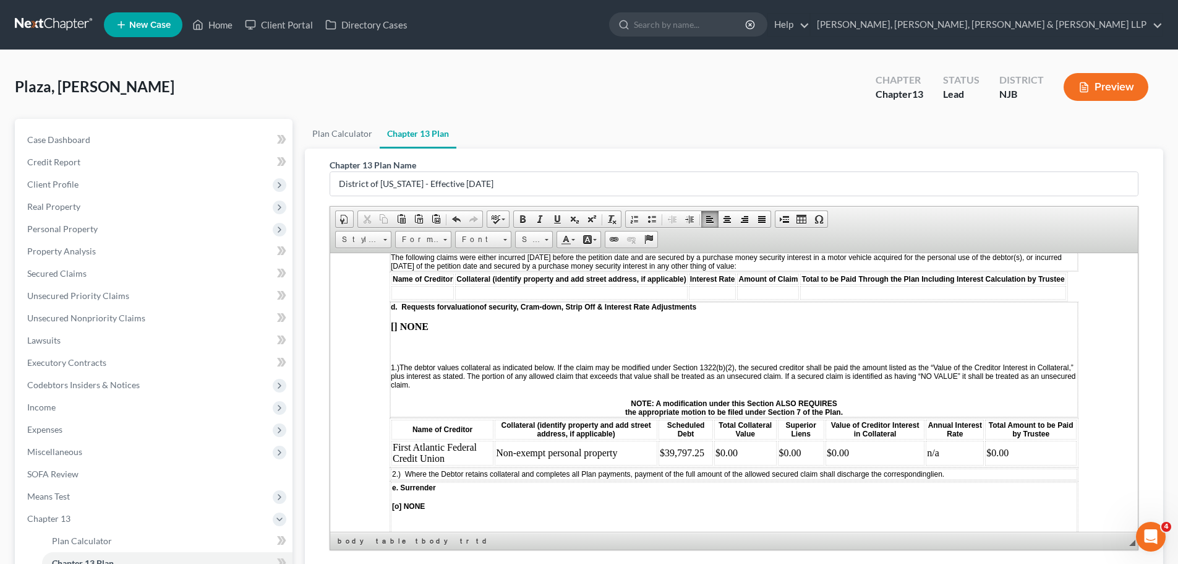
scroll to position [1608, 0]
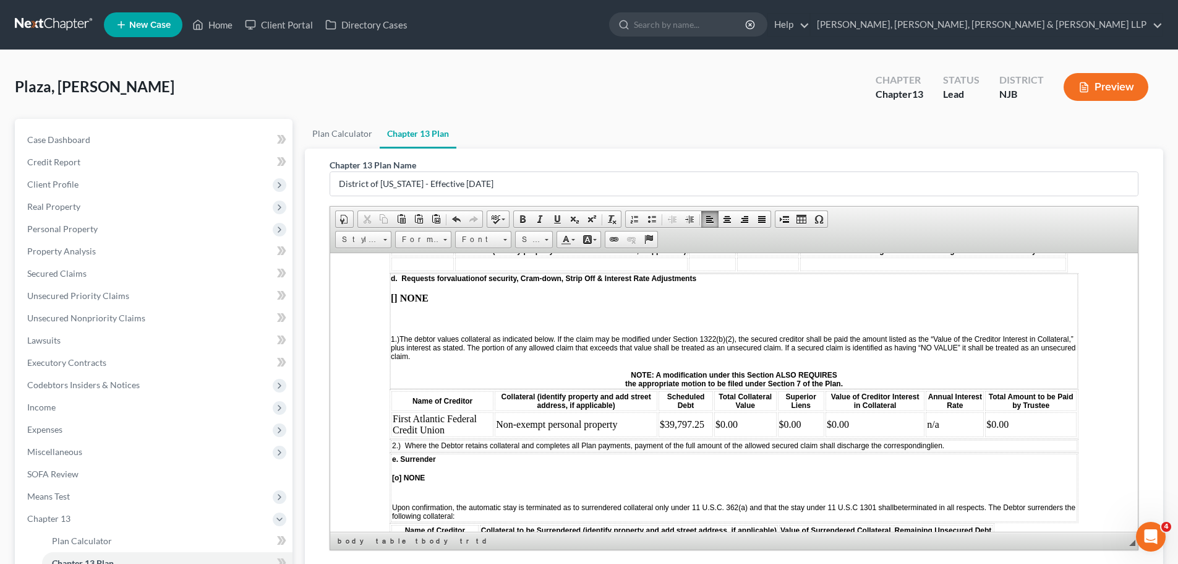
click at [843, 423] on td "$0.00" at bounding box center [875, 423] width 99 height 25
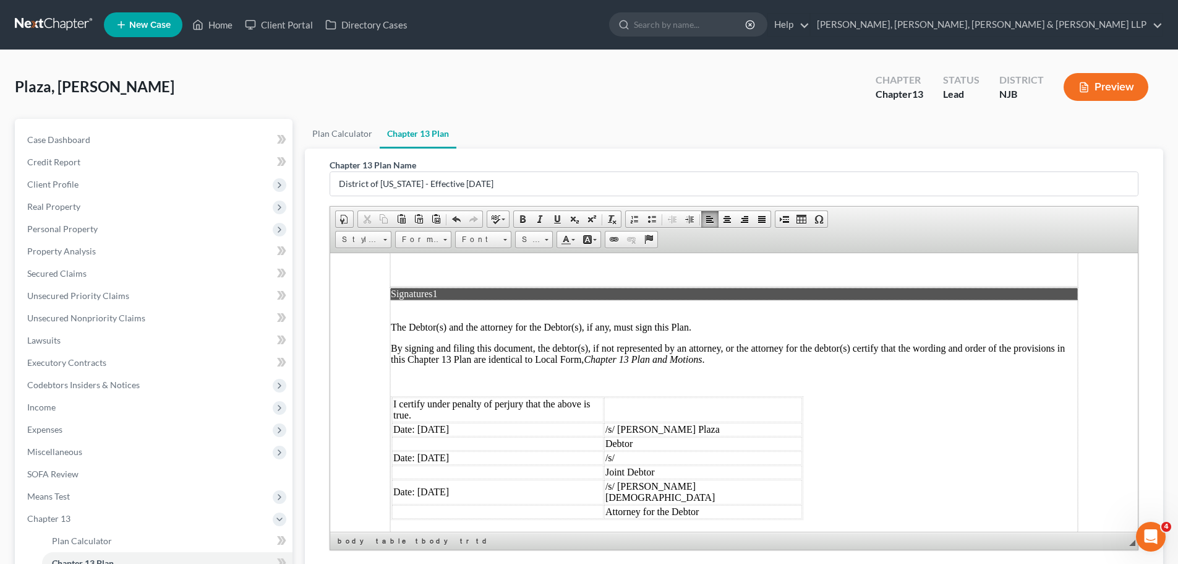
scroll to position [3274, 0]
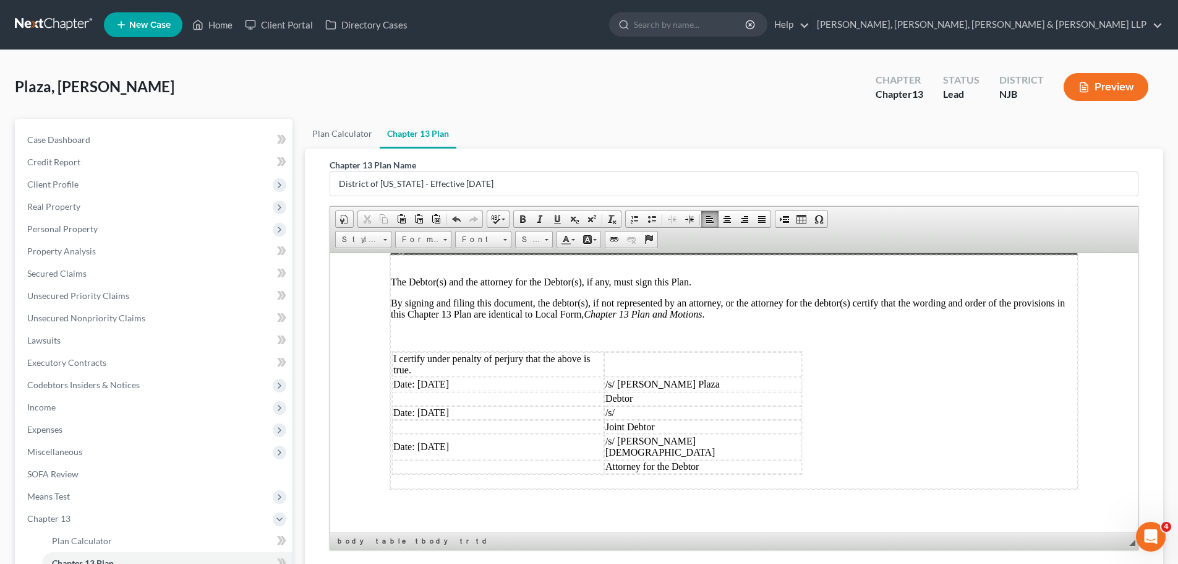
click at [475, 377] on td "Date: [DATE]" at bounding box center [498, 384] width 212 height 14
drag, startPoint x: 478, startPoint y: 387, endPoint x: 477, endPoint y: 380, distance: 6.2
click at [478, 405] on td "Date: [DATE]" at bounding box center [498, 412] width 212 height 14
click at [700, 405] on td "/s/" at bounding box center [703, 412] width 198 height 14
click at [540, 434] on td "Date: [DATE]" at bounding box center [498, 446] width 212 height 25
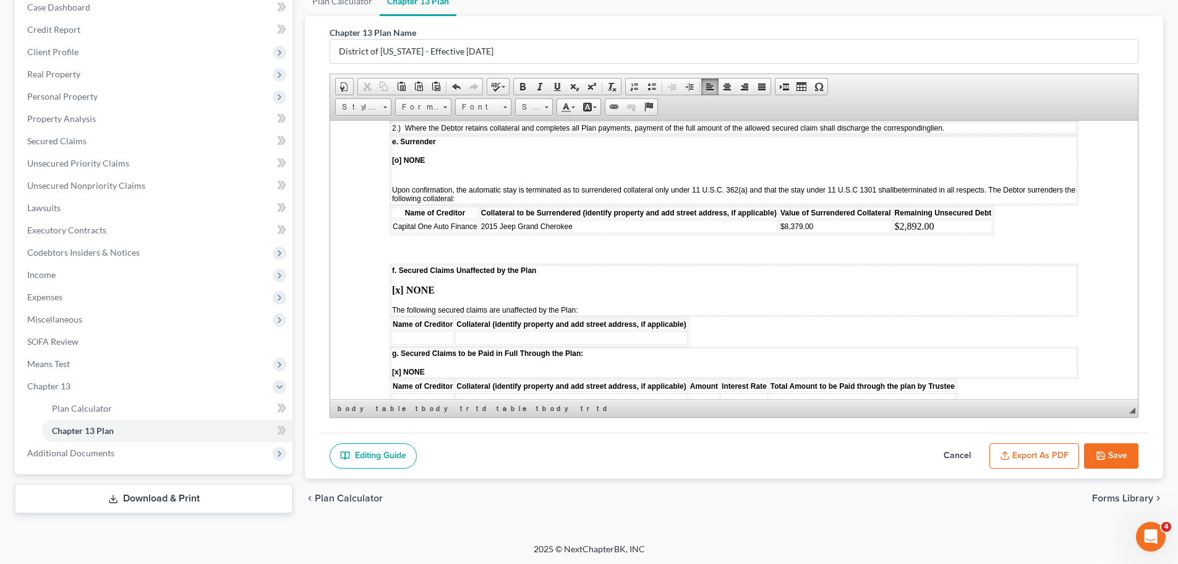
scroll to position [1794, 0]
drag, startPoint x: 474, startPoint y: 228, endPoint x: 392, endPoint y: 227, distance: 82.3
click at [393, 227] on span "Capital One Auto Finance" at bounding box center [435, 225] width 85 height 9
click at [440, 235] on span "Cut" at bounding box center [449, 233] width 66 height 15
click at [437, 340] on td at bounding box center [423, 337] width 62 height 14
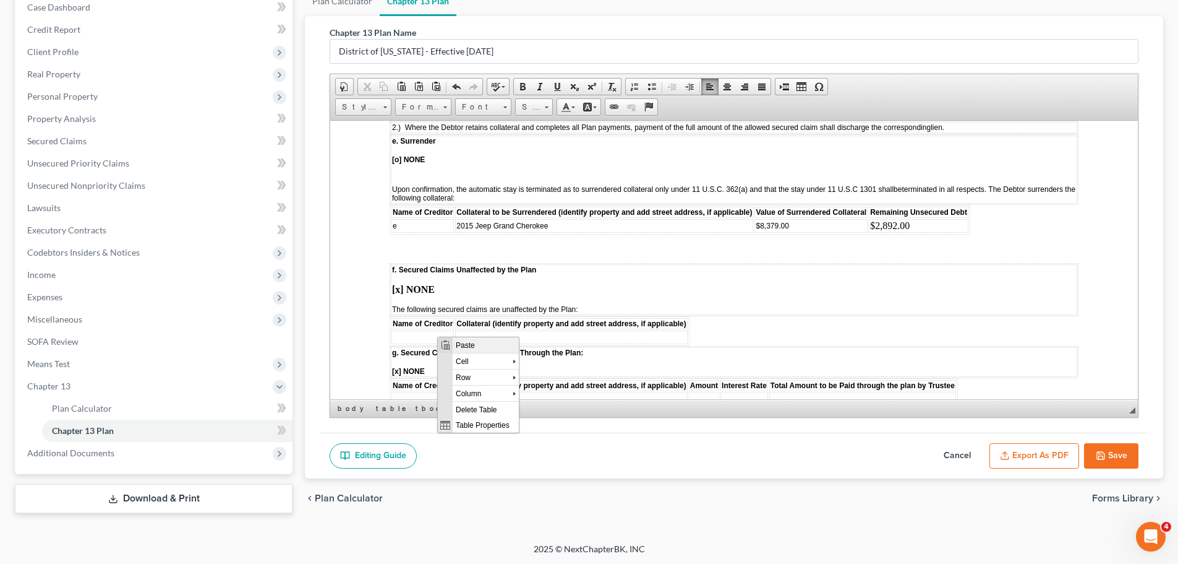
click at [477, 346] on span "Paste" at bounding box center [486, 343] width 66 height 15
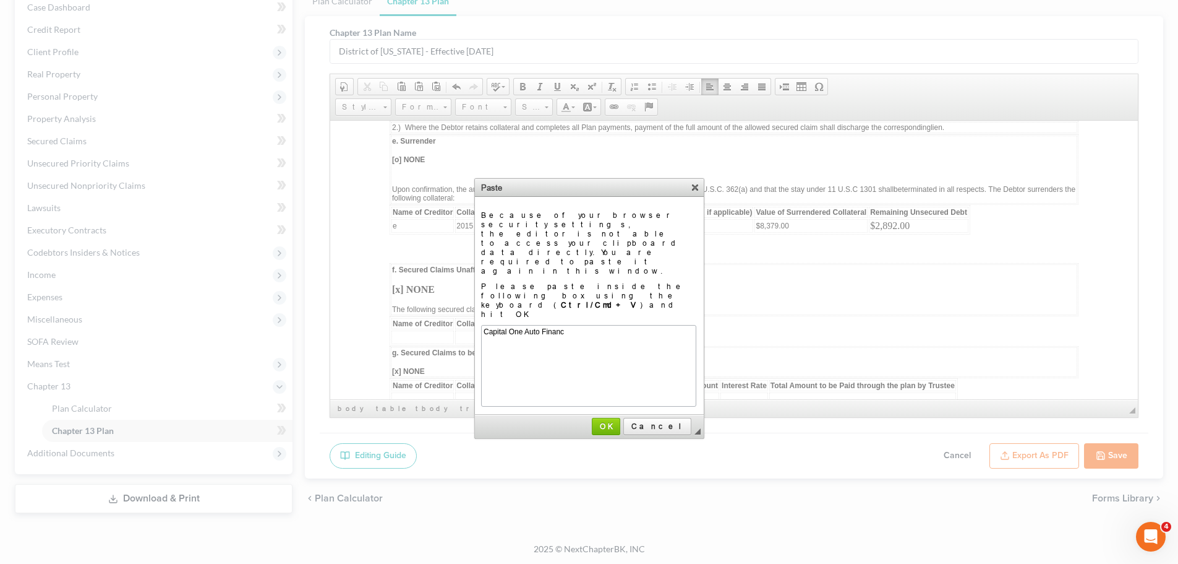
scroll to position [0, 0]
click at [620, 418] on link "OK" at bounding box center [606, 426] width 28 height 17
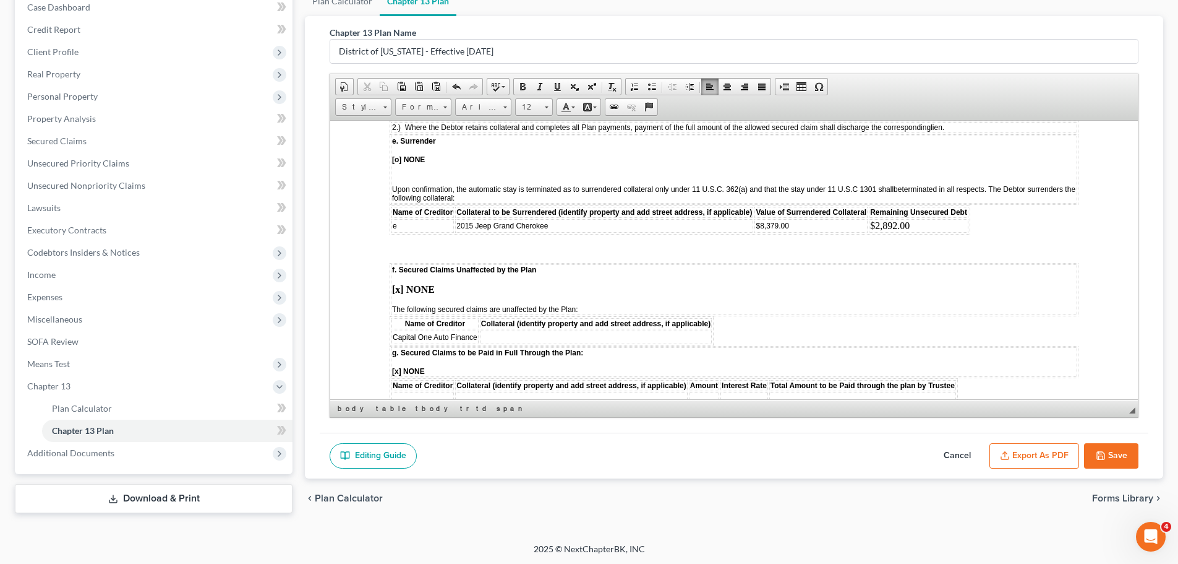
click at [431, 227] on td "e" at bounding box center [423, 225] width 62 height 14
drag, startPoint x: 577, startPoint y: 221, endPoint x: 455, endPoint y: 226, distance: 121.9
click at [455, 226] on td "2015 Jeep Grand Cherokee" at bounding box center [604, 225] width 298 height 14
click at [495, 238] on span "Cut" at bounding box center [509, 234] width 66 height 15
click at [508, 340] on td at bounding box center [596, 337] width 232 height 14
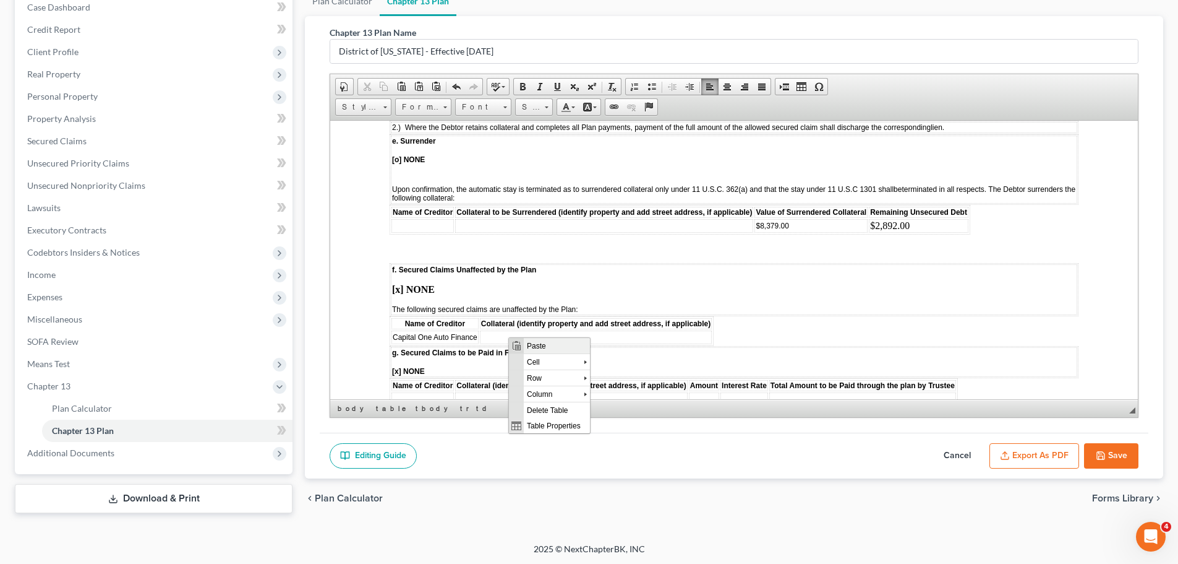
click at [562, 346] on span "Paste" at bounding box center [557, 344] width 66 height 15
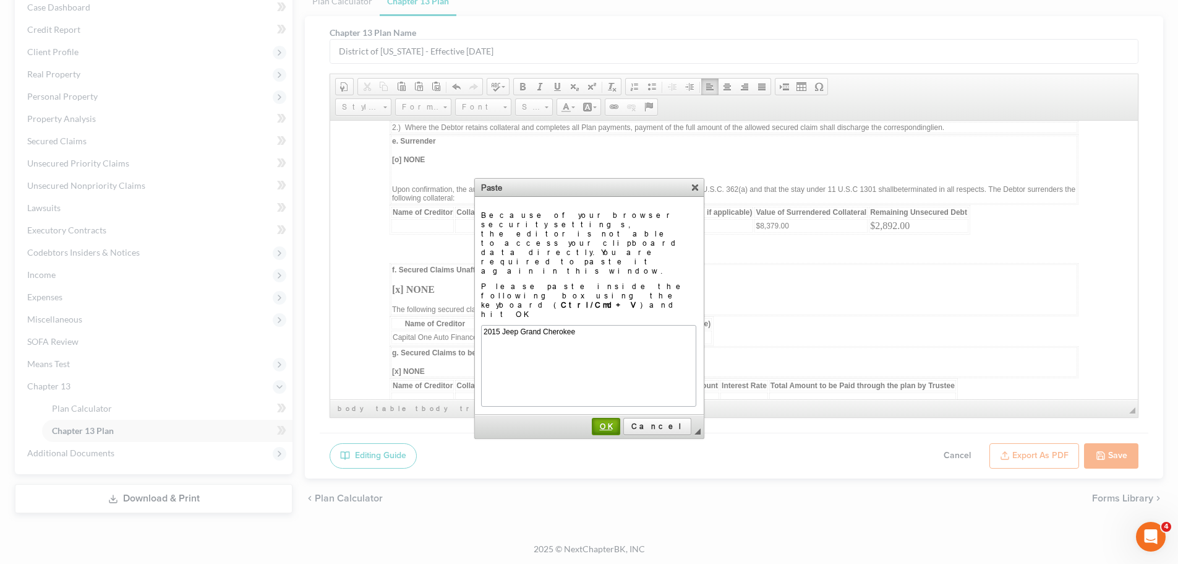
click at [619, 421] on span "OK" at bounding box center [606, 425] width 26 height 9
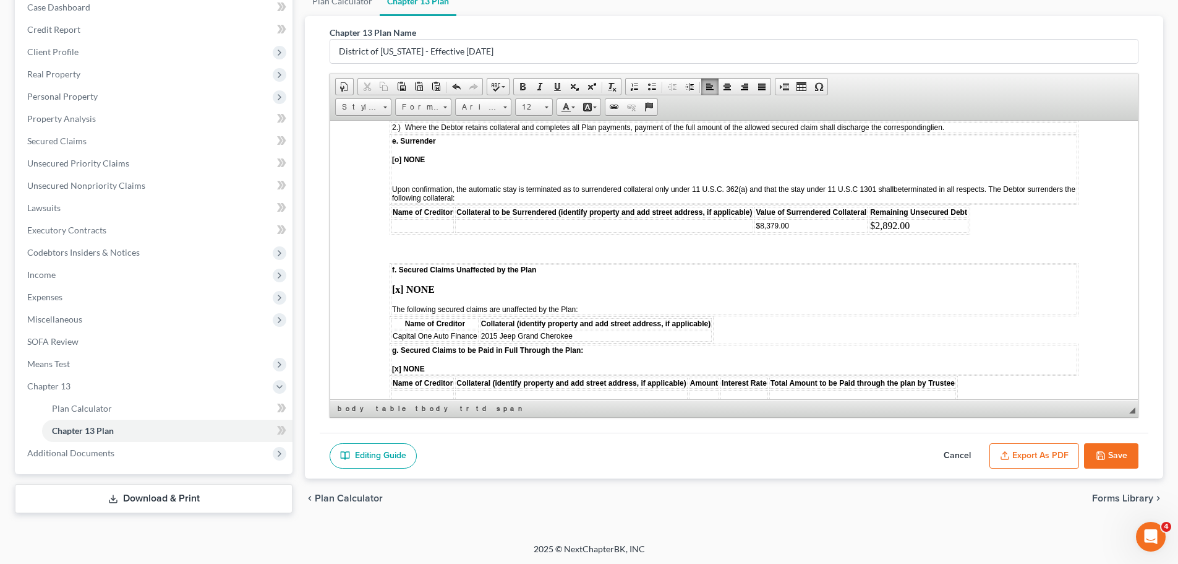
click at [798, 225] on td "$8,379.00" at bounding box center [811, 225] width 113 height 14
click at [922, 223] on td "$2,892.00" at bounding box center [919, 225] width 100 height 14
click at [1119, 459] on button "Save" at bounding box center [1111, 456] width 54 height 26
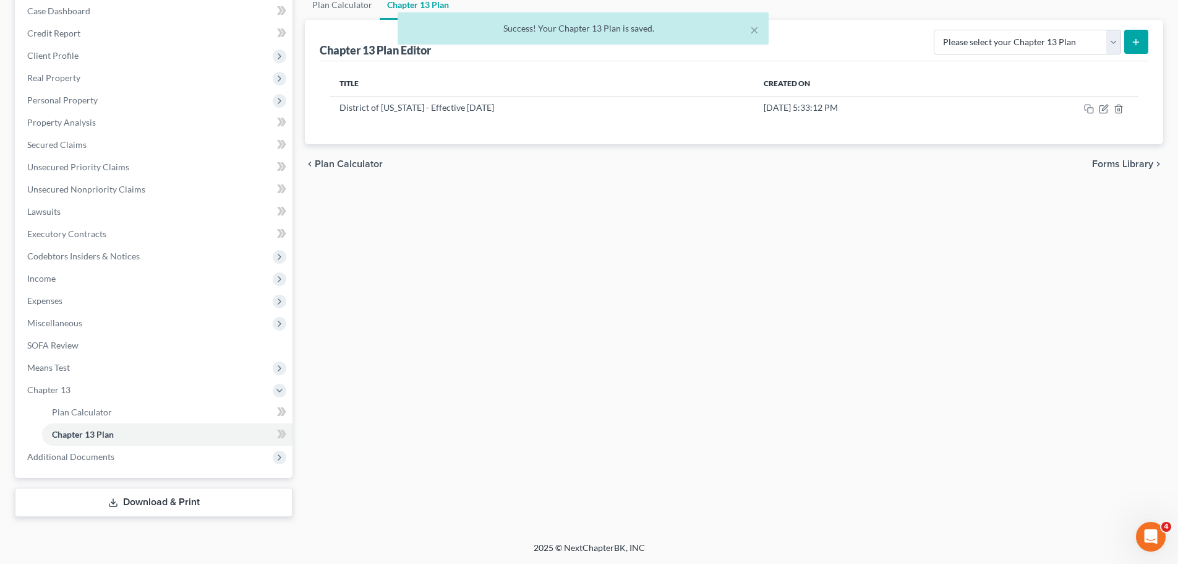
scroll to position [129, 0]
click at [66, 305] on span "Expenses" at bounding box center [154, 300] width 275 height 22
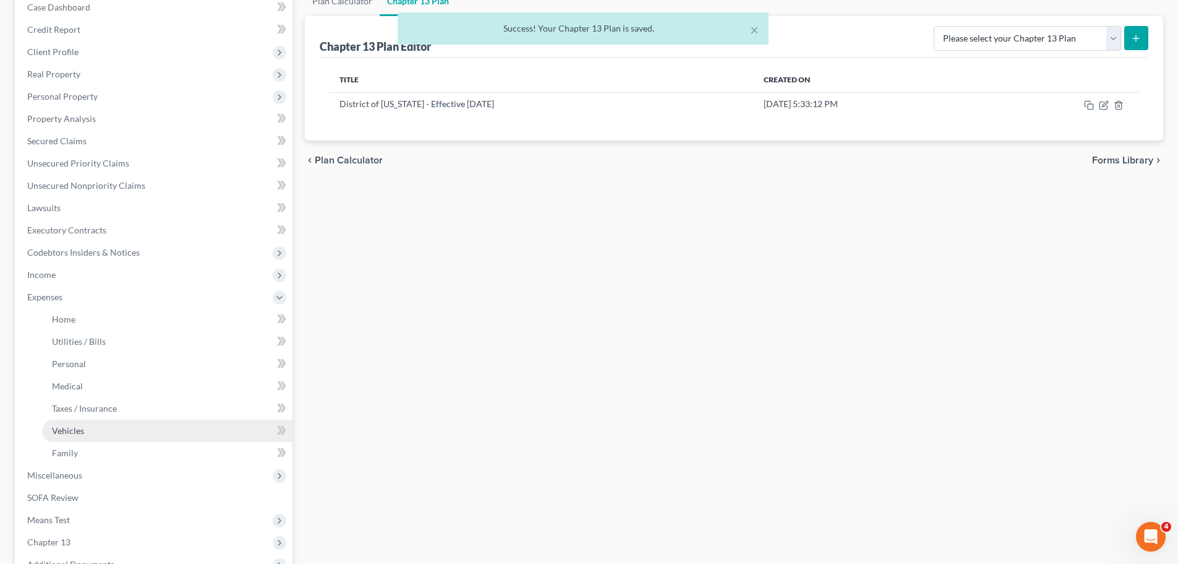
click at [85, 429] on link "Vehicles" at bounding box center [167, 430] width 251 height 22
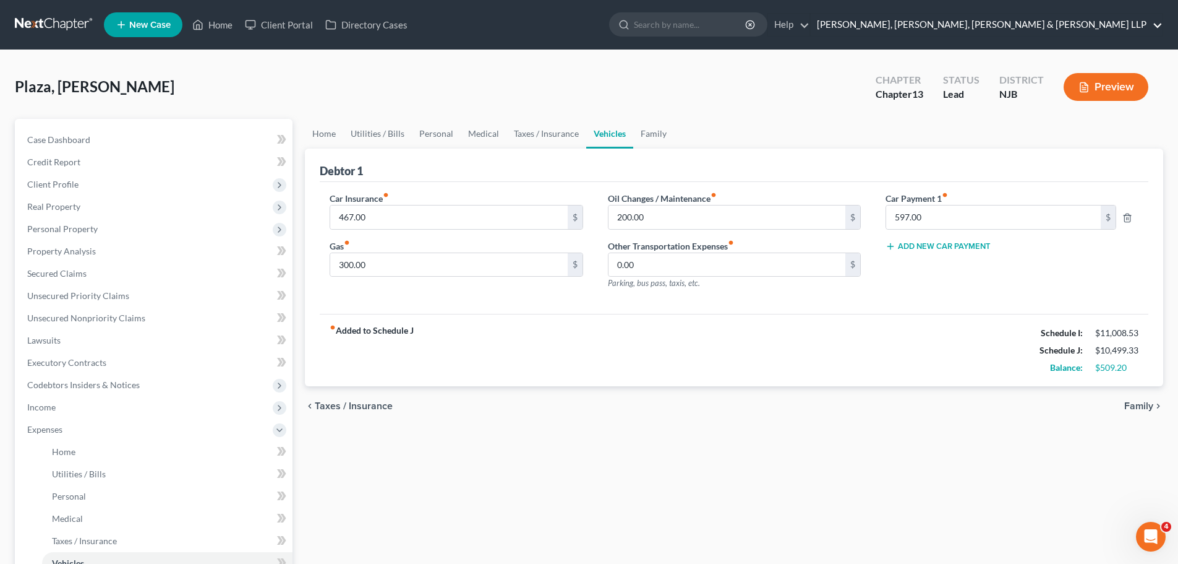
click at [1105, 22] on link "[PERSON_NAME], [PERSON_NAME], [PERSON_NAME] & [PERSON_NAME] LLP" at bounding box center [987, 25] width 352 height 22
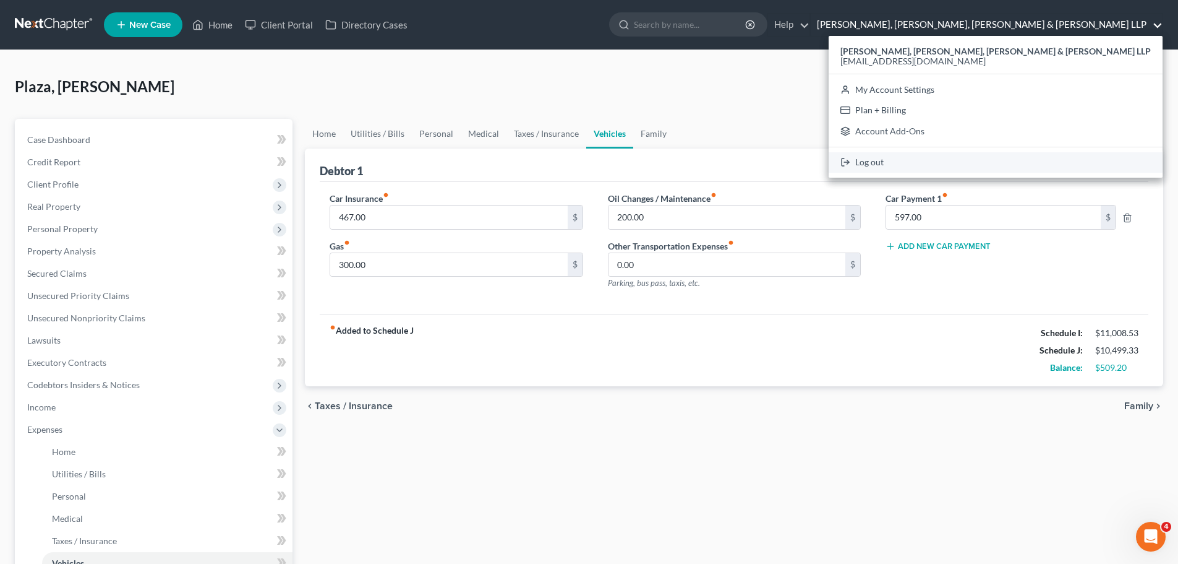
click at [1013, 167] on link "Log out" at bounding box center [996, 162] width 334 height 21
